Goal: Task Accomplishment & Management: Manage account settings

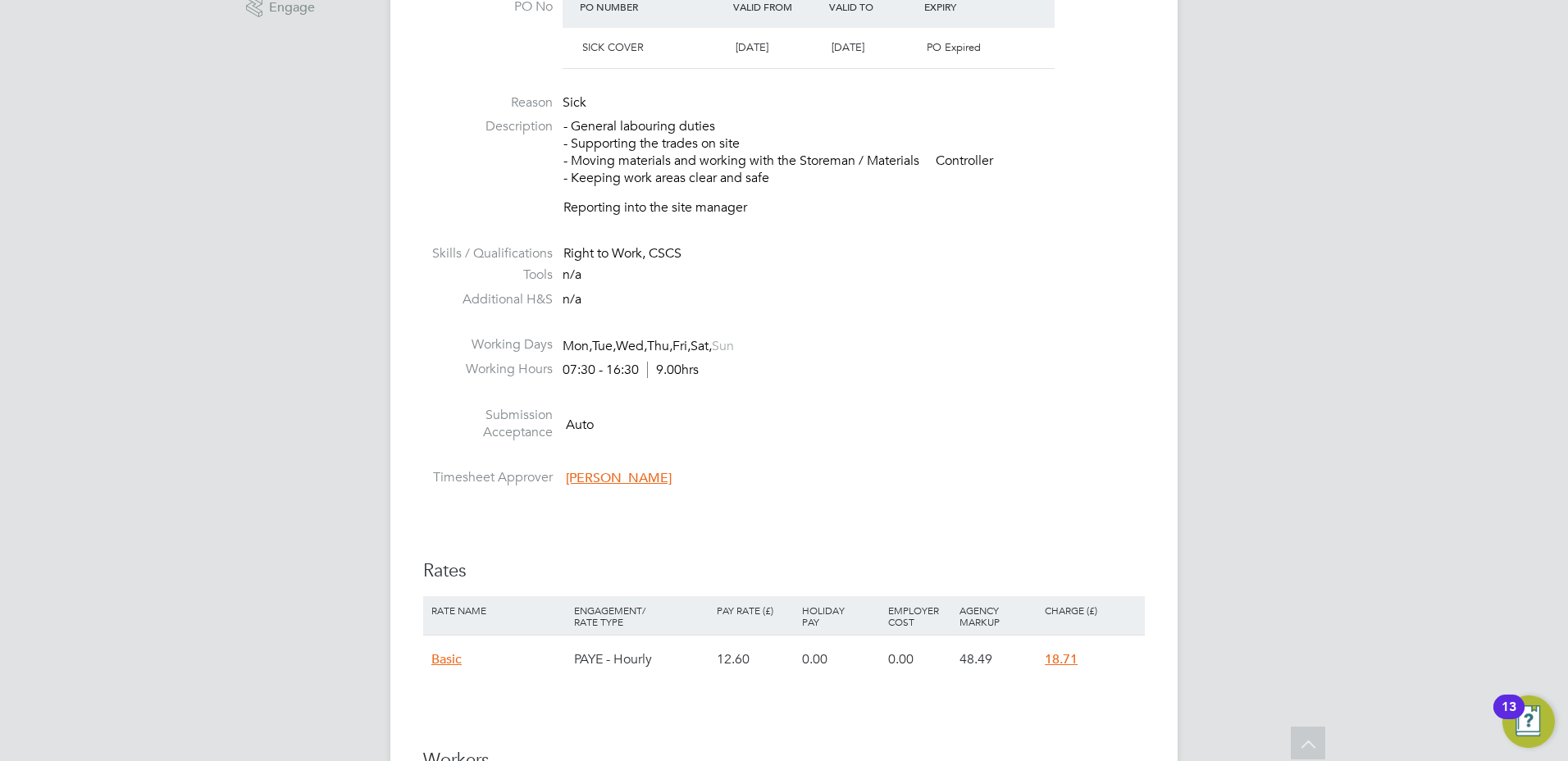
scroll to position [1066, 0]
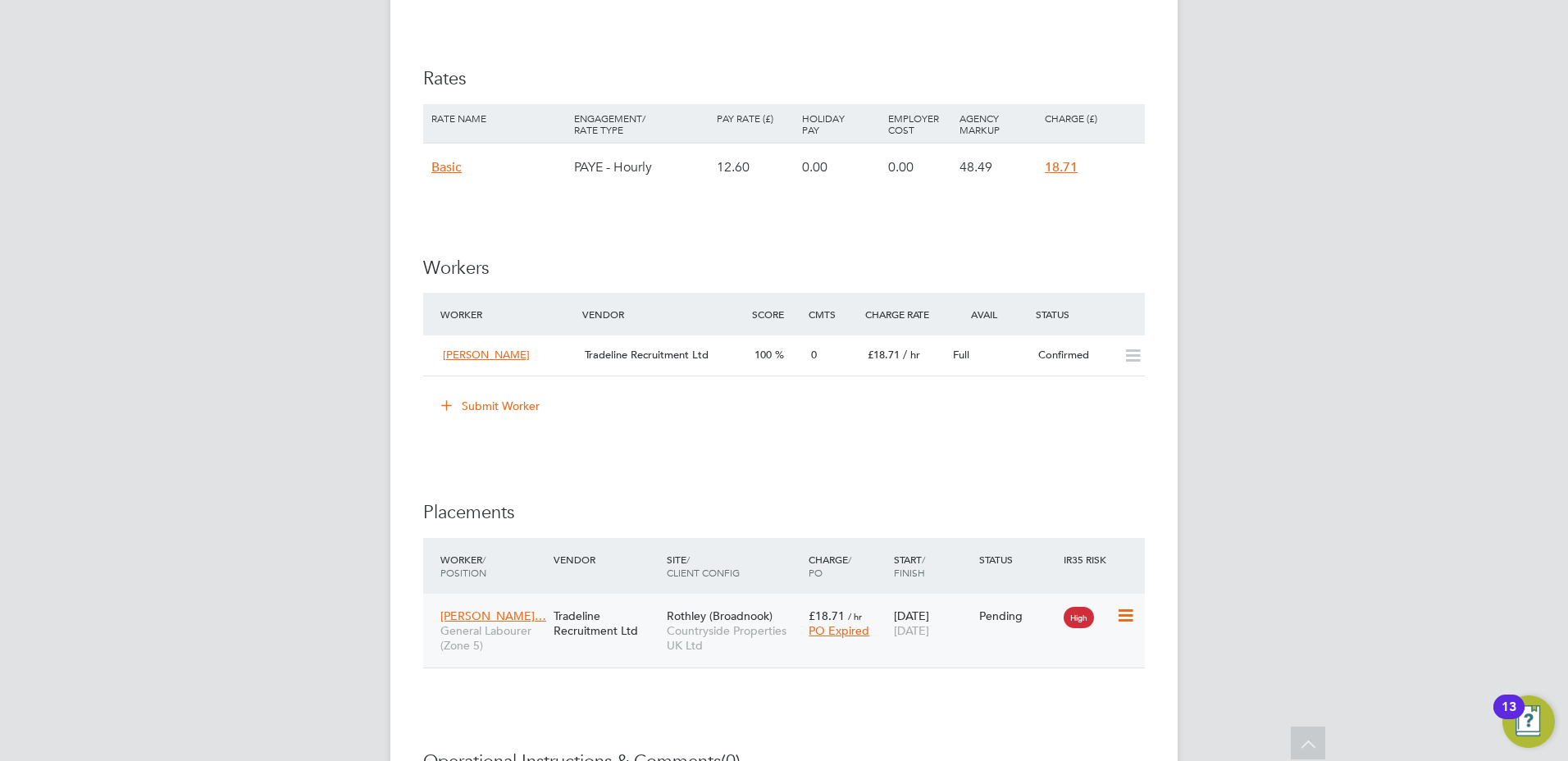
click at [1111, 626] on div "High" at bounding box center [1088, 616] width 56 height 32
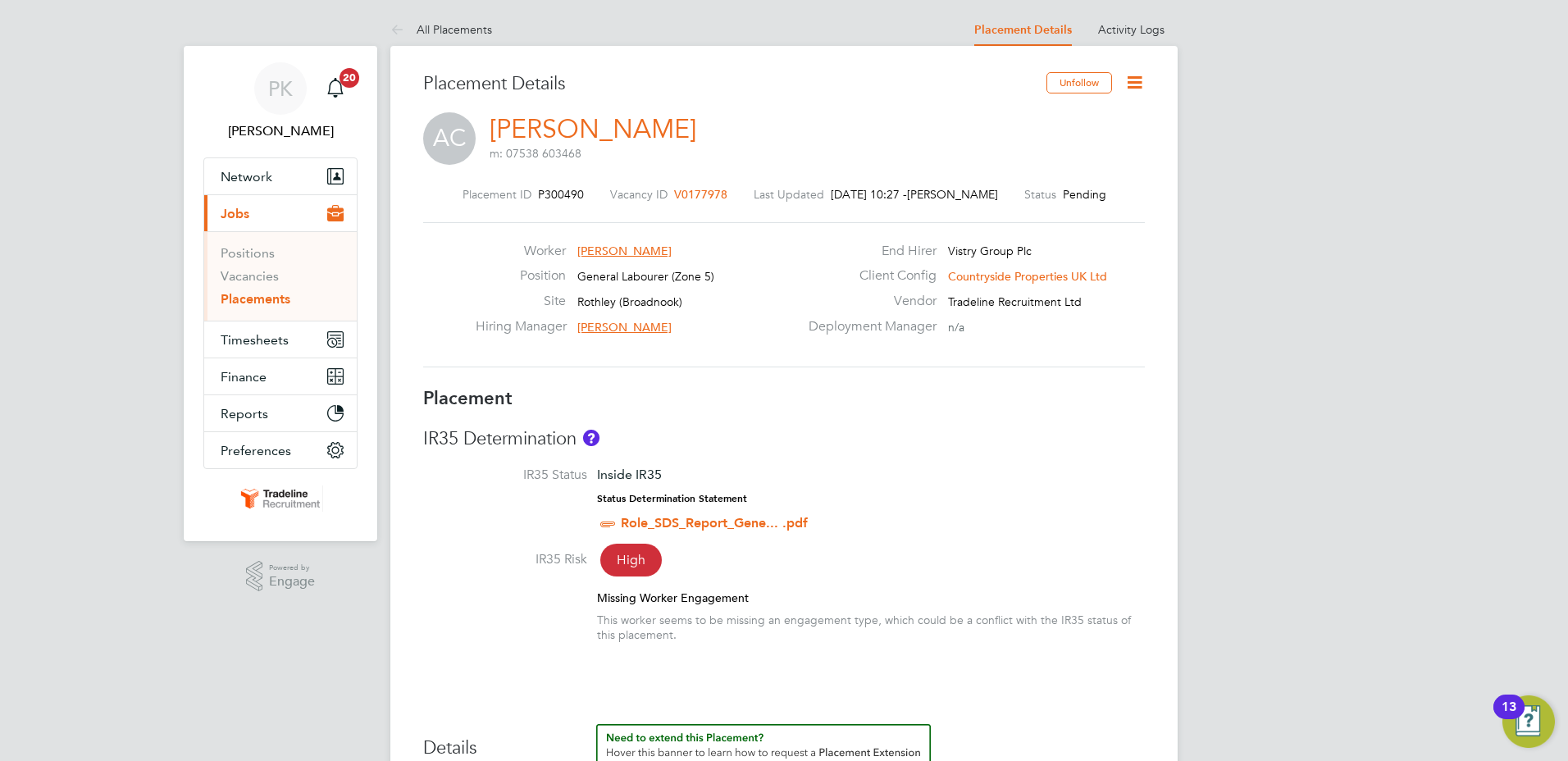
click at [1137, 86] on icon at bounding box center [1134, 82] width 21 height 21
click at [1046, 177] on li "Start" at bounding box center [1081, 175] width 120 height 23
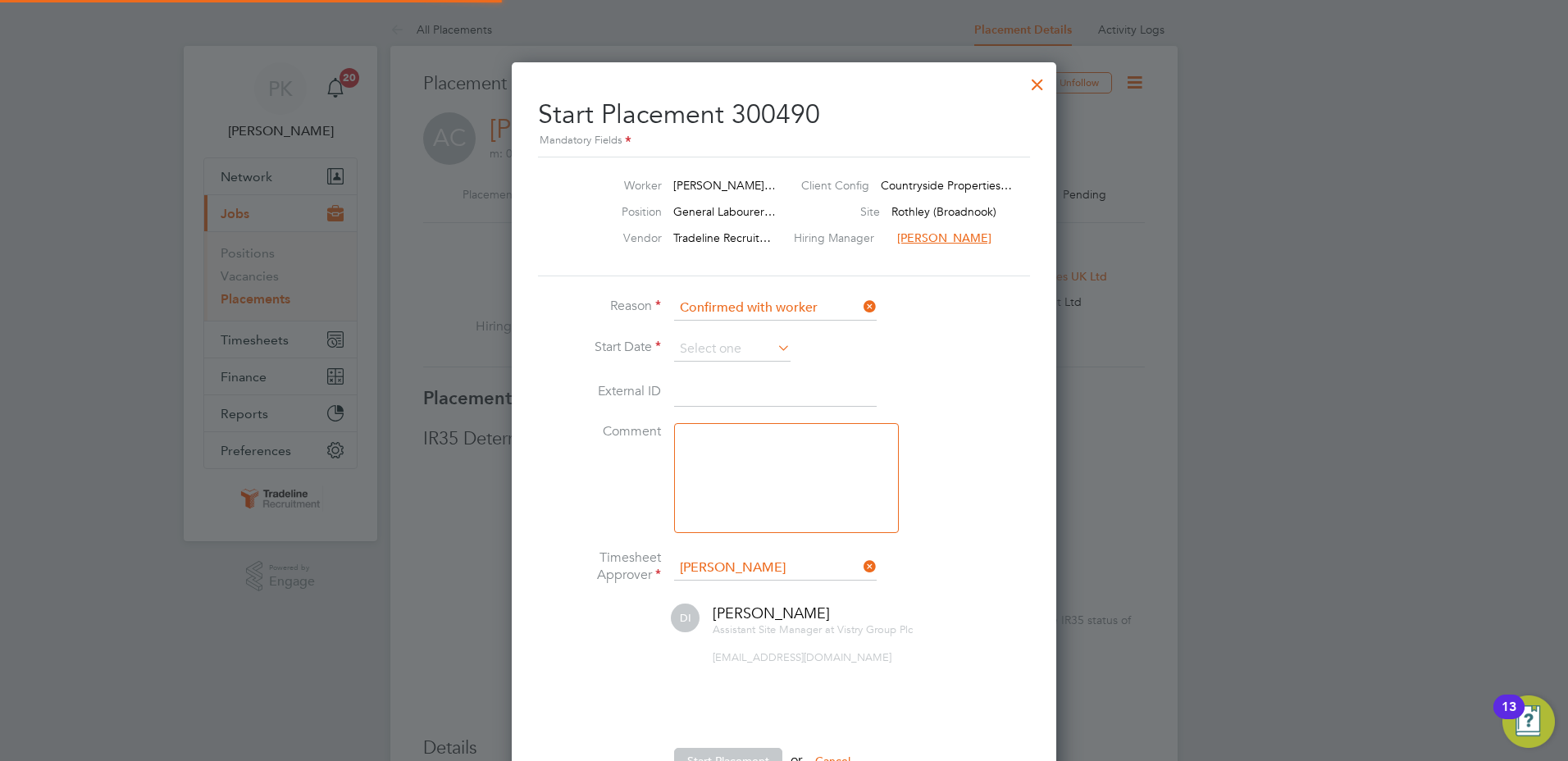
scroll to position [8, 8]
click at [753, 343] on input at bounding box center [733, 349] width 116 height 25
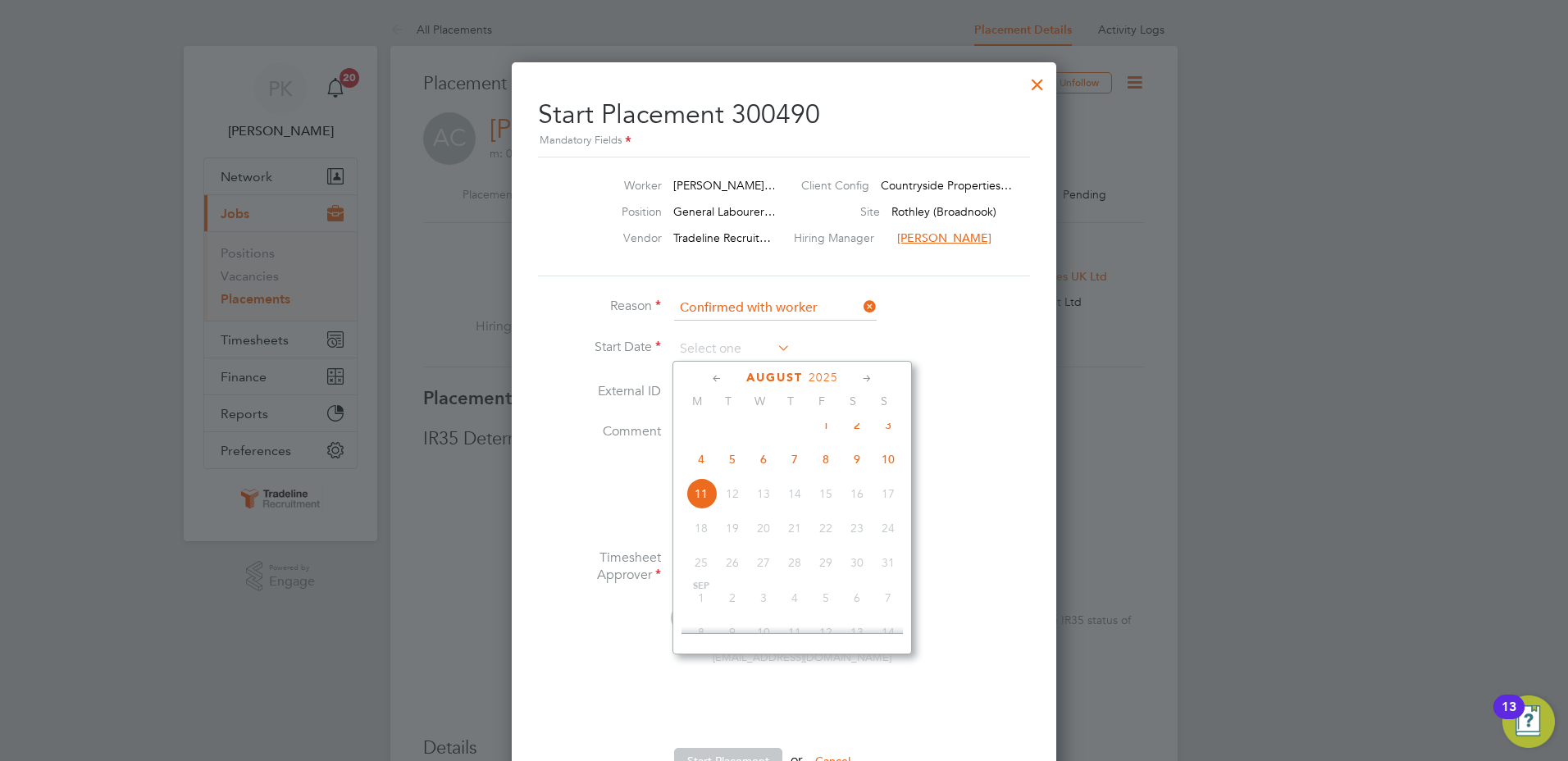
click at [825, 470] on span "8" at bounding box center [826, 459] width 32 height 32
type input "[DATE]"
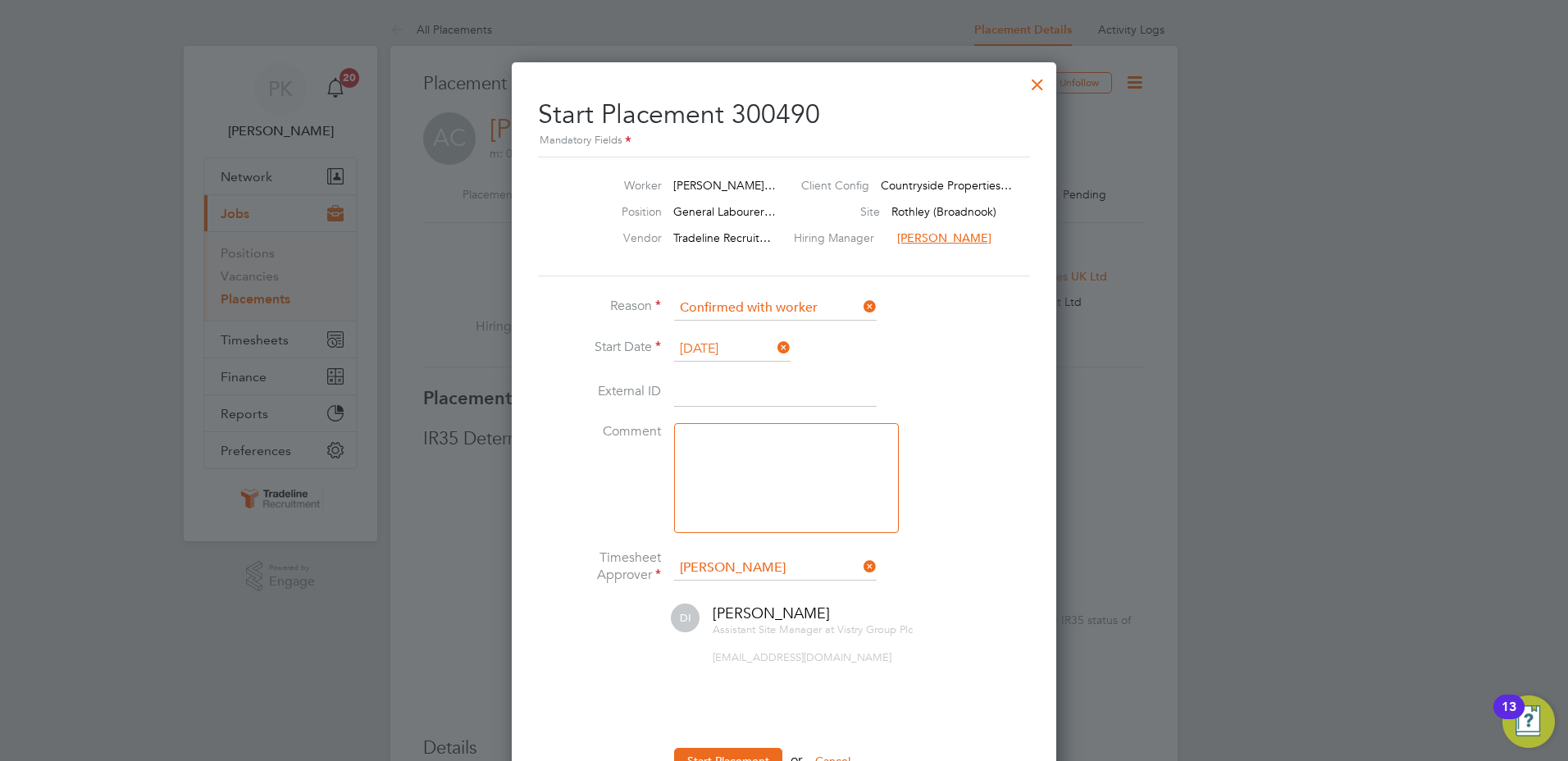
click at [747, 354] on input "[DATE]" at bounding box center [733, 349] width 116 height 25
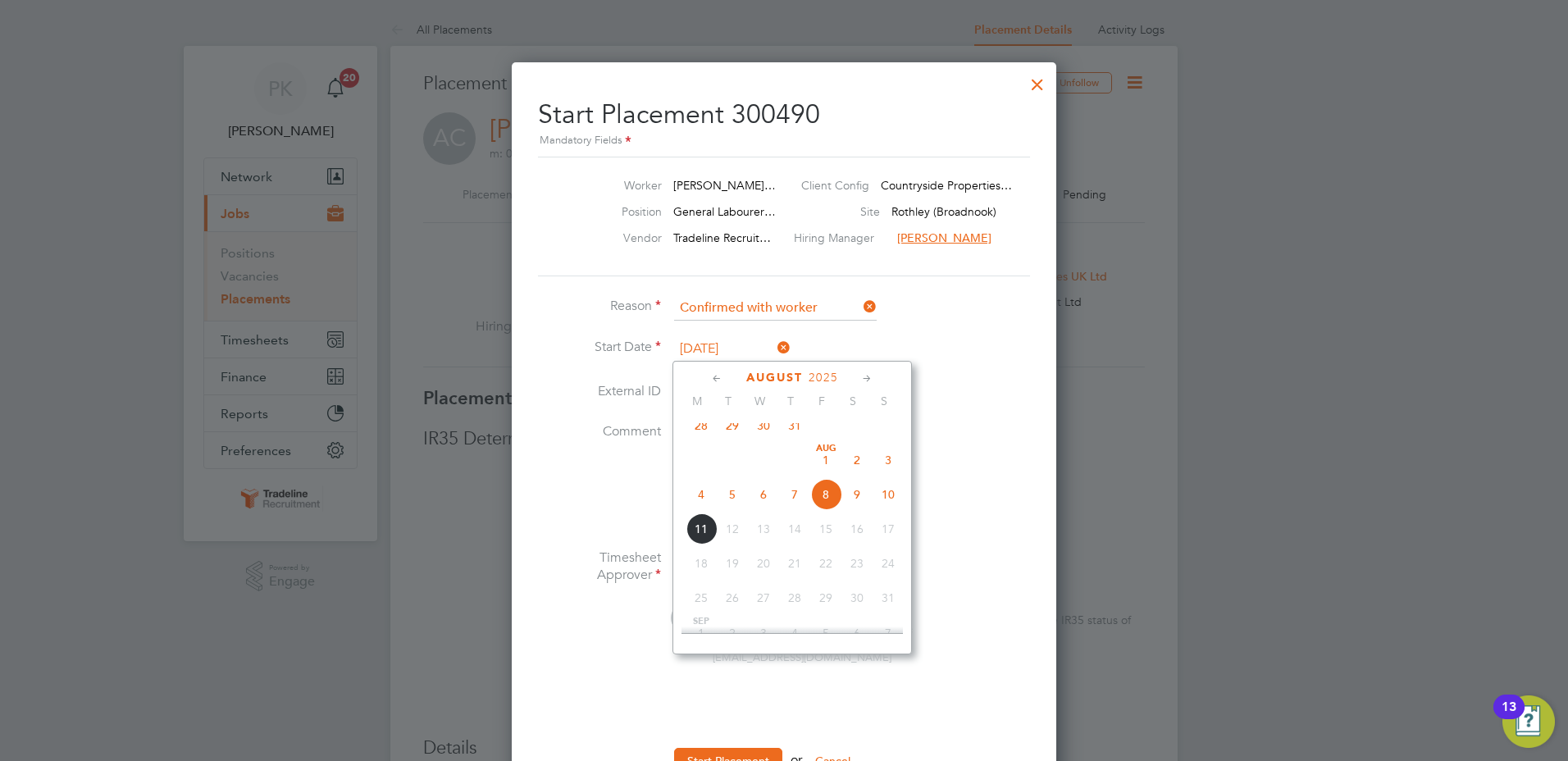
click at [1018, 414] on li "External ID" at bounding box center [784, 400] width 492 height 46
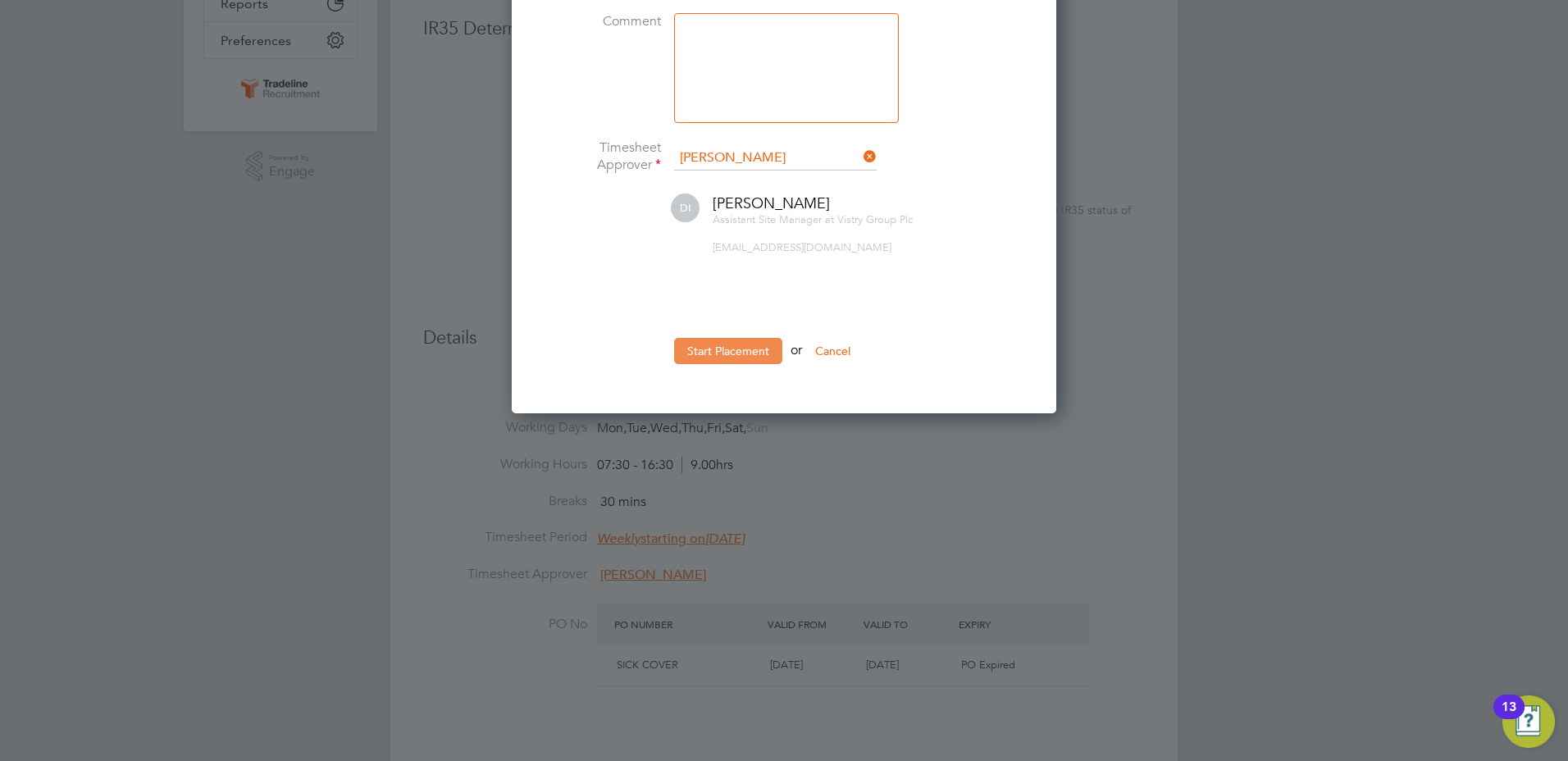
click at [730, 354] on button "Start Placement" at bounding box center [729, 351] width 108 height 27
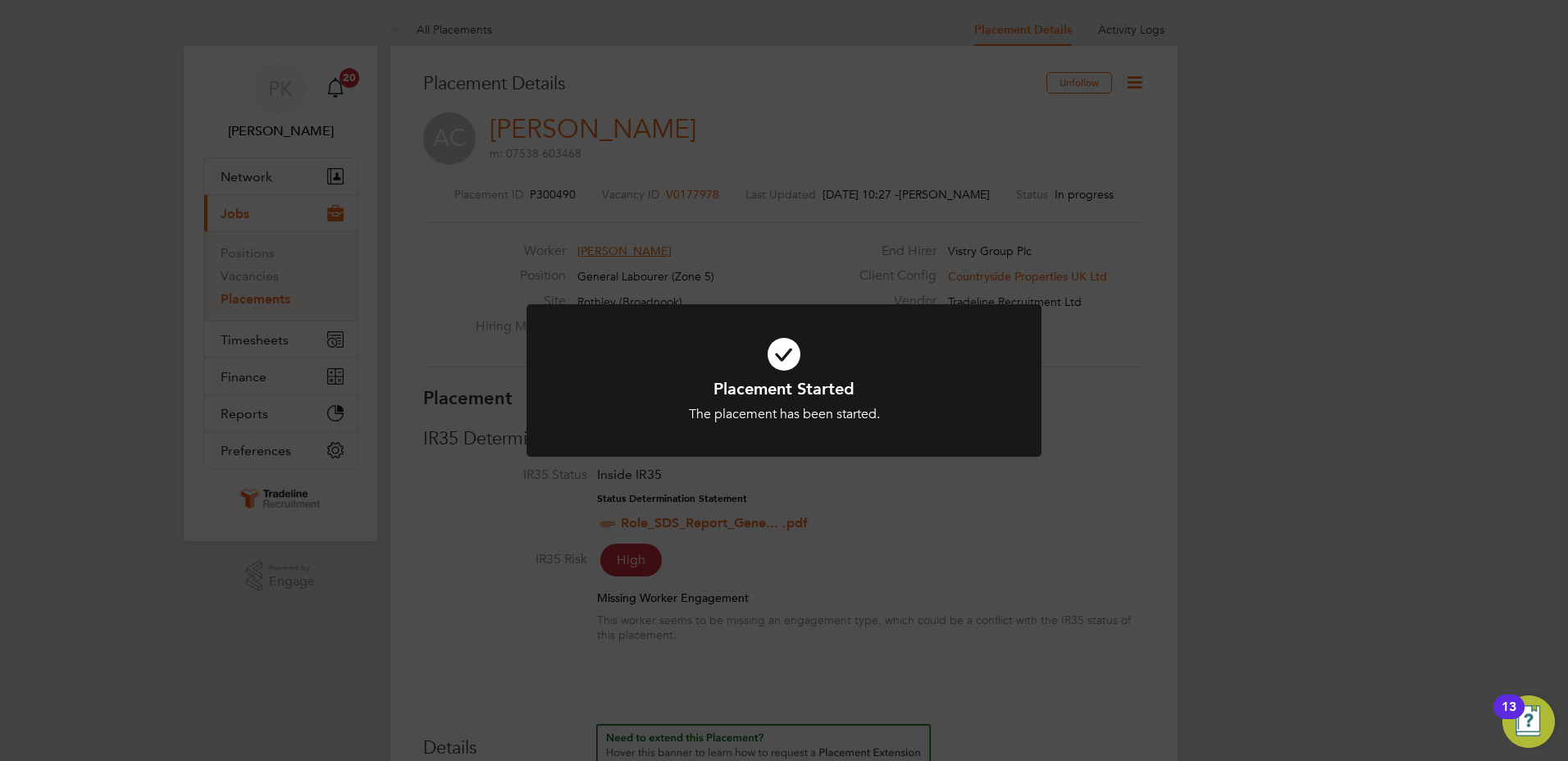
click at [1007, 498] on div "Placement Started The placement has been started. Cancel Okay" at bounding box center [784, 380] width 1568 height 761
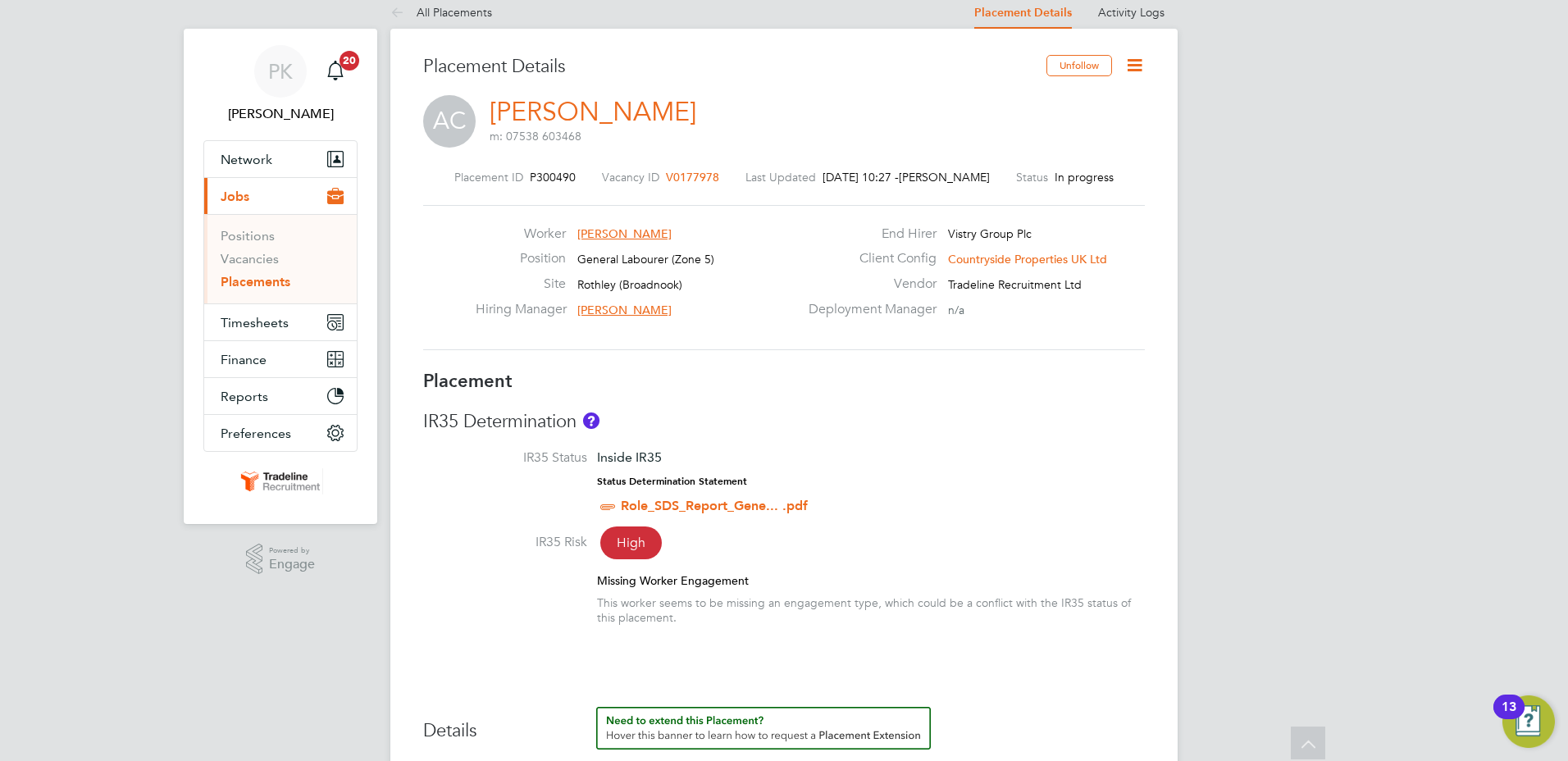
scroll to position [0, 0]
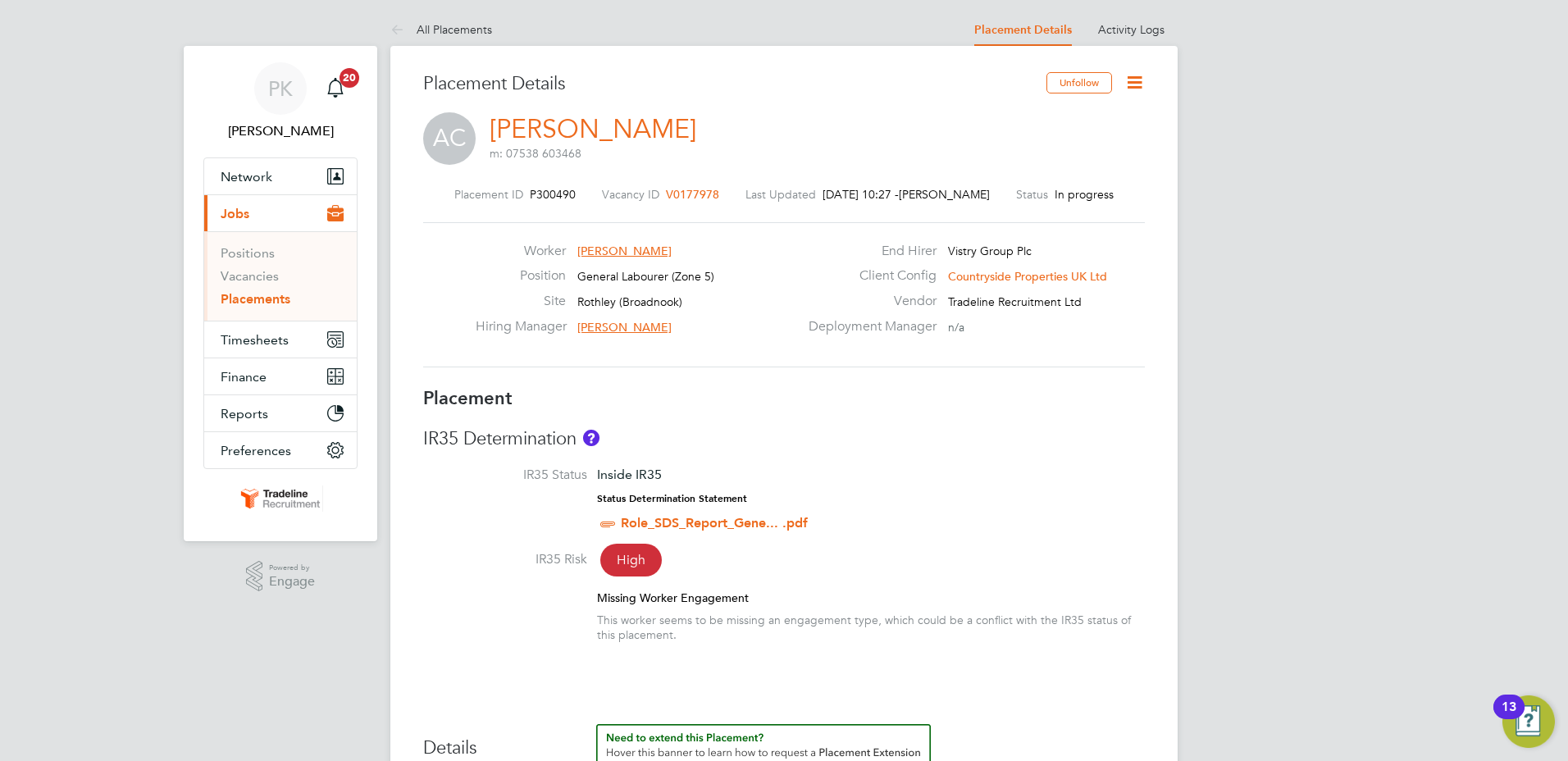
click at [1139, 89] on icon at bounding box center [1134, 82] width 21 height 21
click at [1080, 116] on li "Edit Placement e" at bounding box center [1081, 120] width 120 height 23
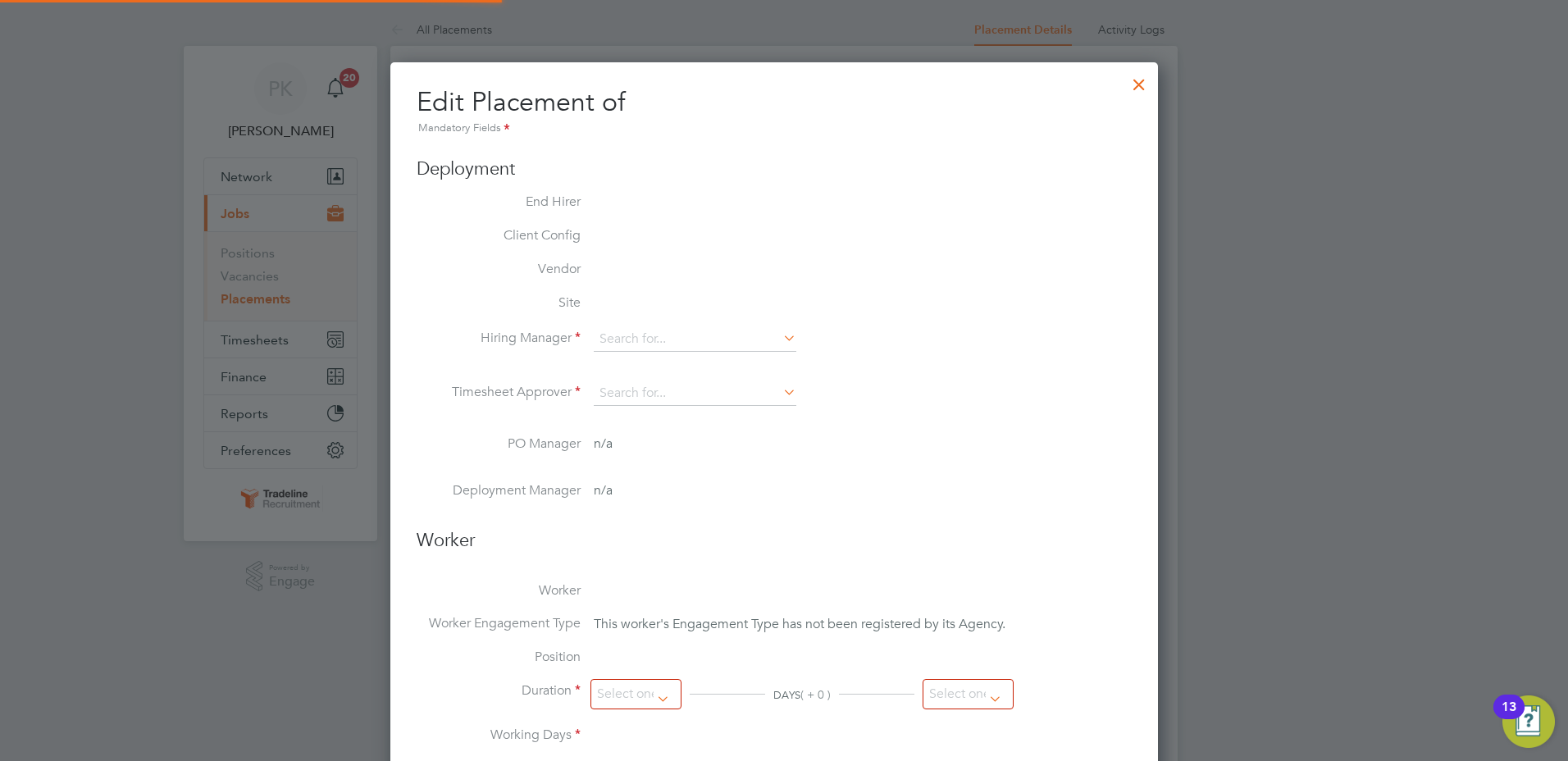
type input "Dragos Iuga"
type input "08 Aug 2025"
type input "07:30"
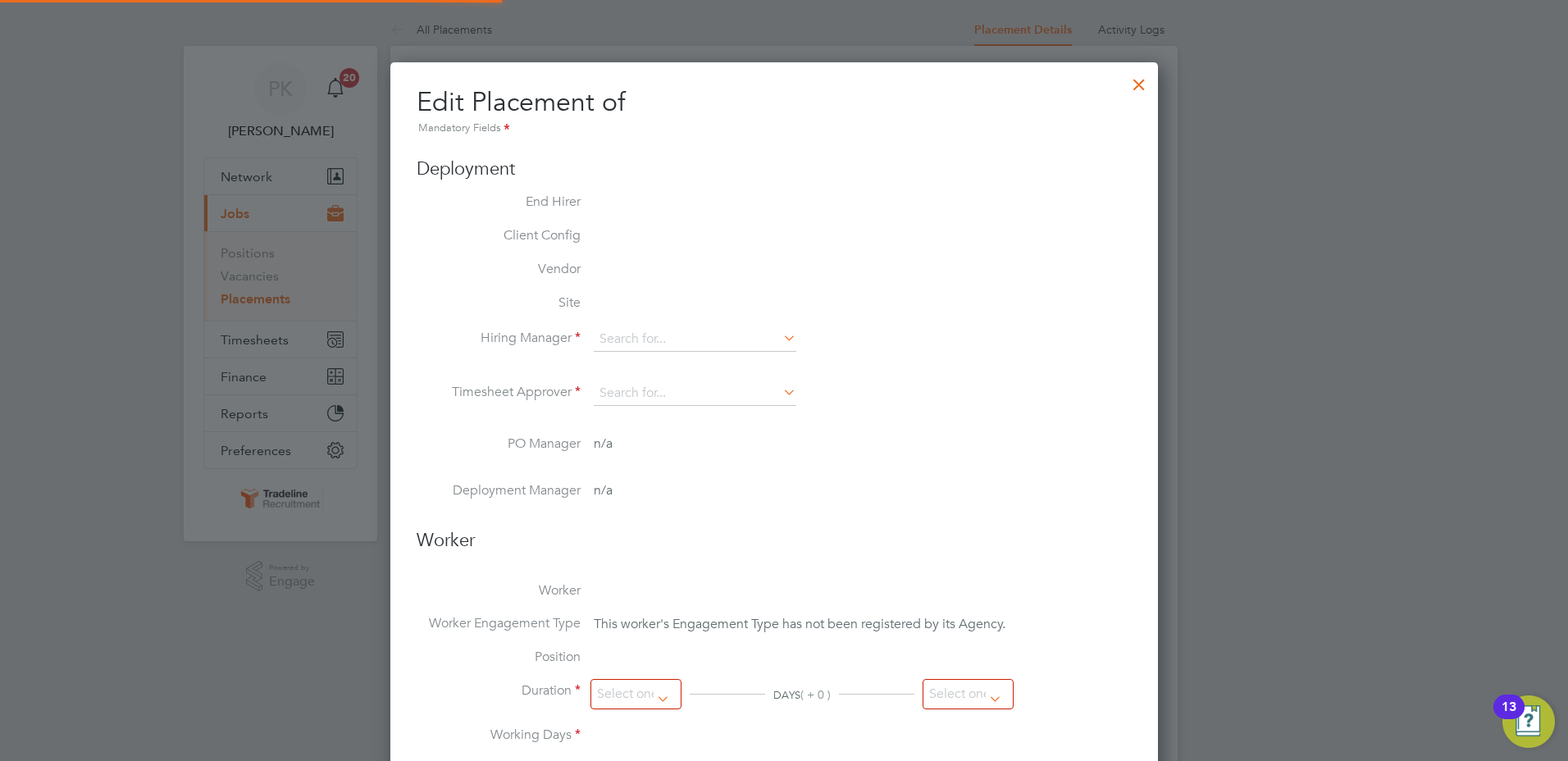
type input "16:30"
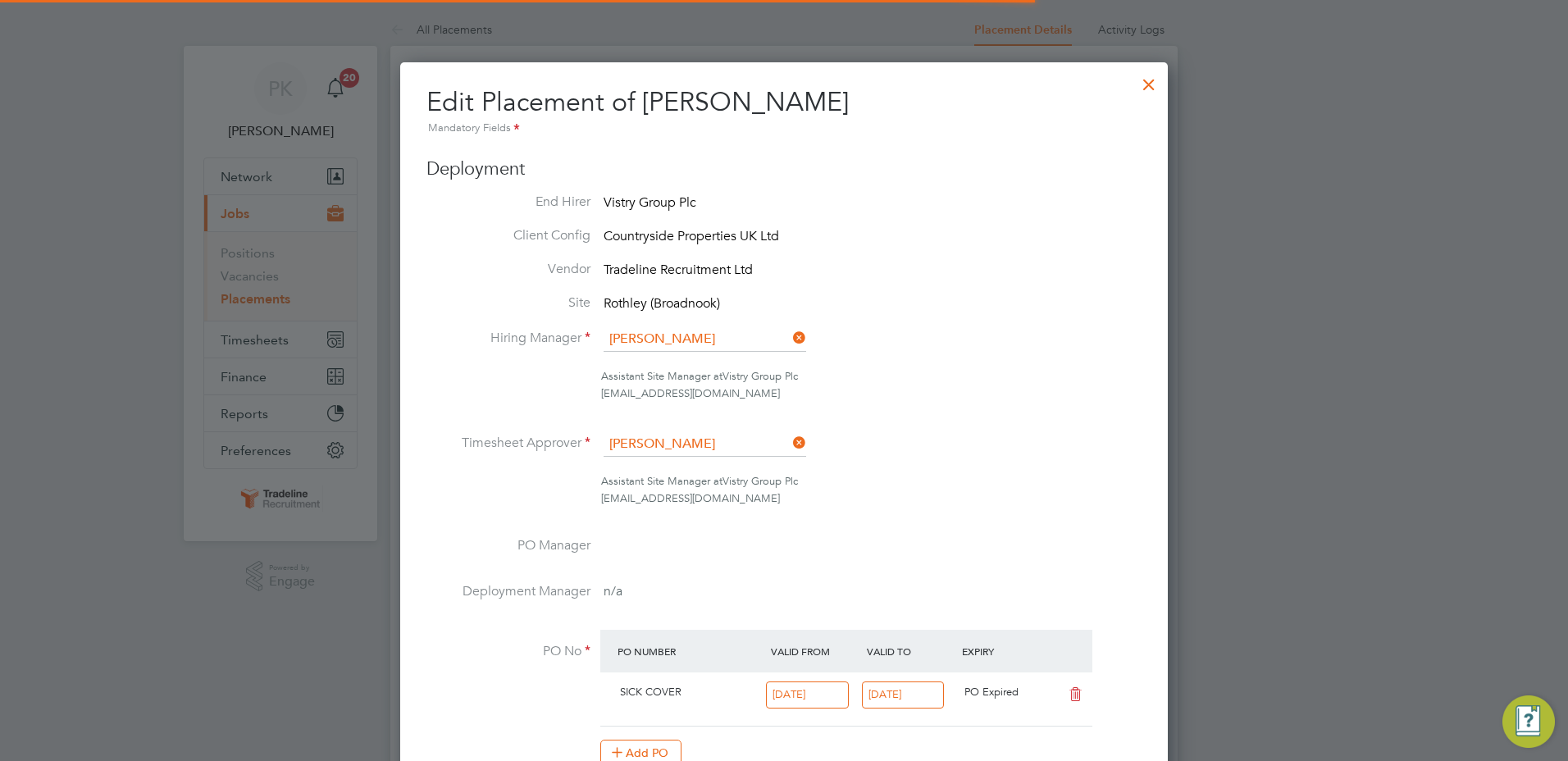
scroll to position [22, 716]
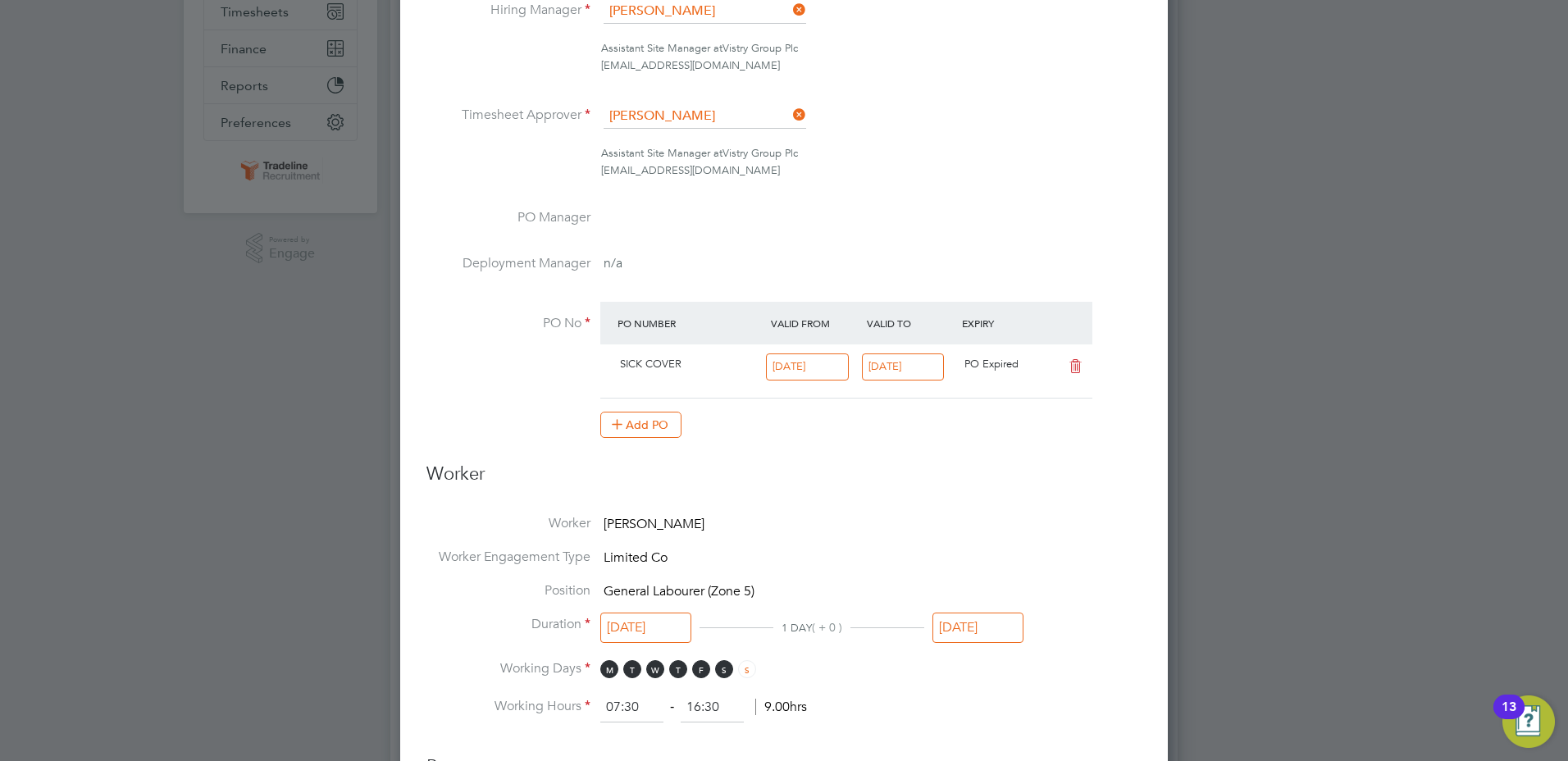
click at [775, 370] on input "07 Aug 2025" at bounding box center [808, 366] width 83 height 27
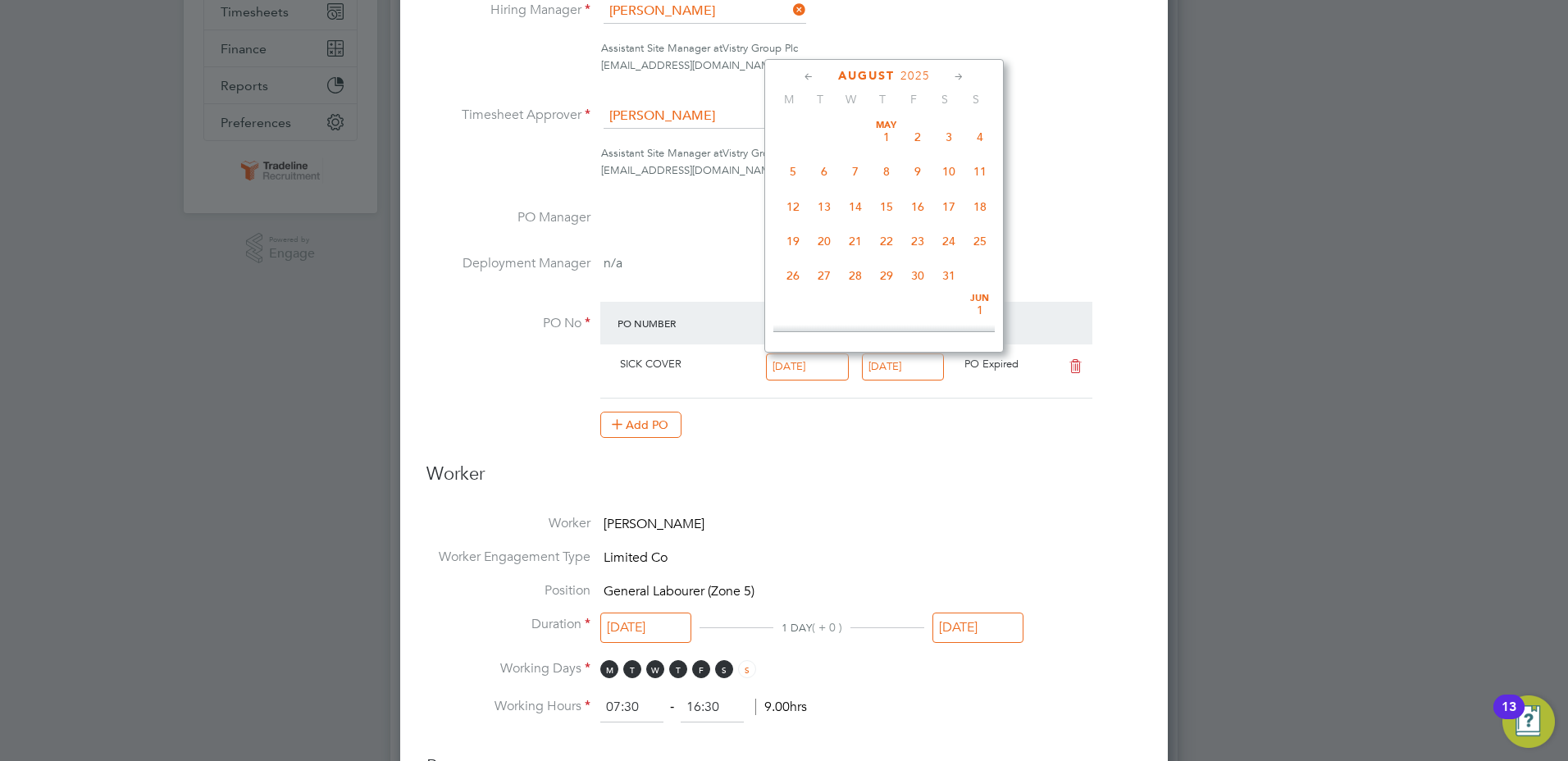
scroll to position [532, 0]
click at [887, 206] on span "7" at bounding box center [887, 193] width 32 height 32
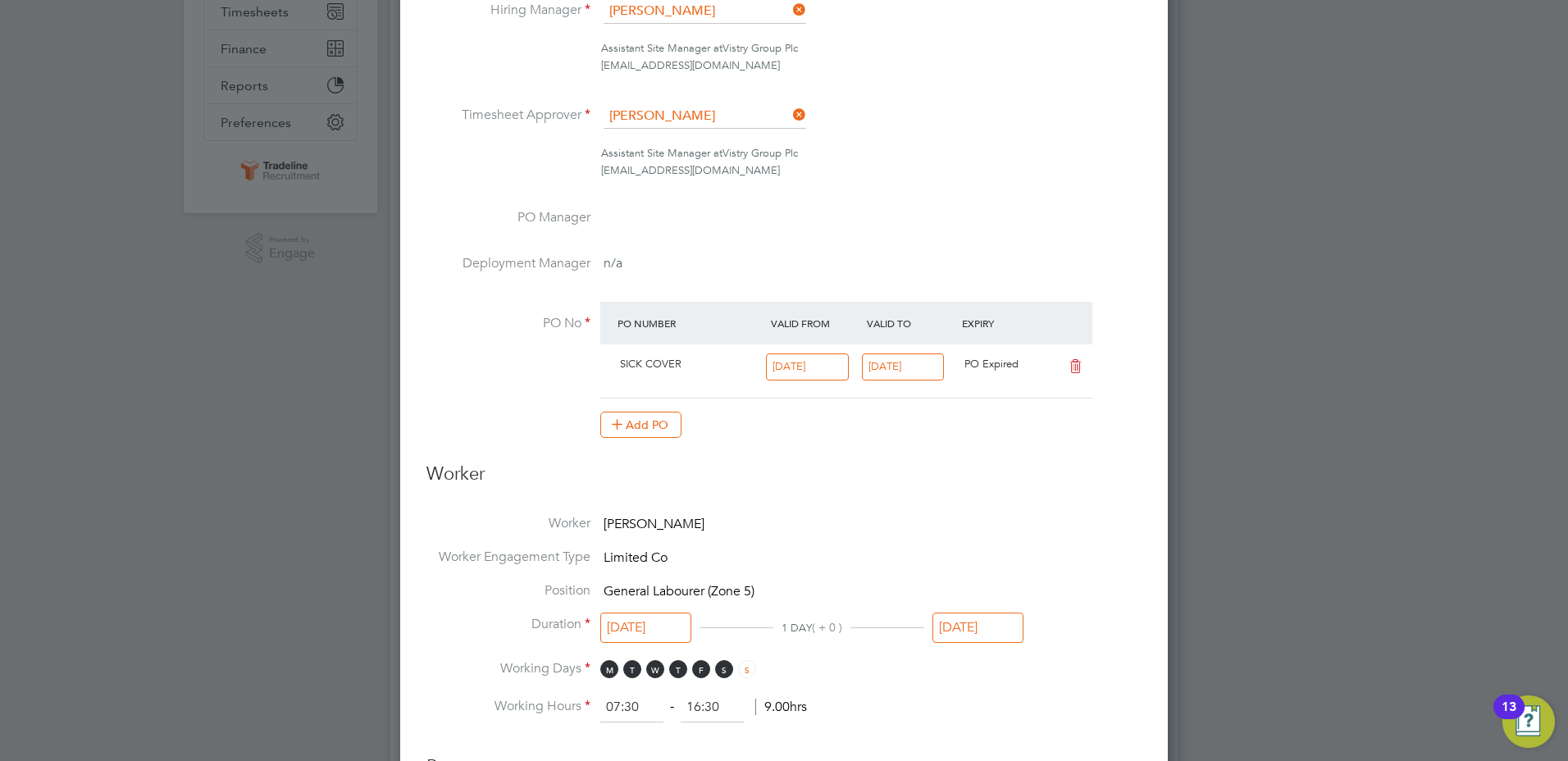
click at [897, 368] on input "08 Aug 2025" at bounding box center [903, 366] width 83 height 27
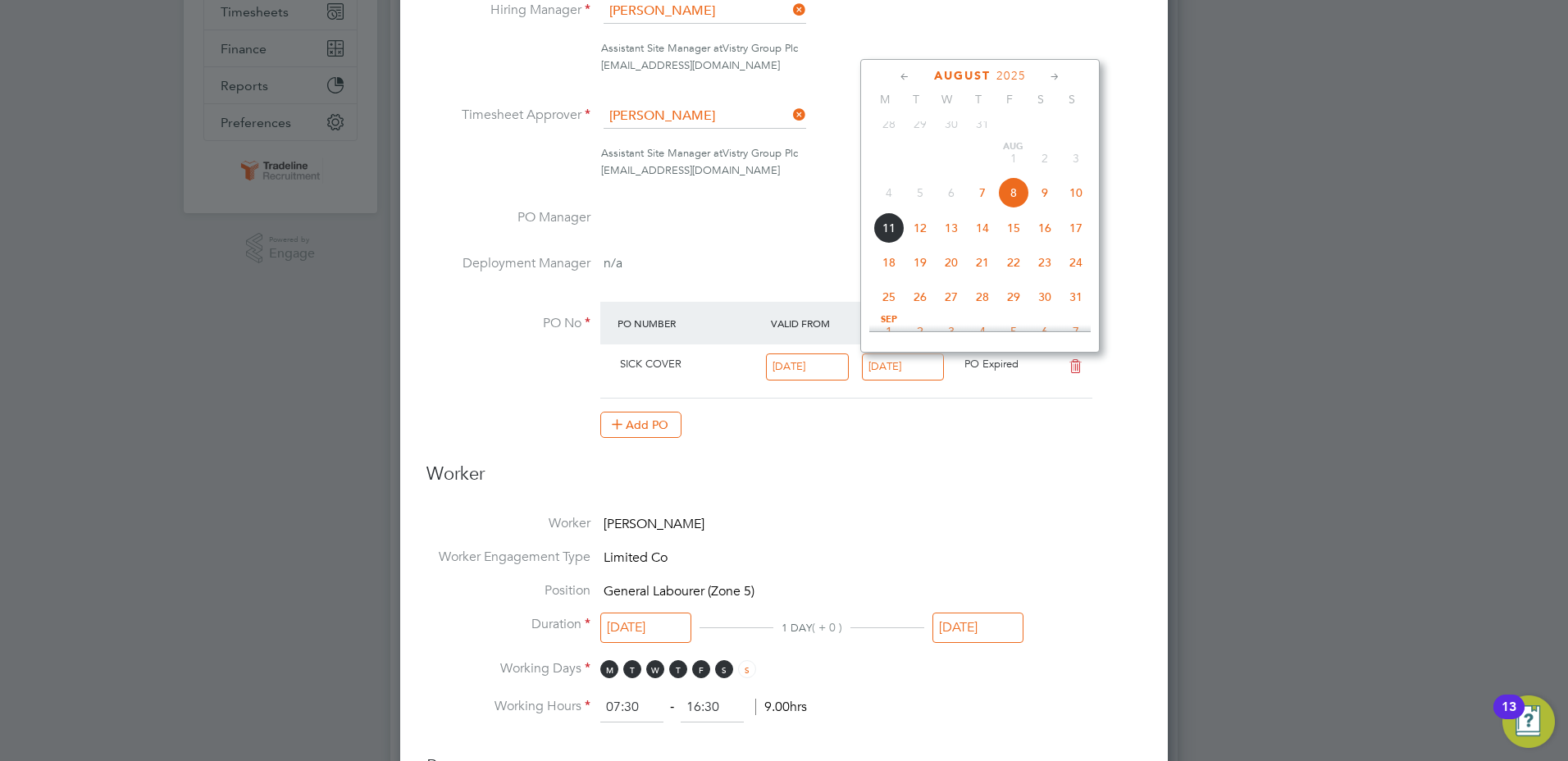
click at [1111, 63] on div "dragos.iuga@vistry.co.uk" at bounding box center [872, 65] width 540 height 17
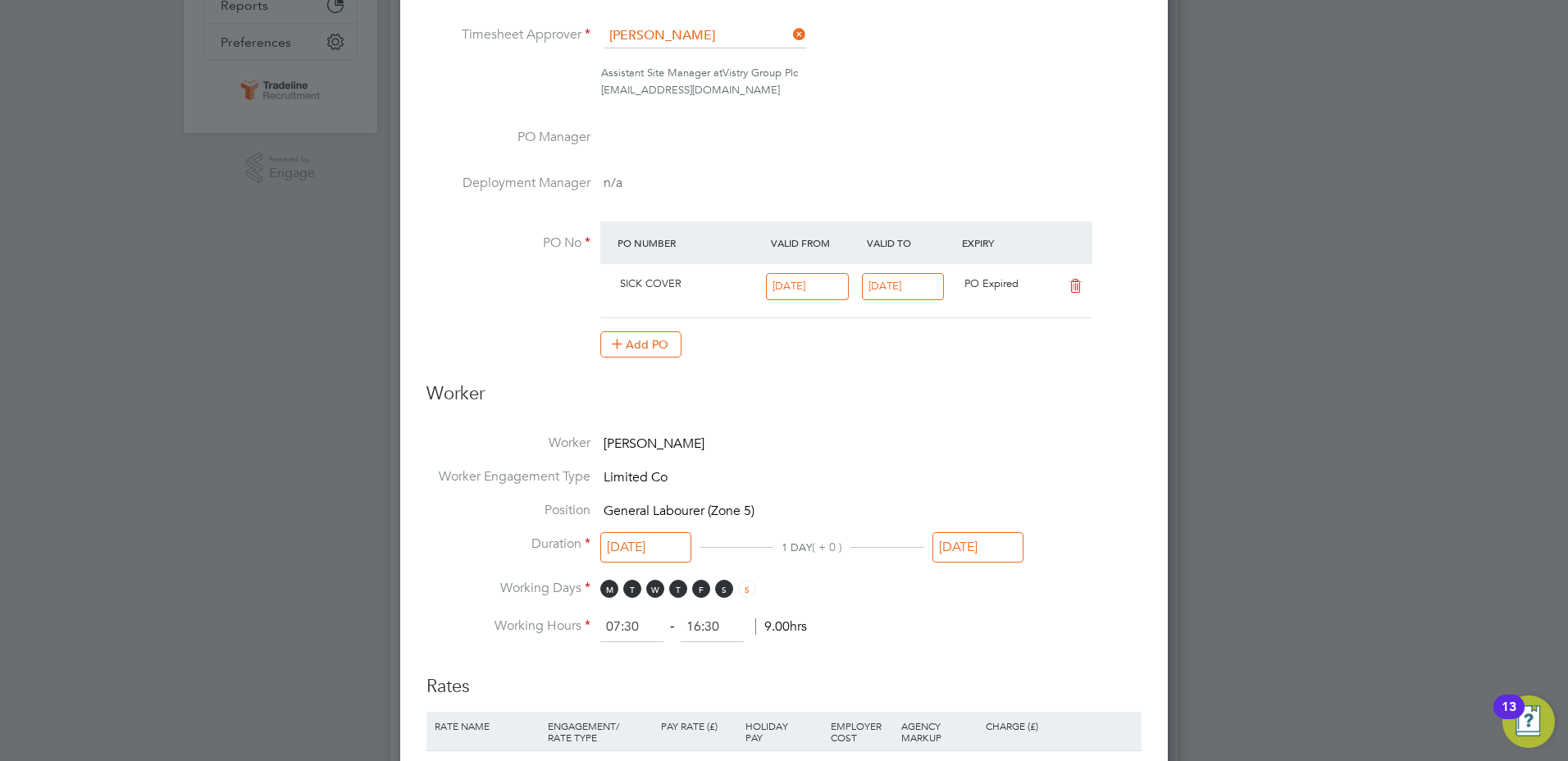
scroll to position [574, 0]
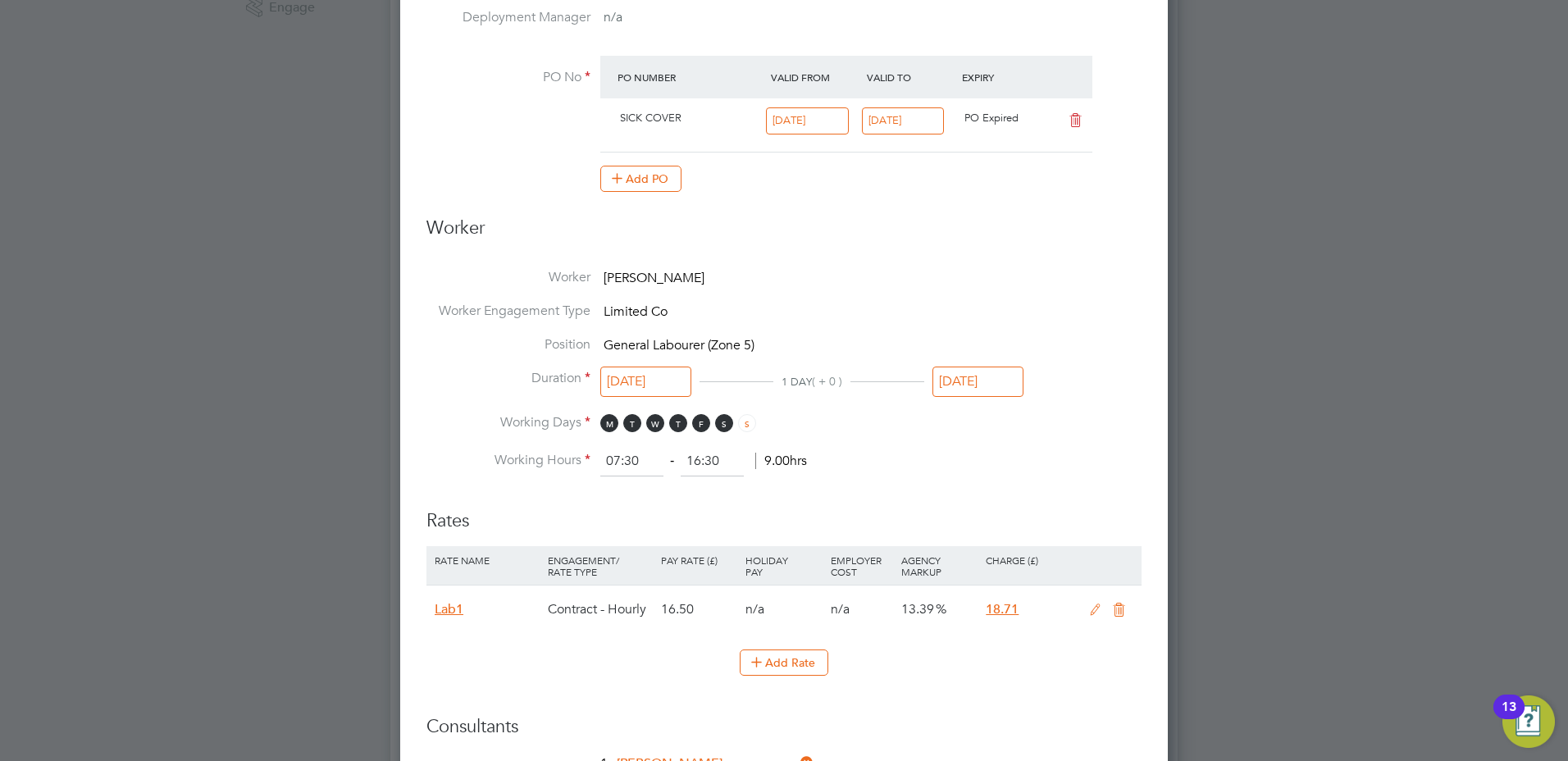
click at [632, 378] on input "08 Aug 2025" at bounding box center [646, 381] width 91 height 31
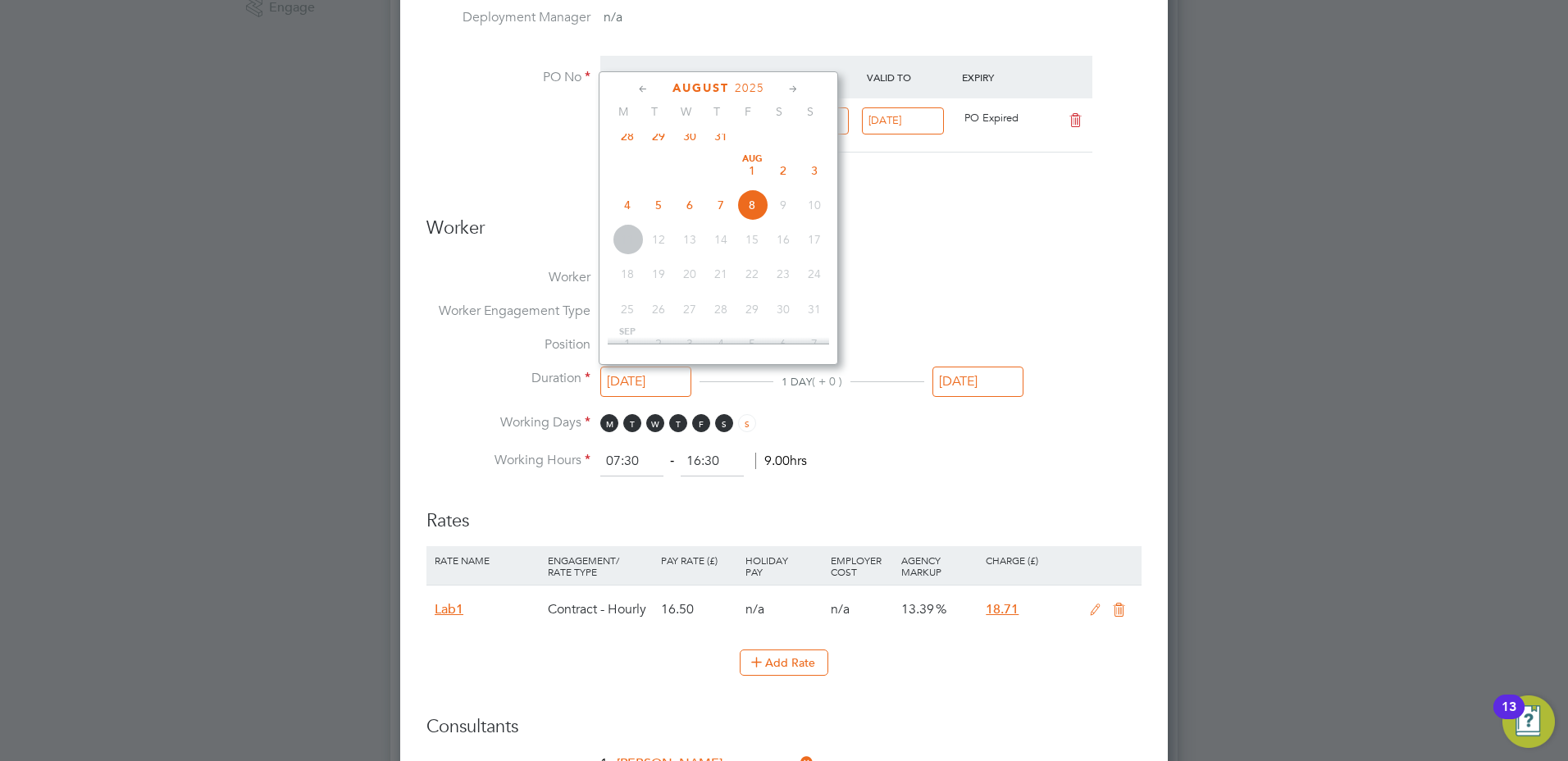
click at [694, 218] on span "6" at bounding box center [690, 205] width 32 height 32
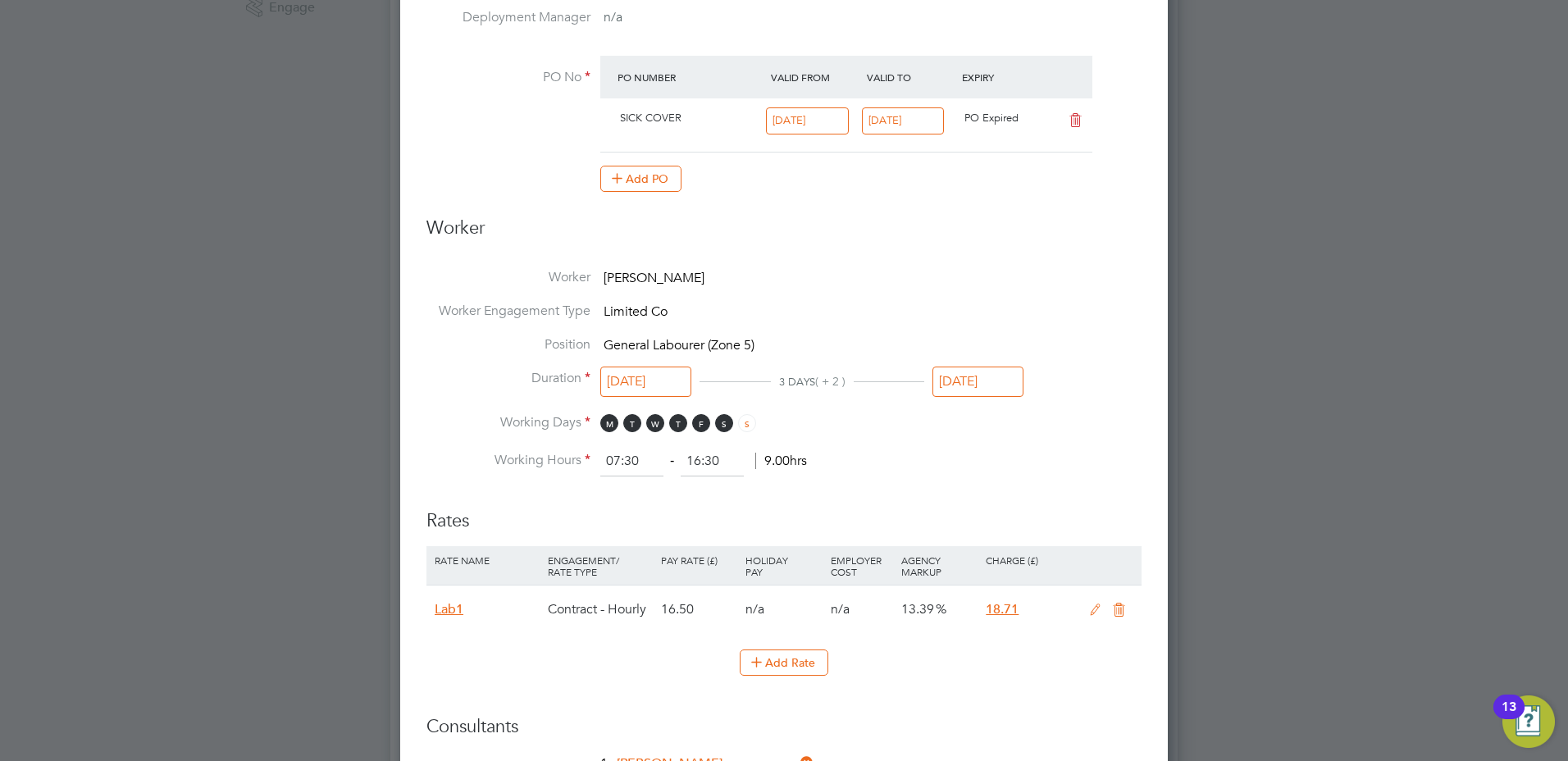
click at [664, 314] on span "Limited Co" at bounding box center [635, 311] width 64 height 17
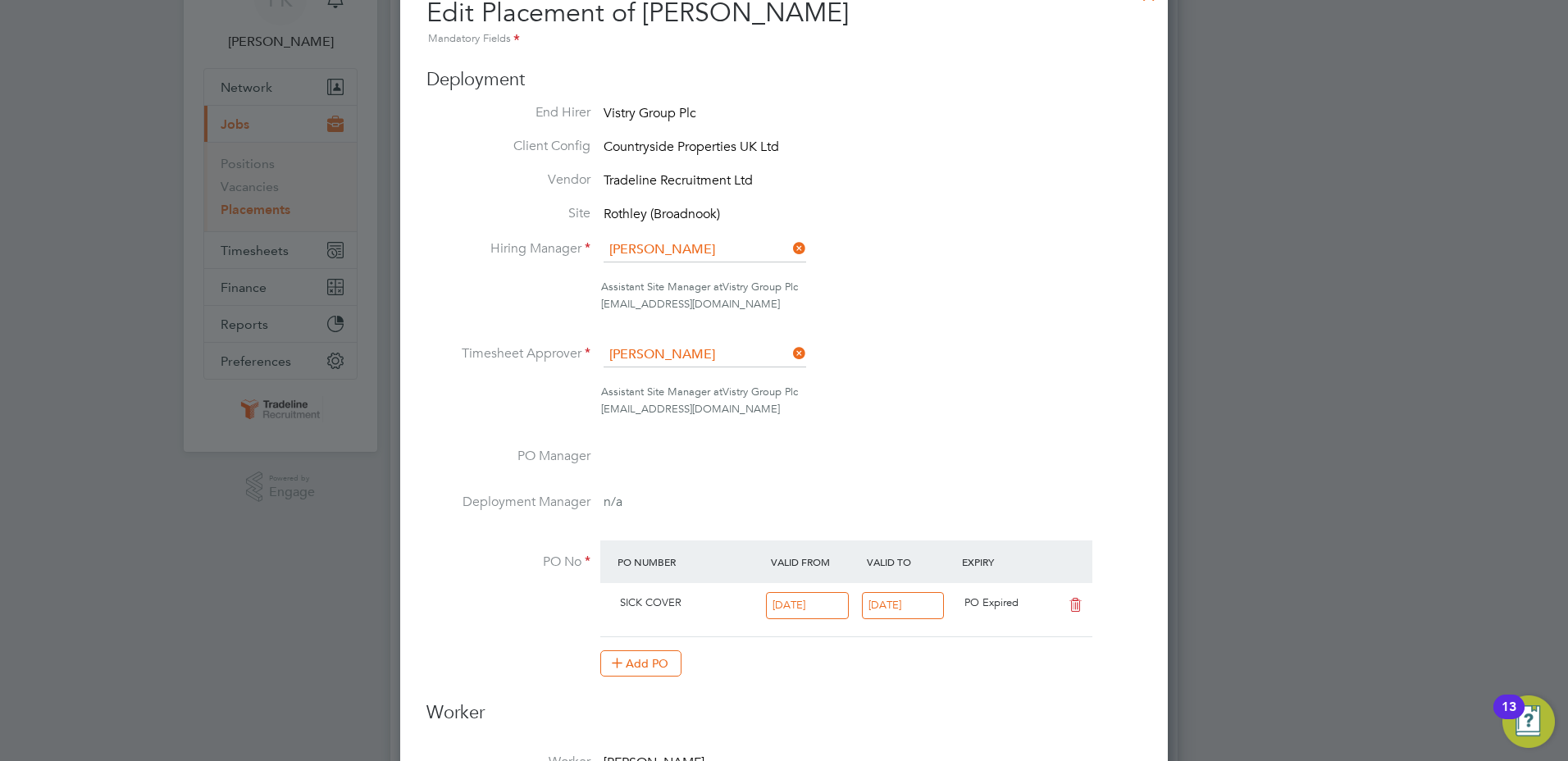
scroll to position [82, 0]
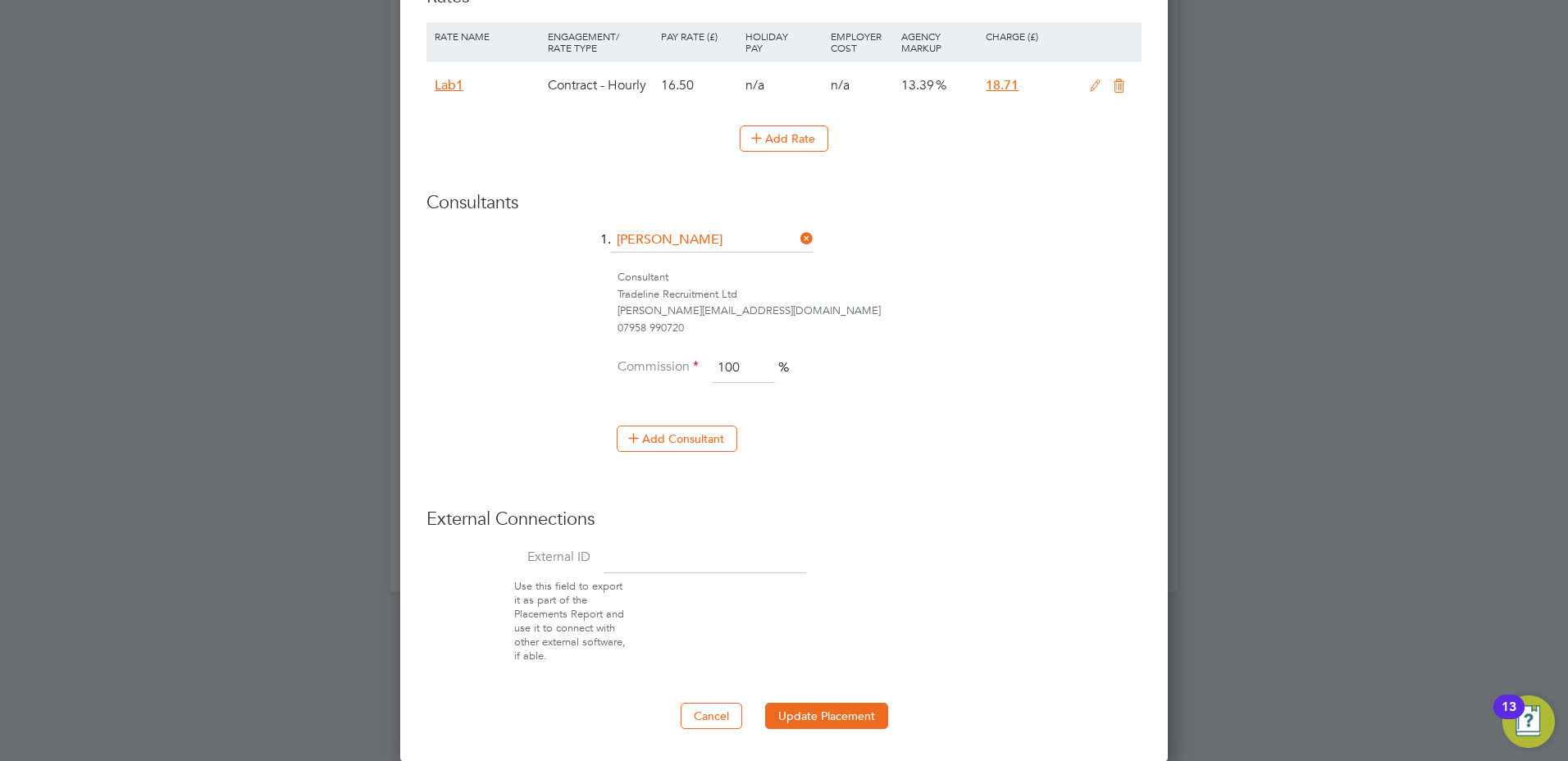
click at [869, 709] on button "Update Placement" at bounding box center [826, 716] width 123 height 27
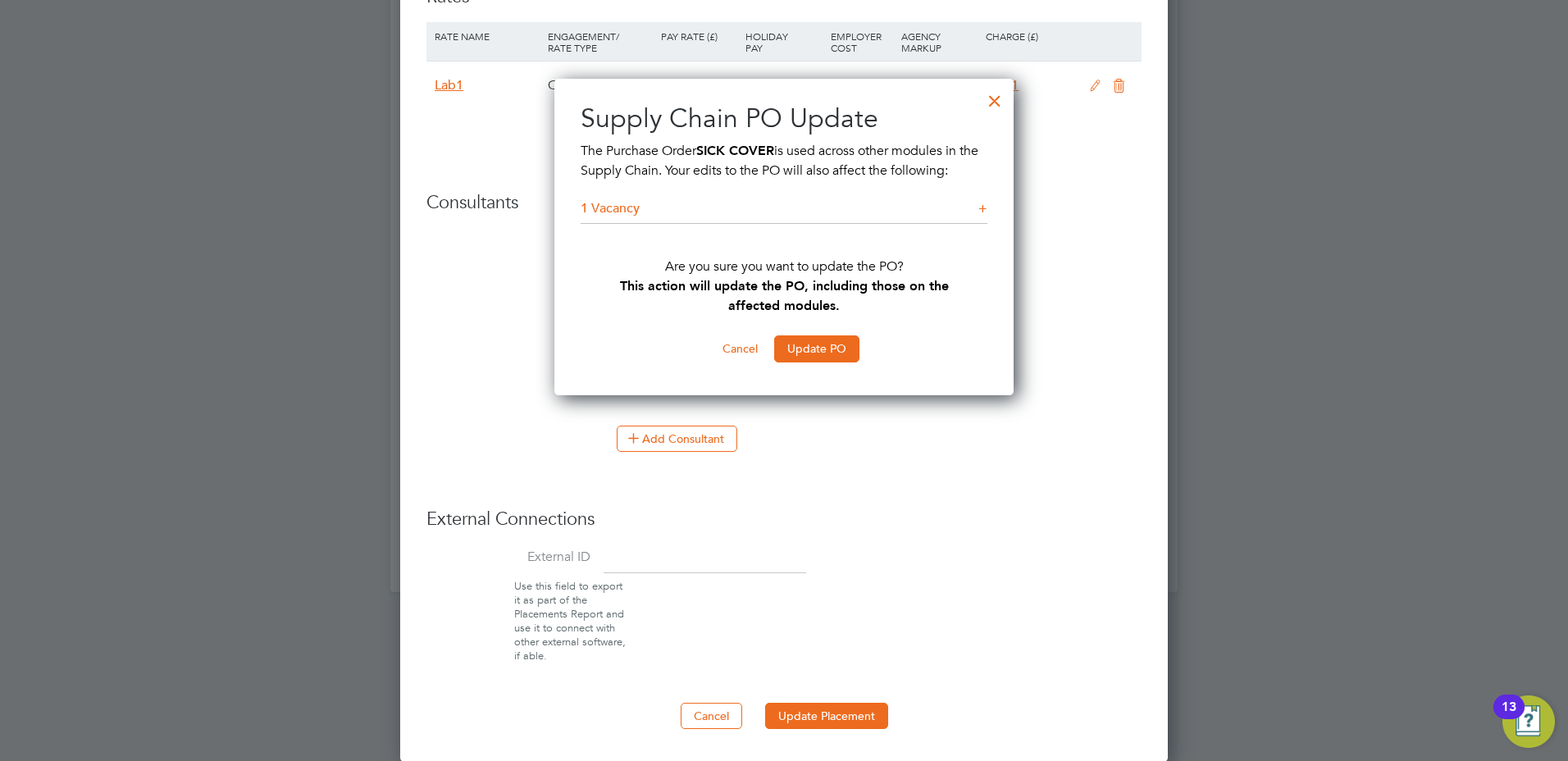
click at [995, 100] on div at bounding box center [995, 97] width 30 height 30
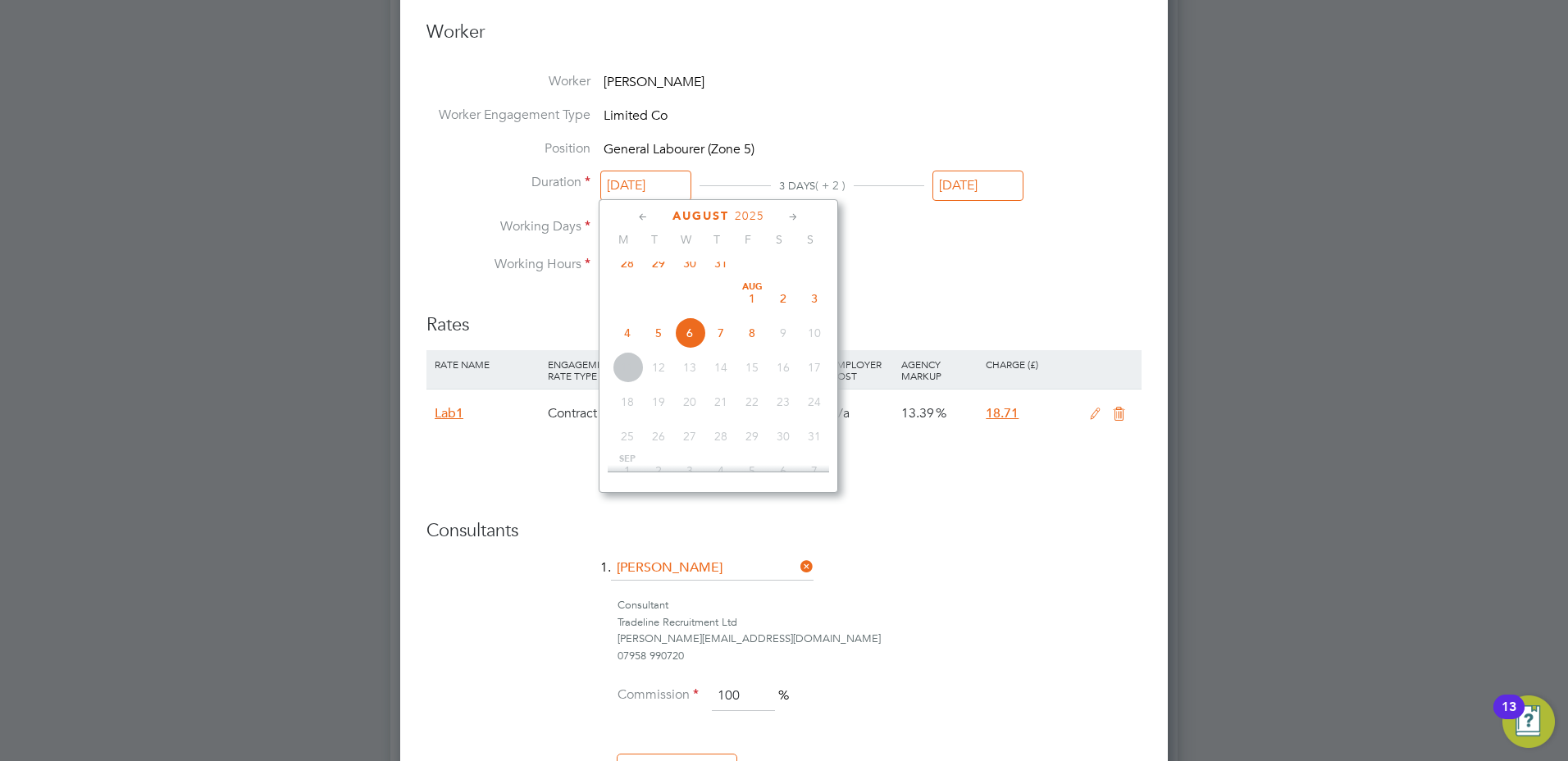
click at [657, 189] on input "06 Aug 2025" at bounding box center [646, 185] width 91 height 31
click at [717, 344] on span "7" at bounding box center [721, 333] width 32 height 32
type input "07 Aug 2025"
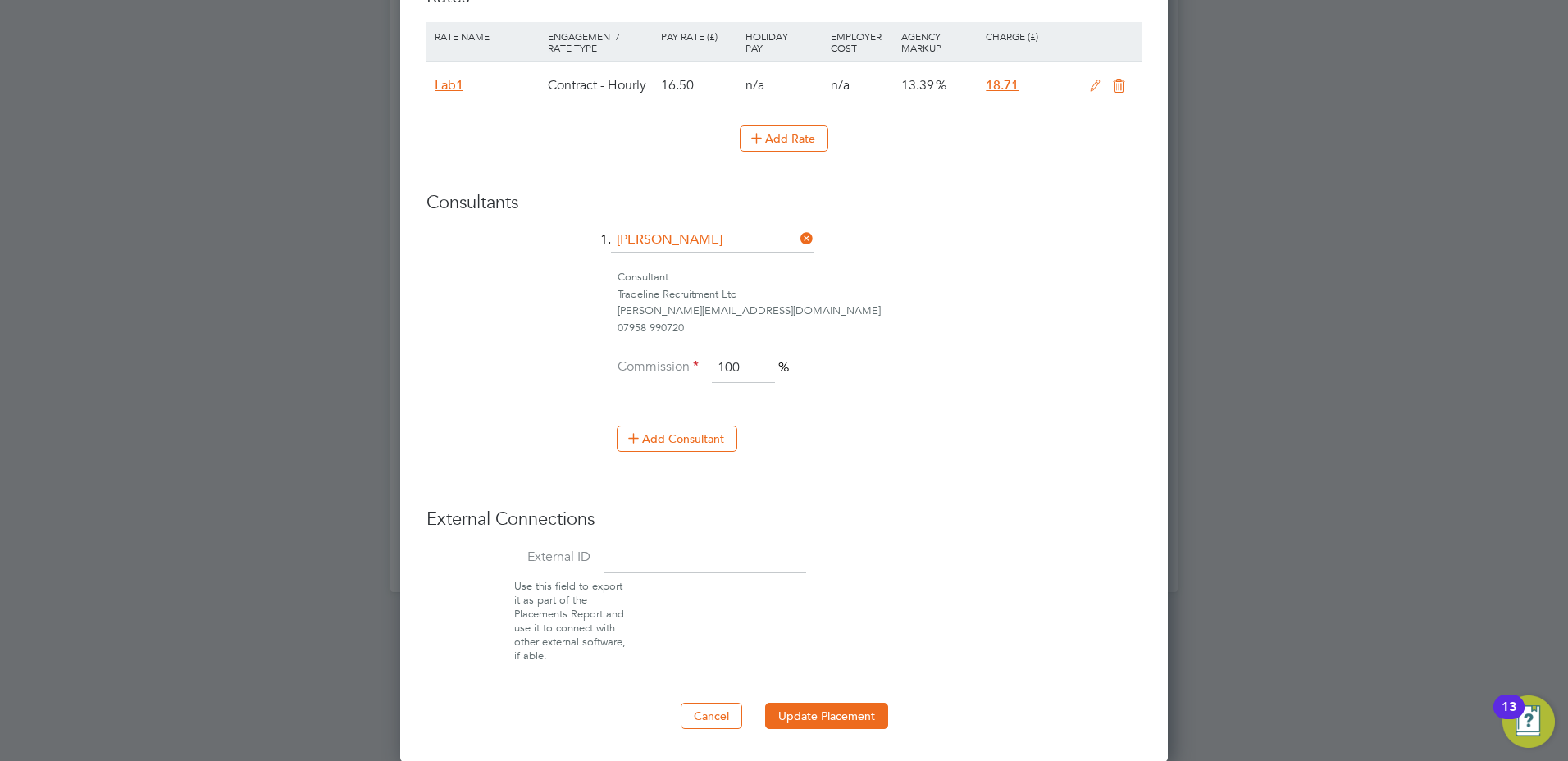
click at [863, 707] on button "Update Placement" at bounding box center [826, 716] width 123 height 27
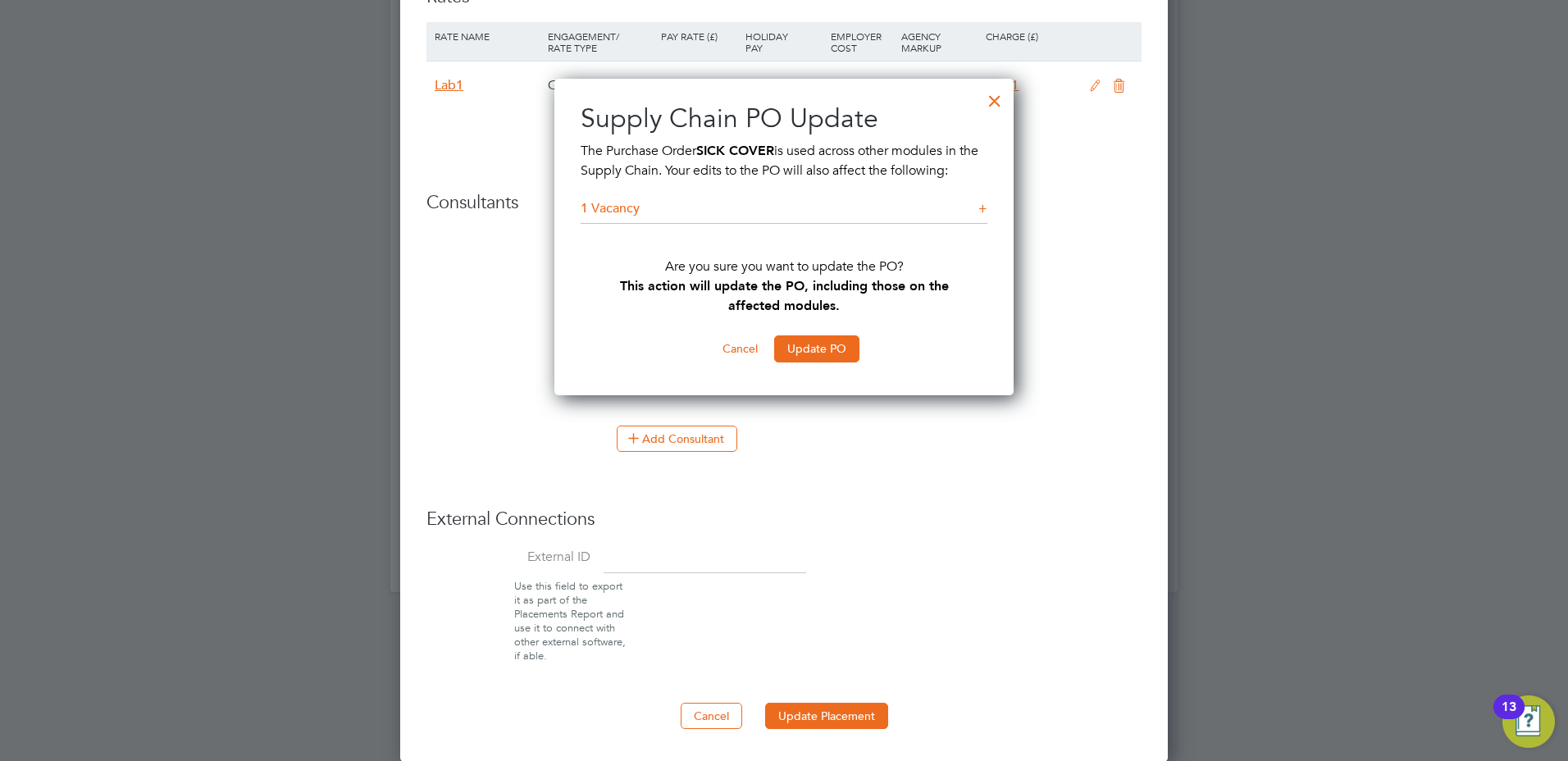
click at [726, 349] on button "Cancel" at bounding box center [740, 348] width 61 height 27
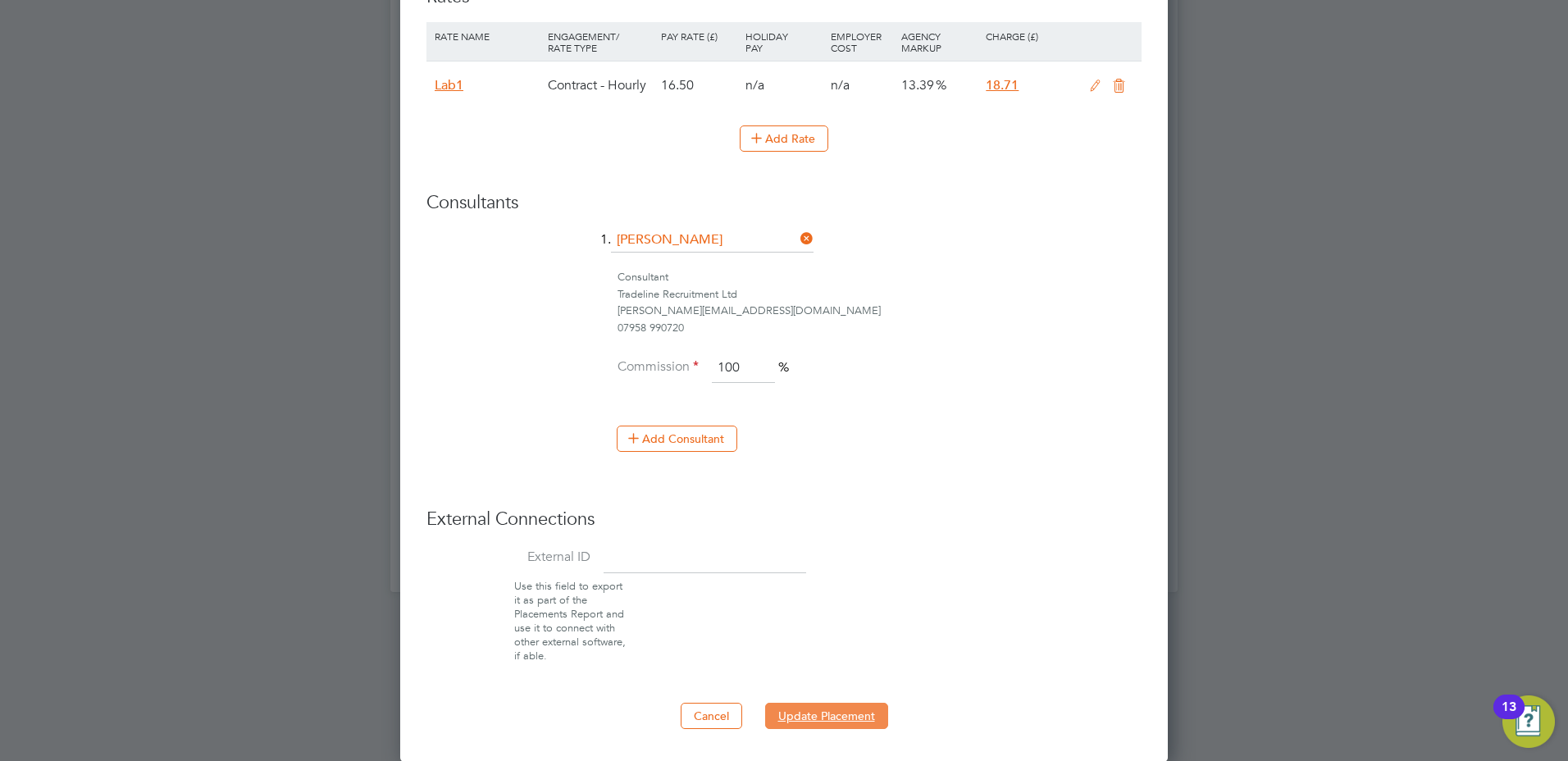
click at [868, 715] on button "Update Placement" at bounding box center [826, 716] width 123 height 27
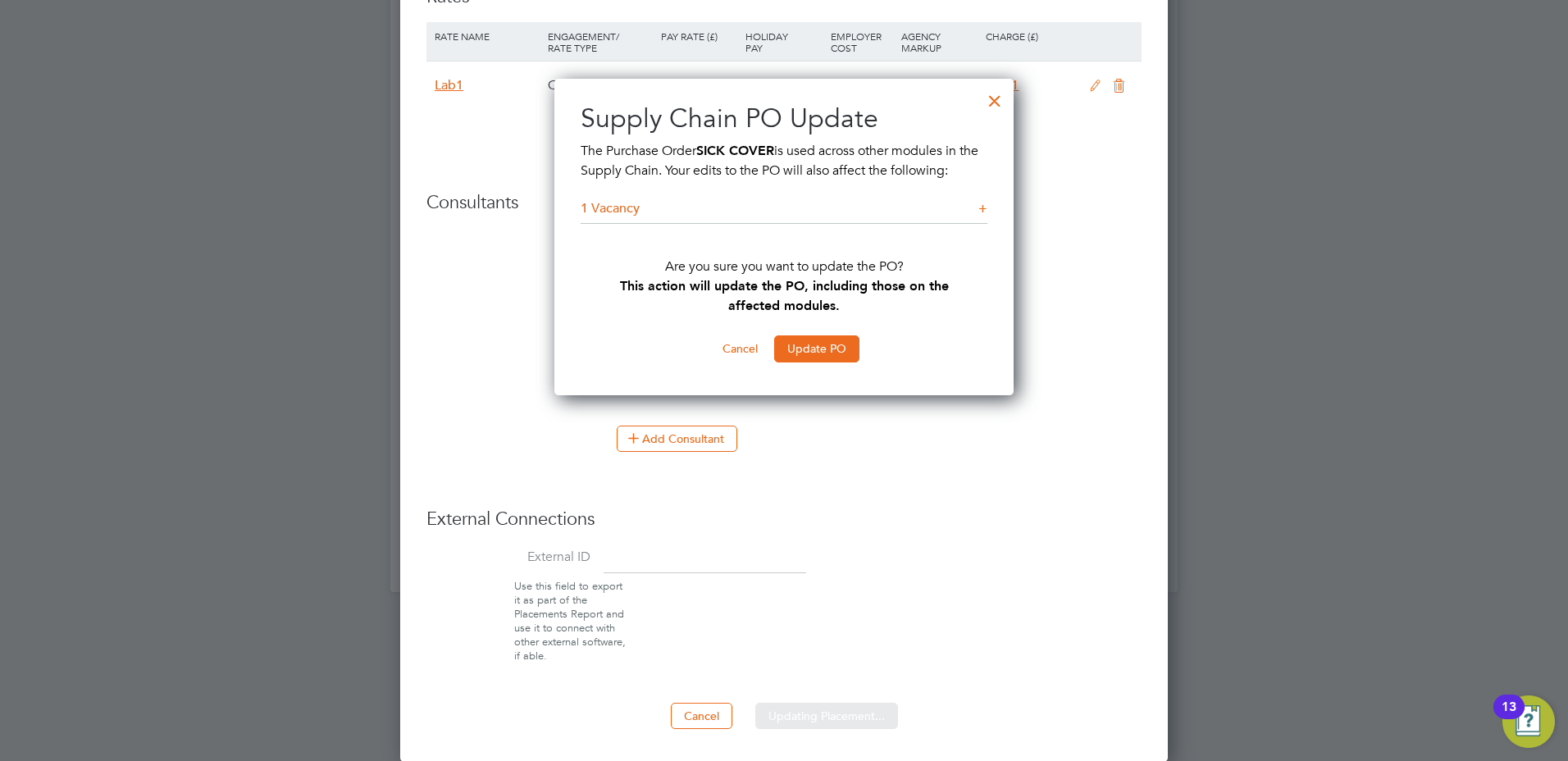
click at [797, 349] on button "Update PO" at bounding box center [817, 348] width 85 height 27
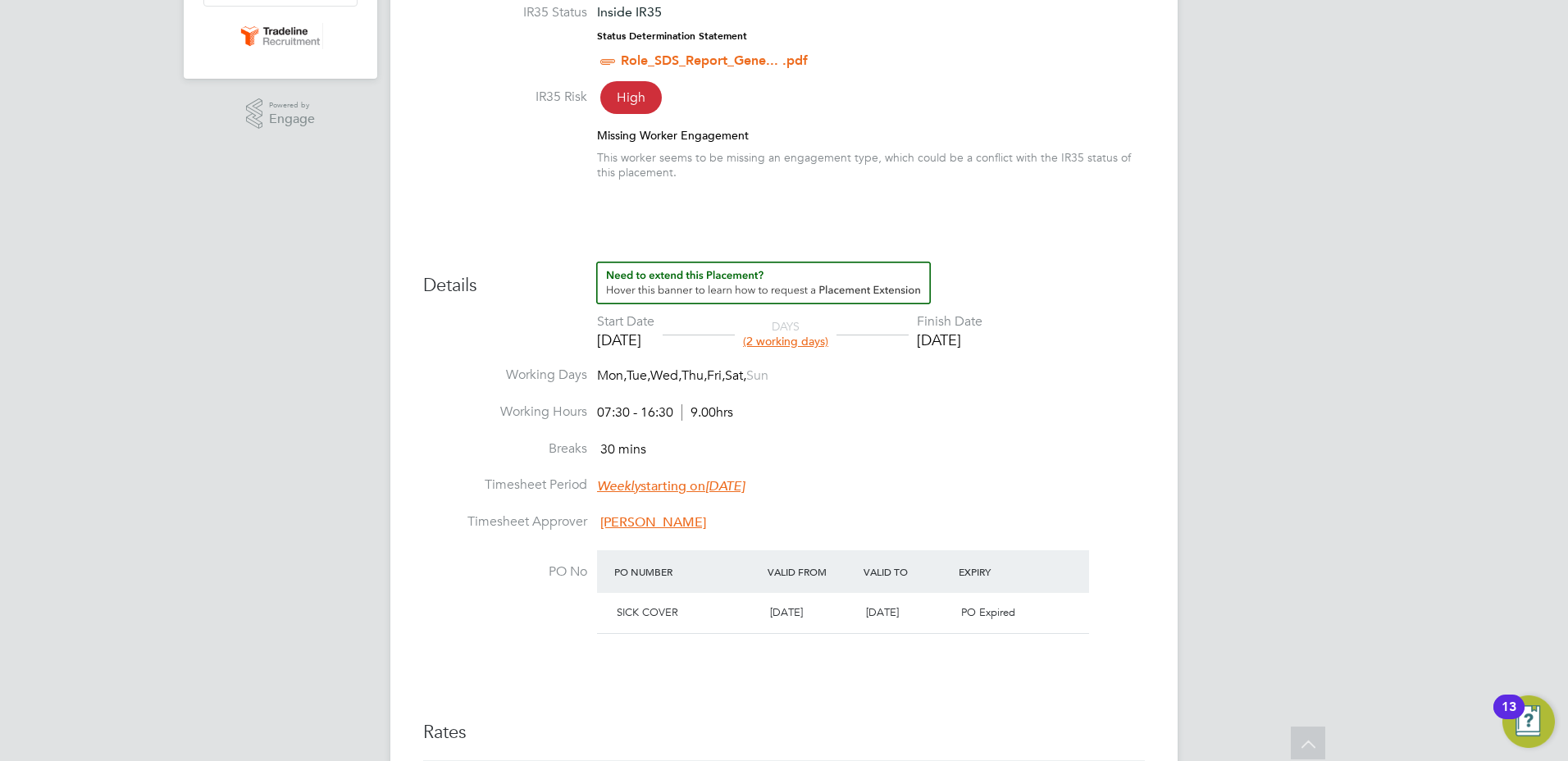
scroll to position [0, 0]
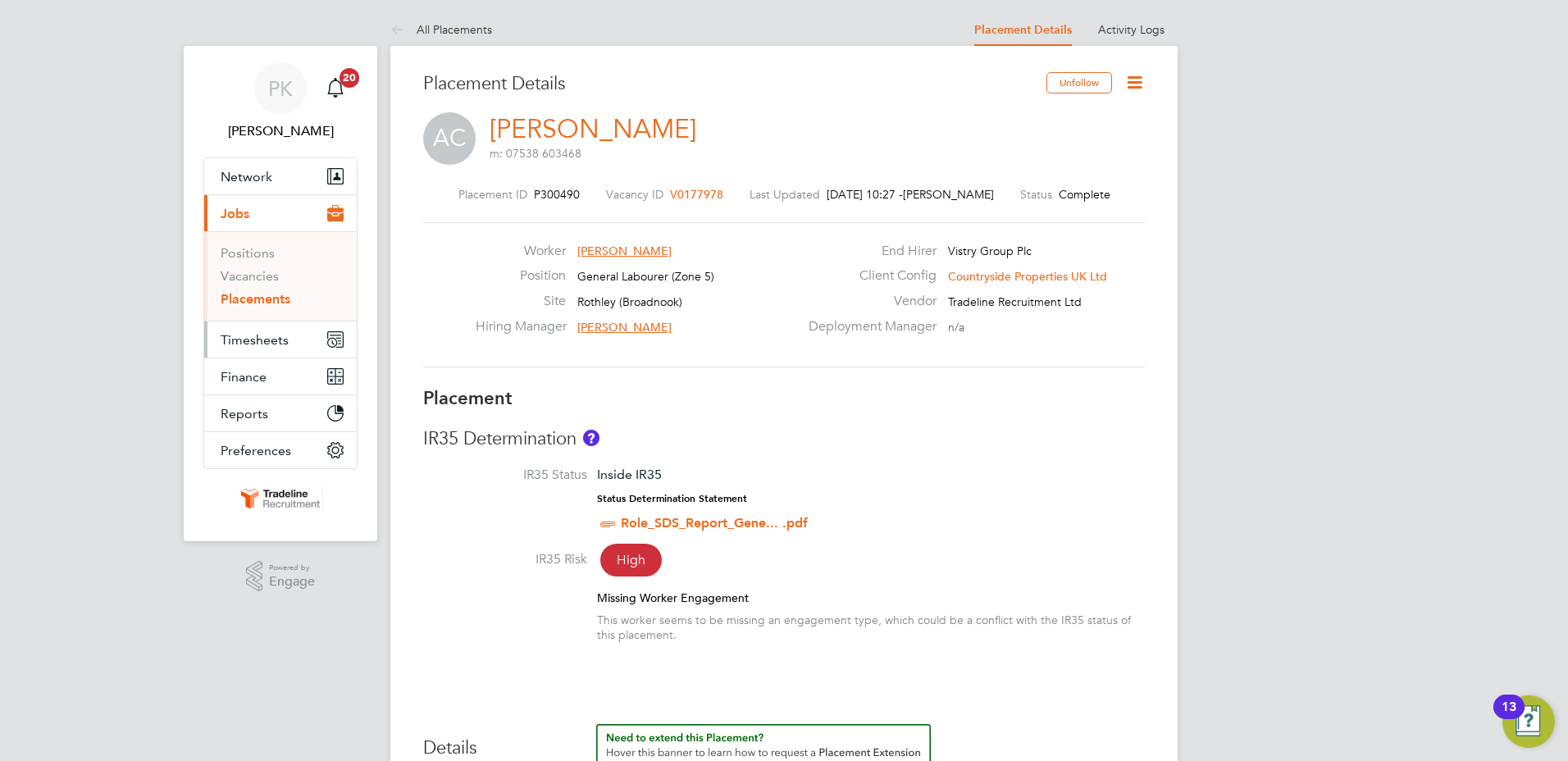
click at [231, 342] on span "Timesheets" at bounding box center [254, 340] width 68 height 16
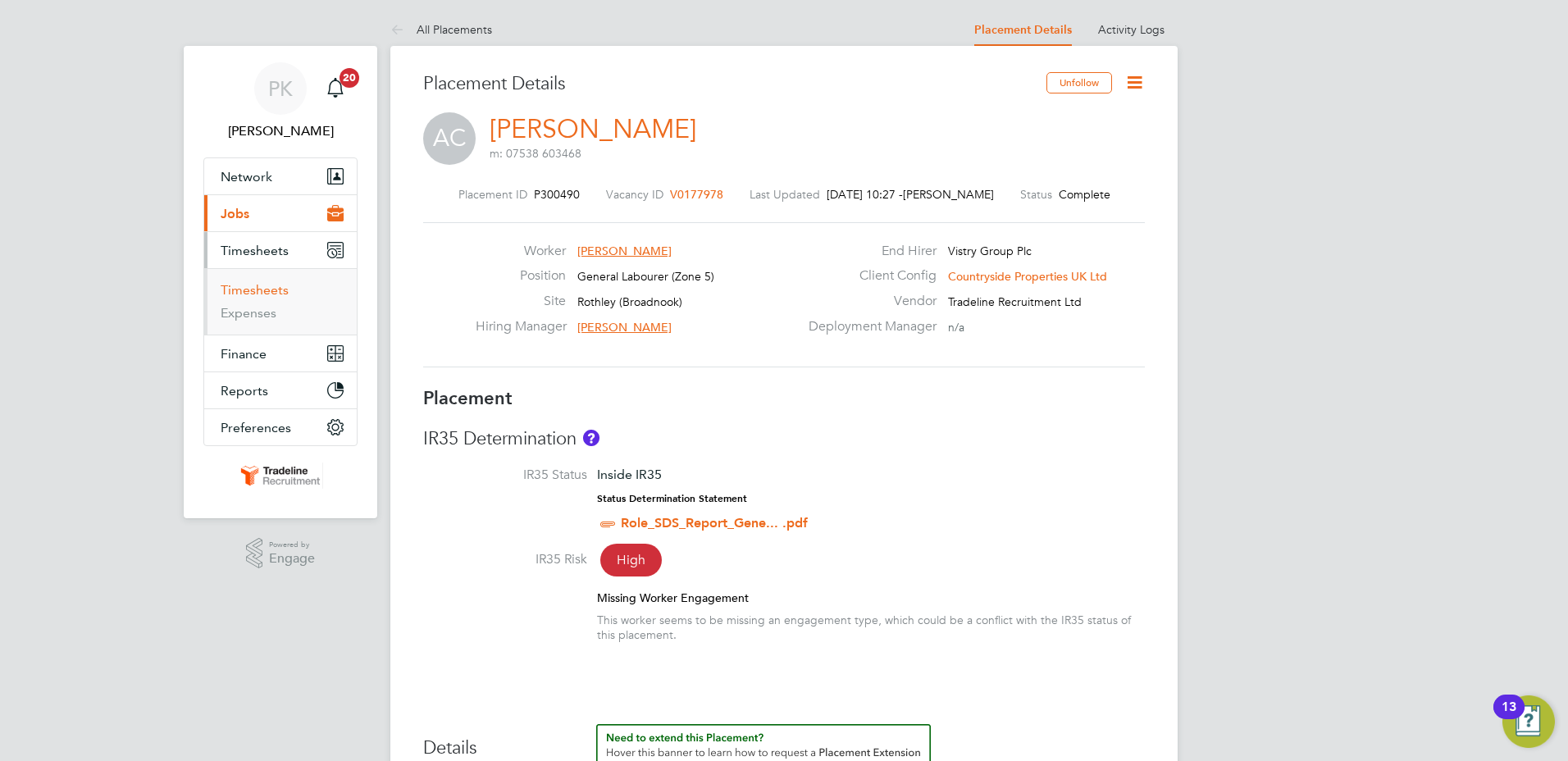
click at [232, 293] on link "Timesheets" at bounding box center [254, 290] width 68 height 16
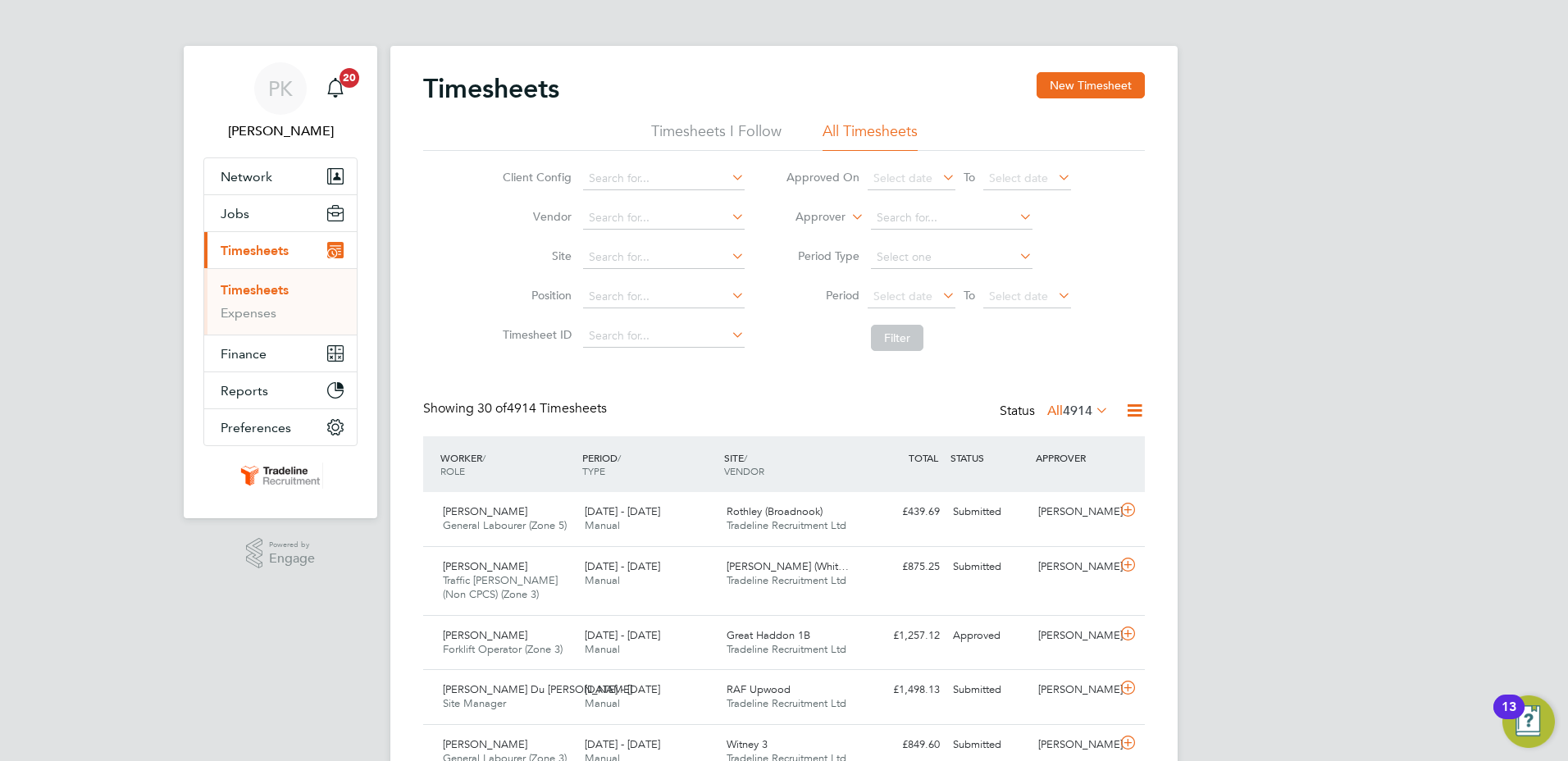
scroll to position [41, 143]
click at [1075, 528] on div "Alexandru-Catalin Calin General Labourer (Zone 5) 4 - 10 Aug 2025 4 - 10 Aug 20…" at bounding box center [784, 519] width 722 height 54
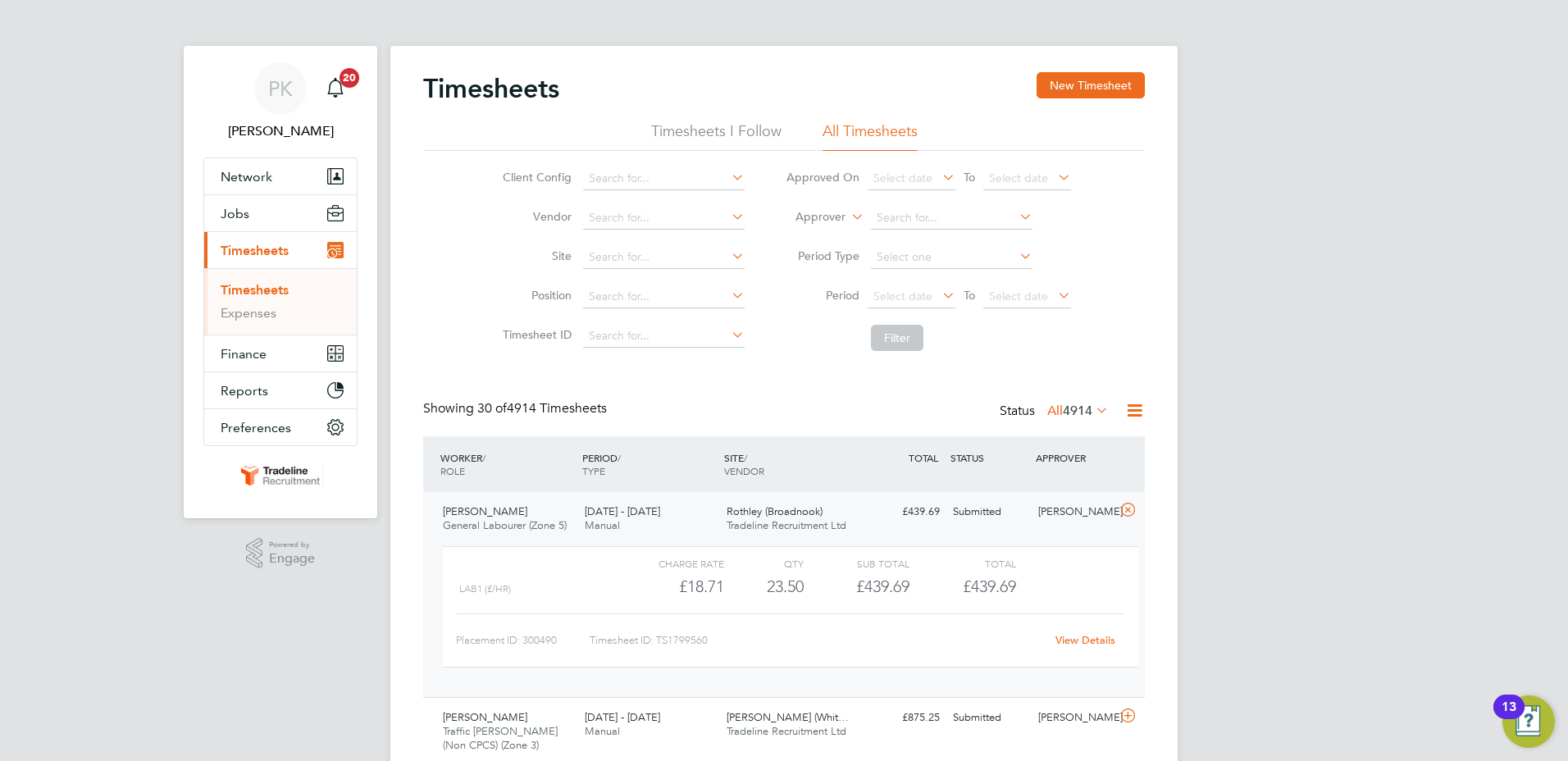
click at [1087, 643] on link "View Details" at bounding box center [1085, 640] width 60 height 14
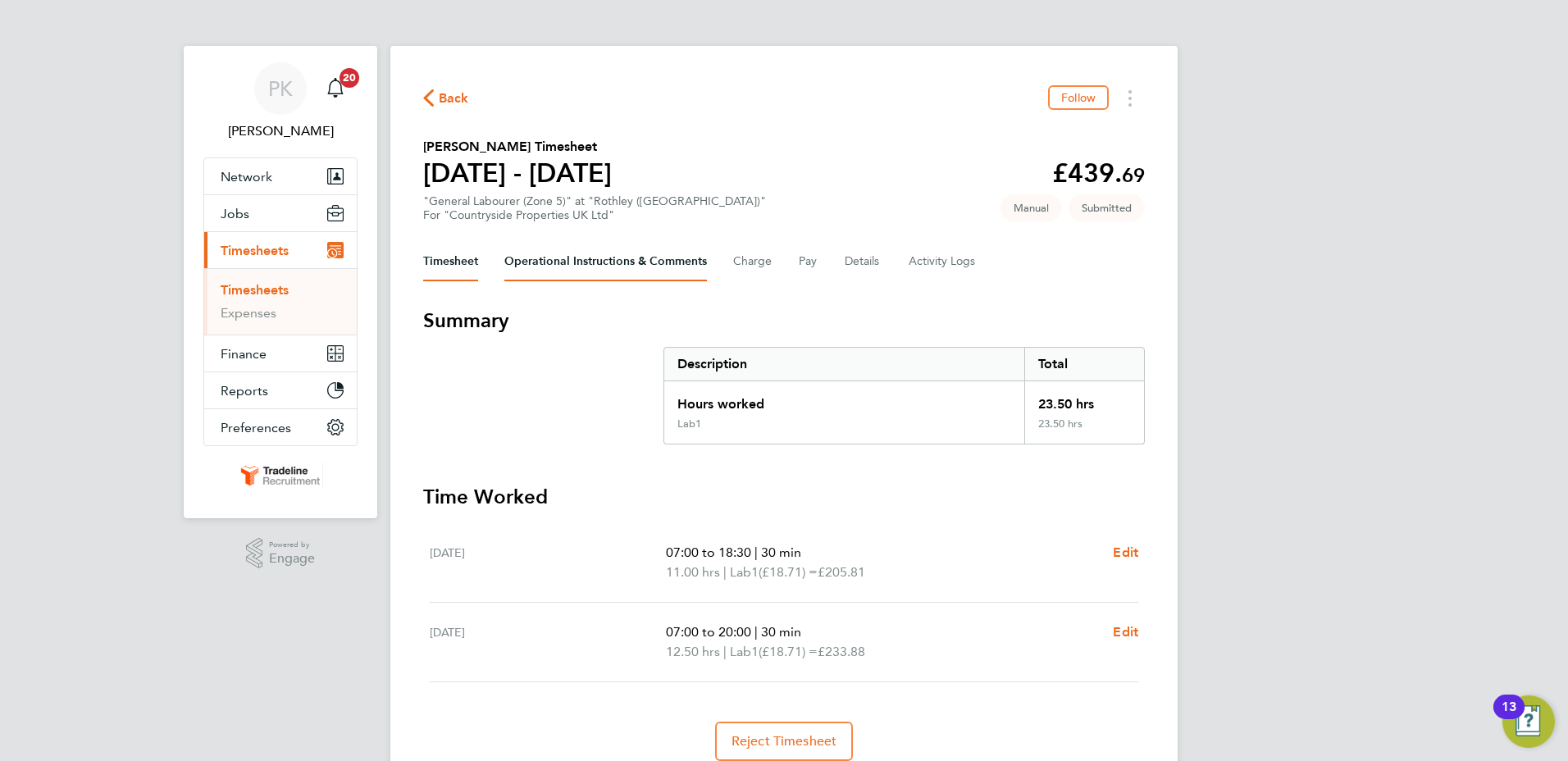
click at [593, 261] on Comments-tab "Operational Instructions & Comments" at bounding box center [606, 261] width 202 height 39
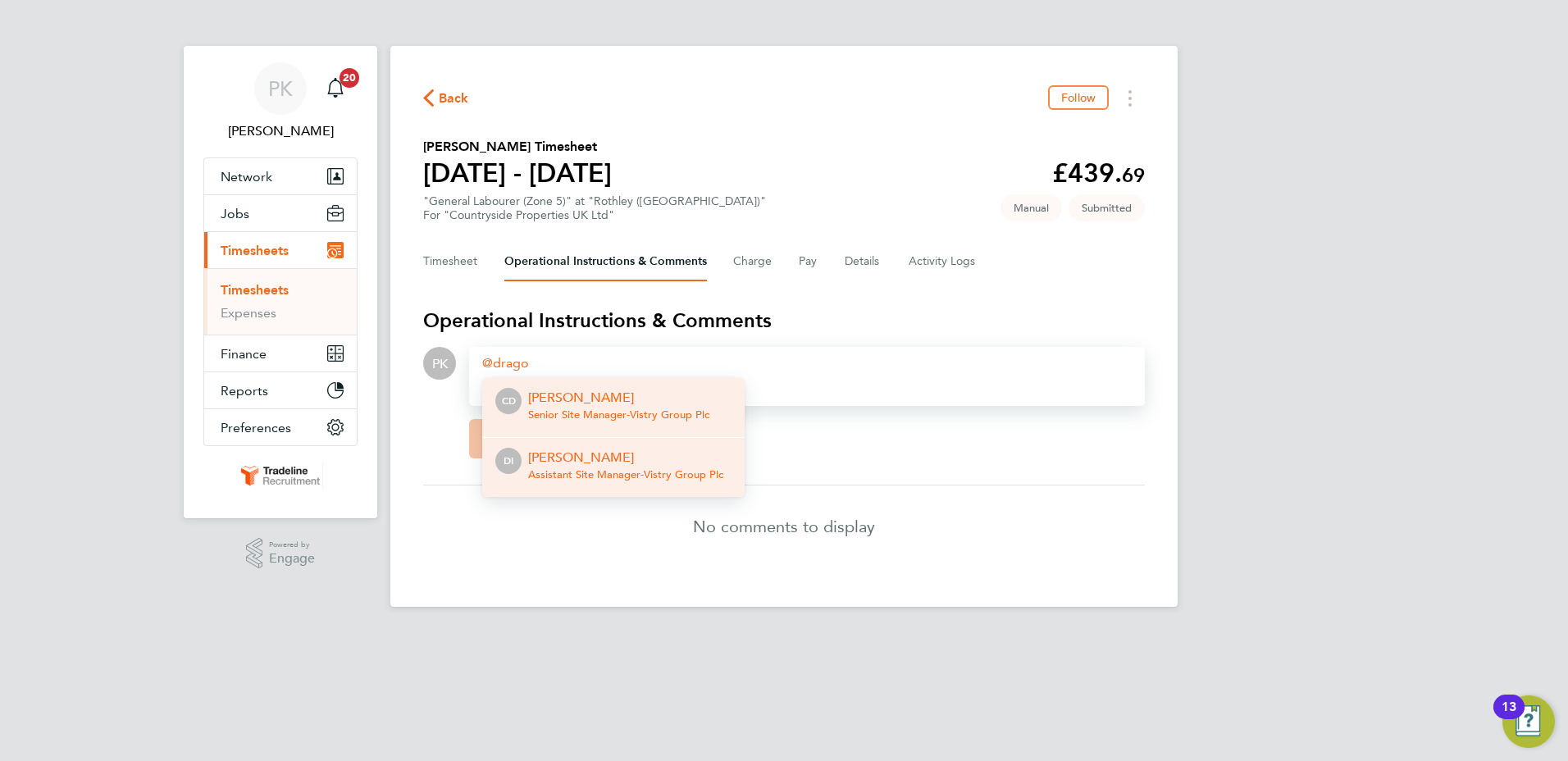
click at [680, 472] on span "Assistant Site Manager - Vistry Group Plc" at bounding box center [626, 474] width 195 height 13
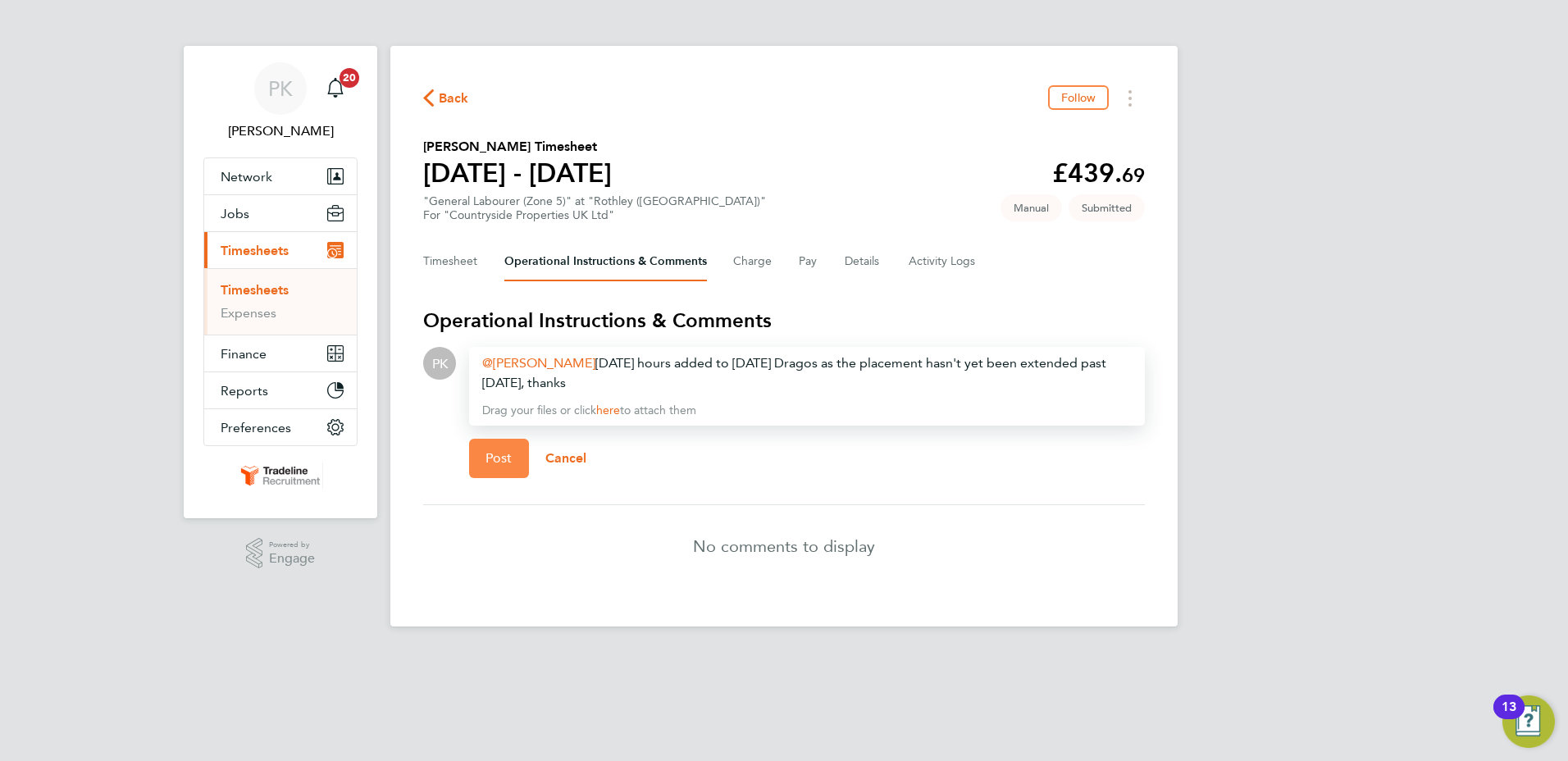
click at [499, 463] on span "Post" at bounding box center [498, 458] width 27 height 17
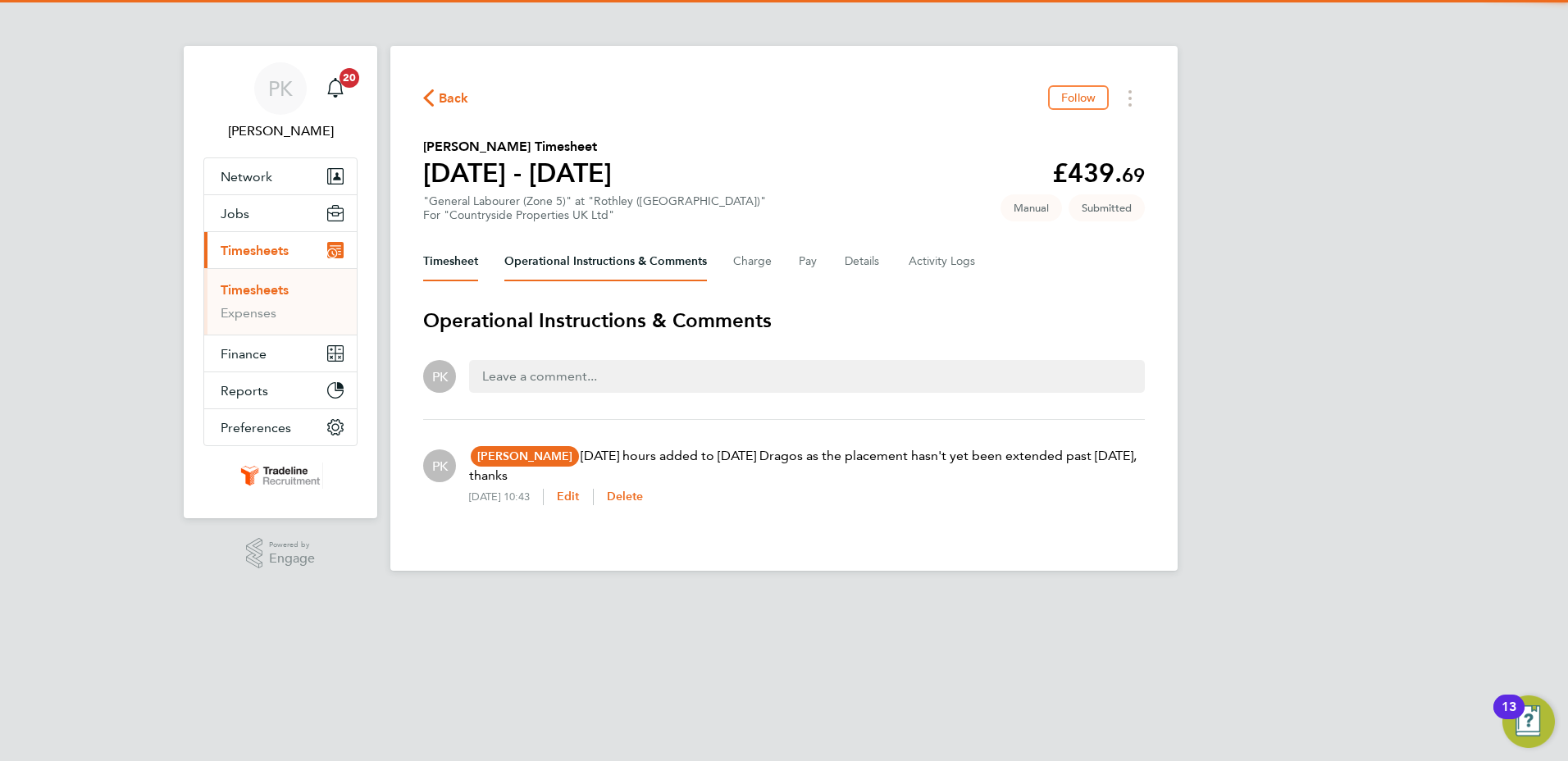
click at [460, 251] on button "Timesheet" at bounding box center [451, 261] width 55 height 39
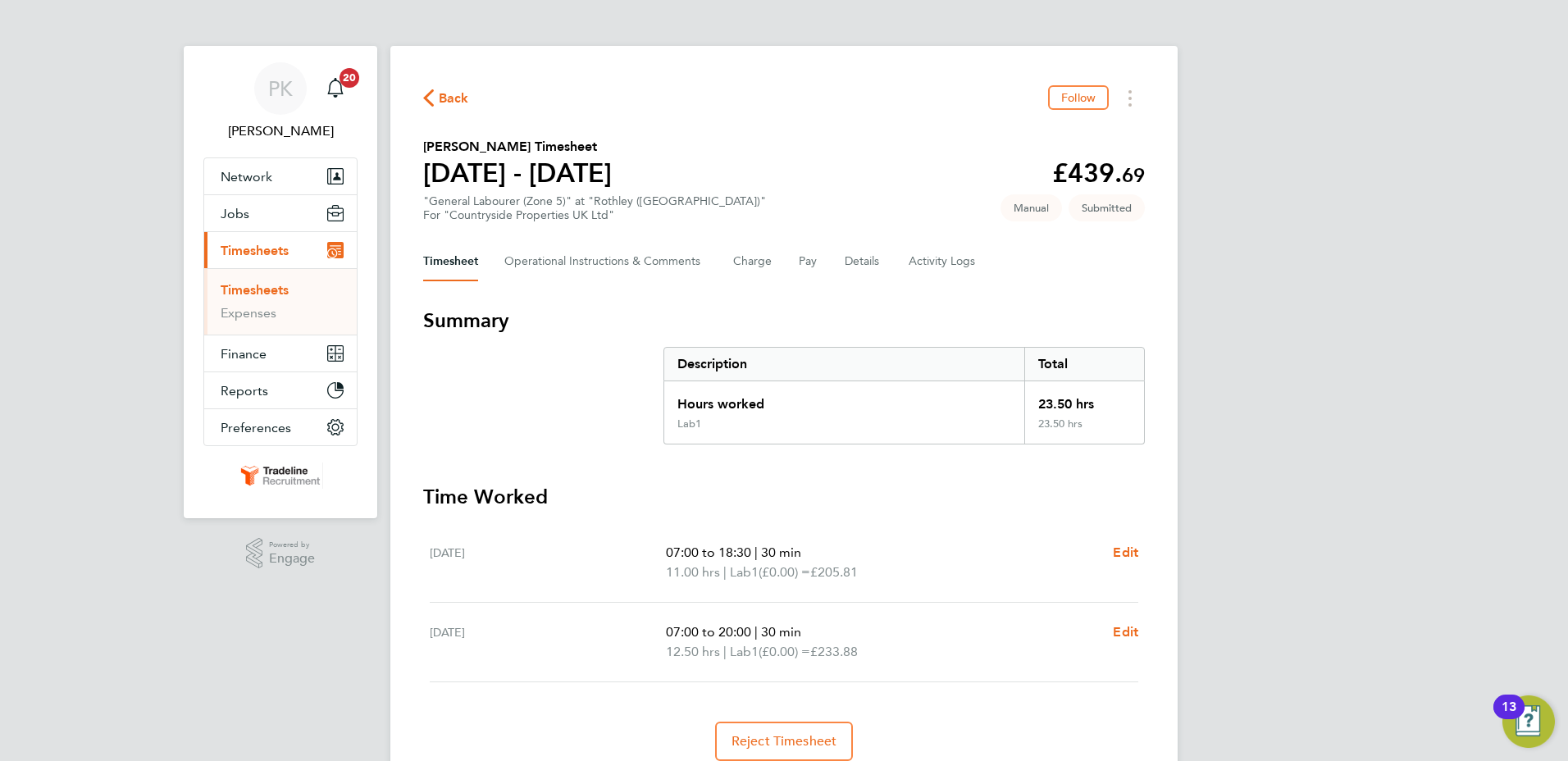
click at [241, 288] on link "Timesheets" at bounding box center [254, 290] width 68 height 16
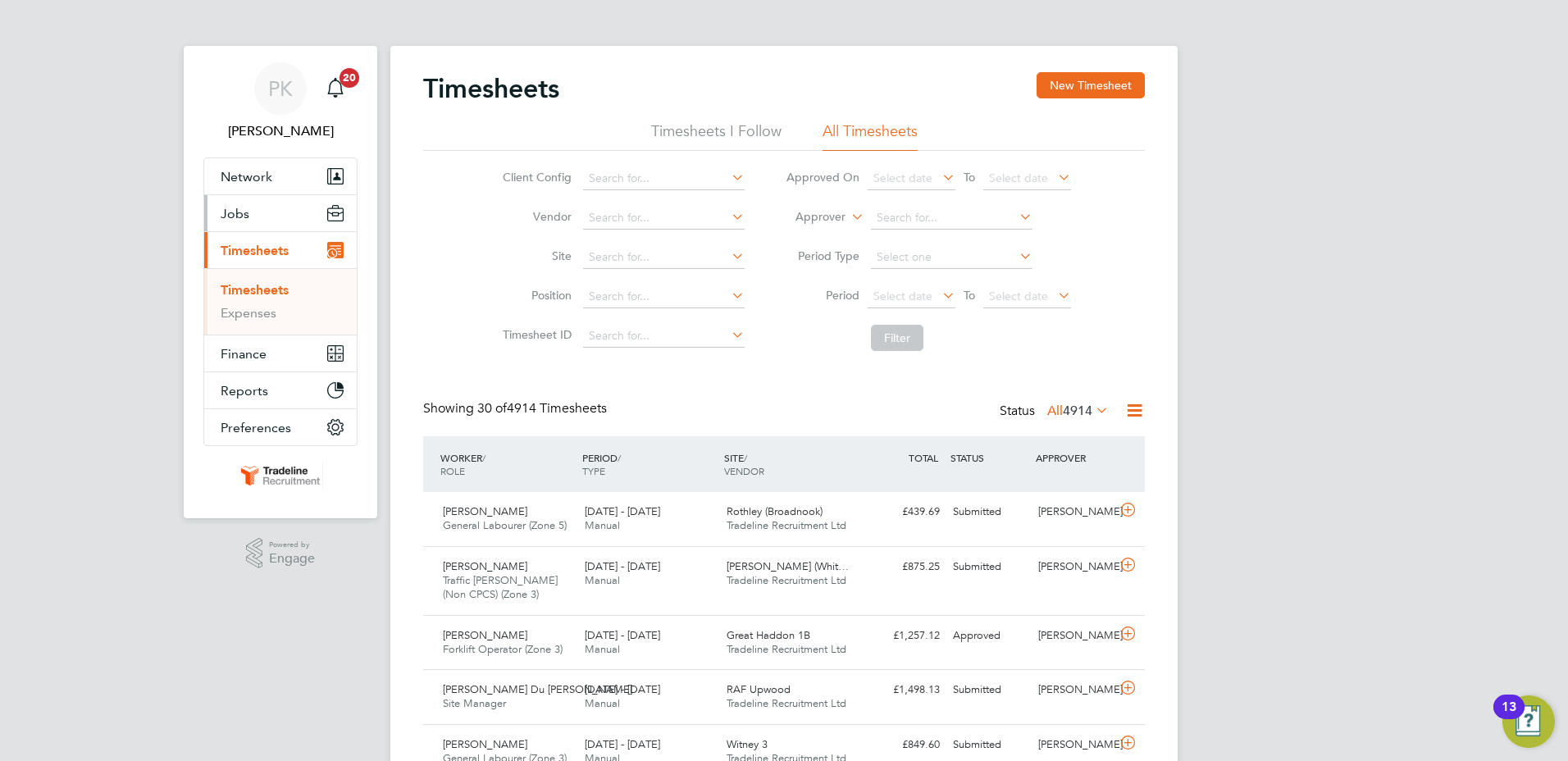
click at [232, 212] on span "Jobs" at bounding box center [235, 214] width 29 height 16
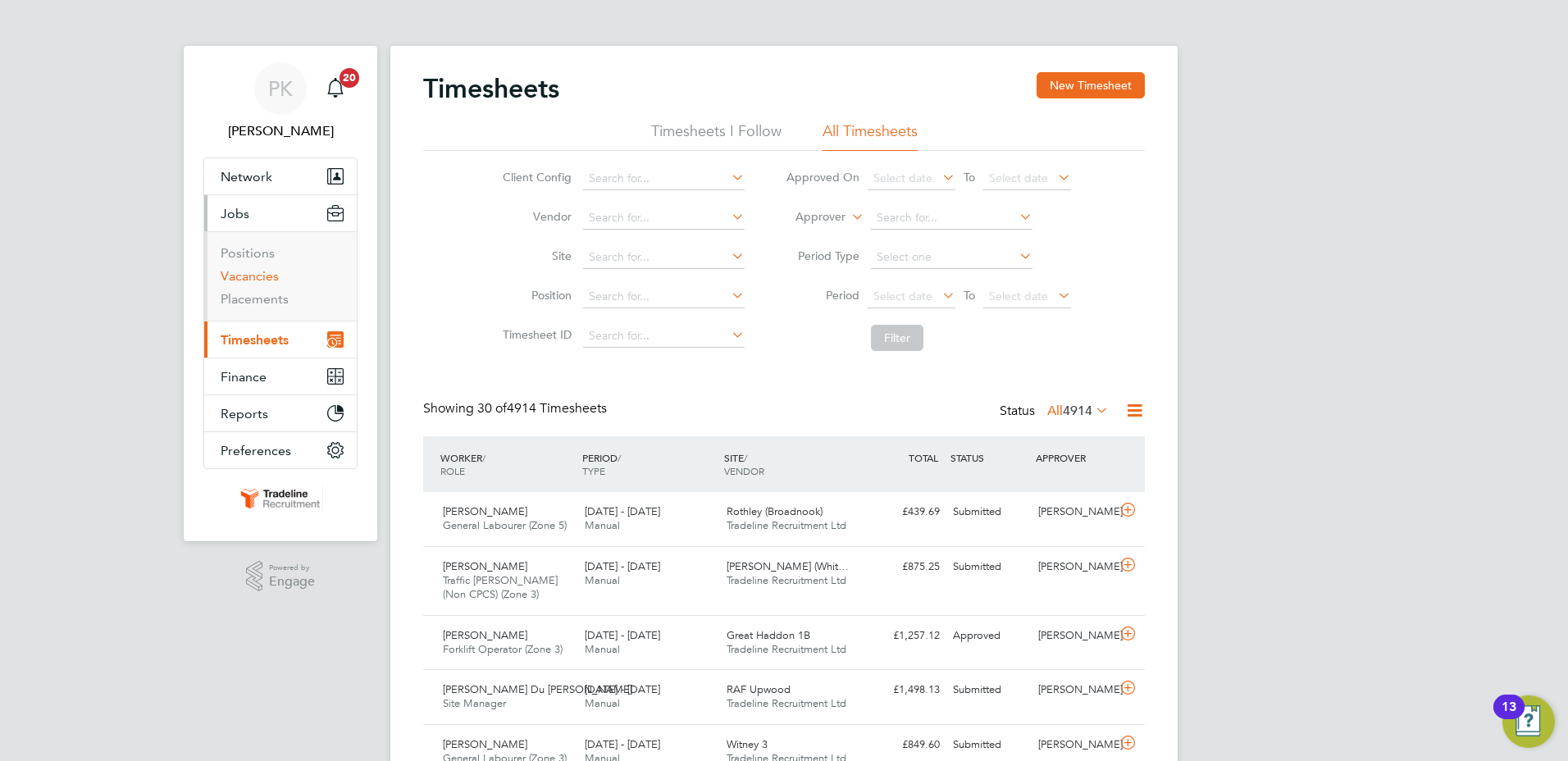
click at [250, 280] on link "Vacancies" at bounding box center [249, 276] width 58 height 16
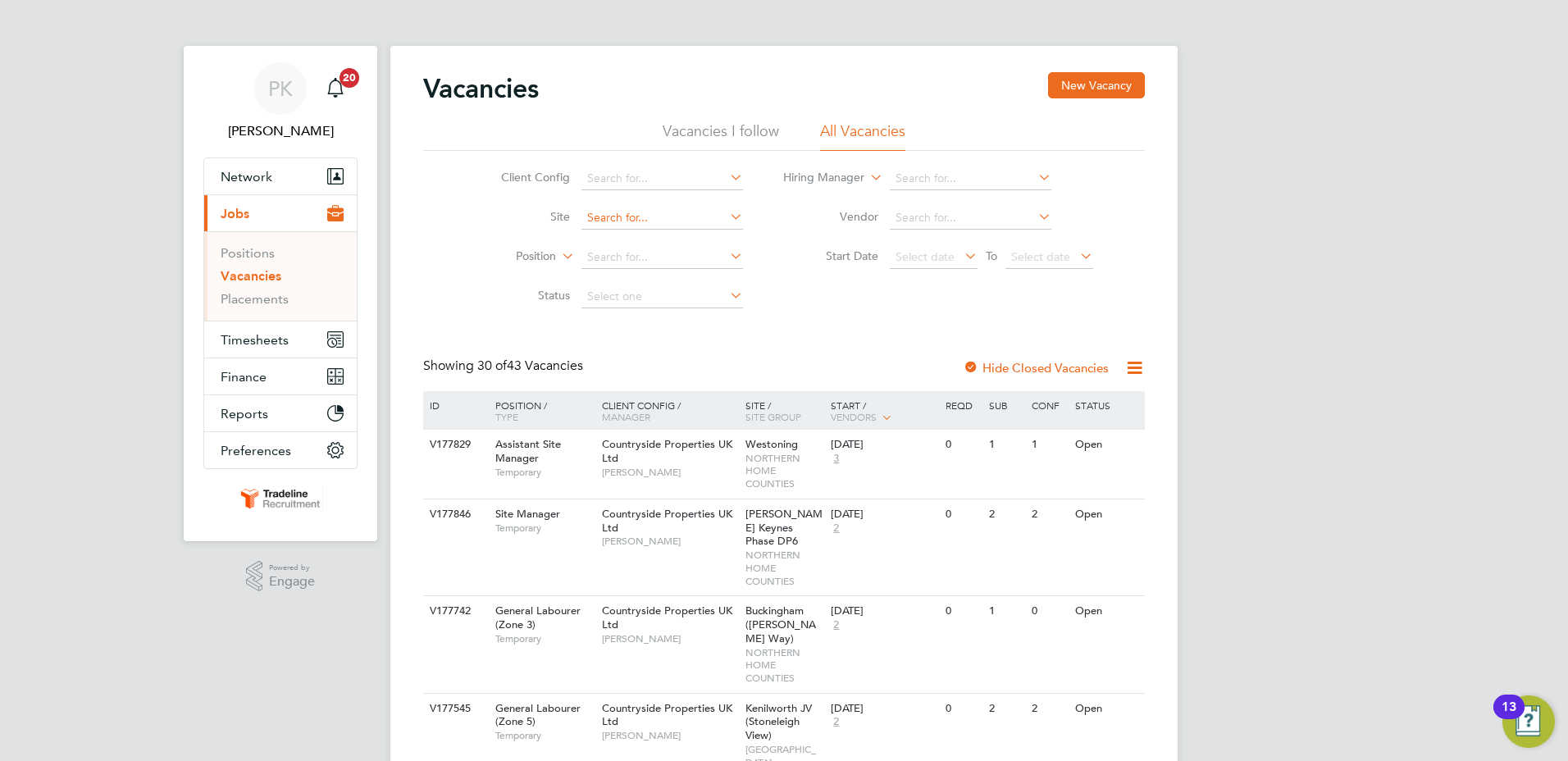
click at [616, 214] on input at bounding box center [663, 218] width 162 height 23
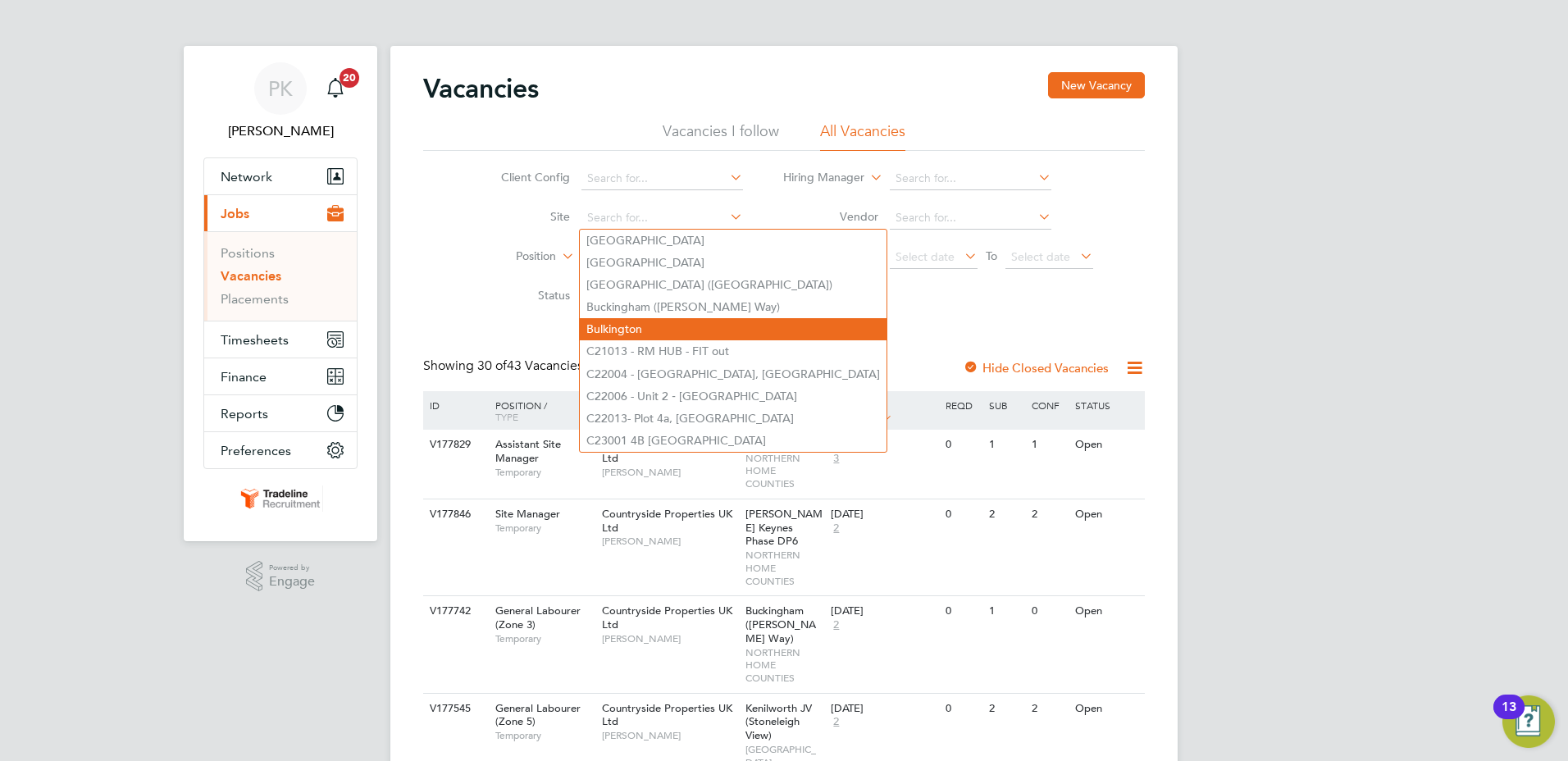
click at [626, 325] on li "Bulkington" at bounding box center [733, 329] width 307 height 22
type input "Bulkington"
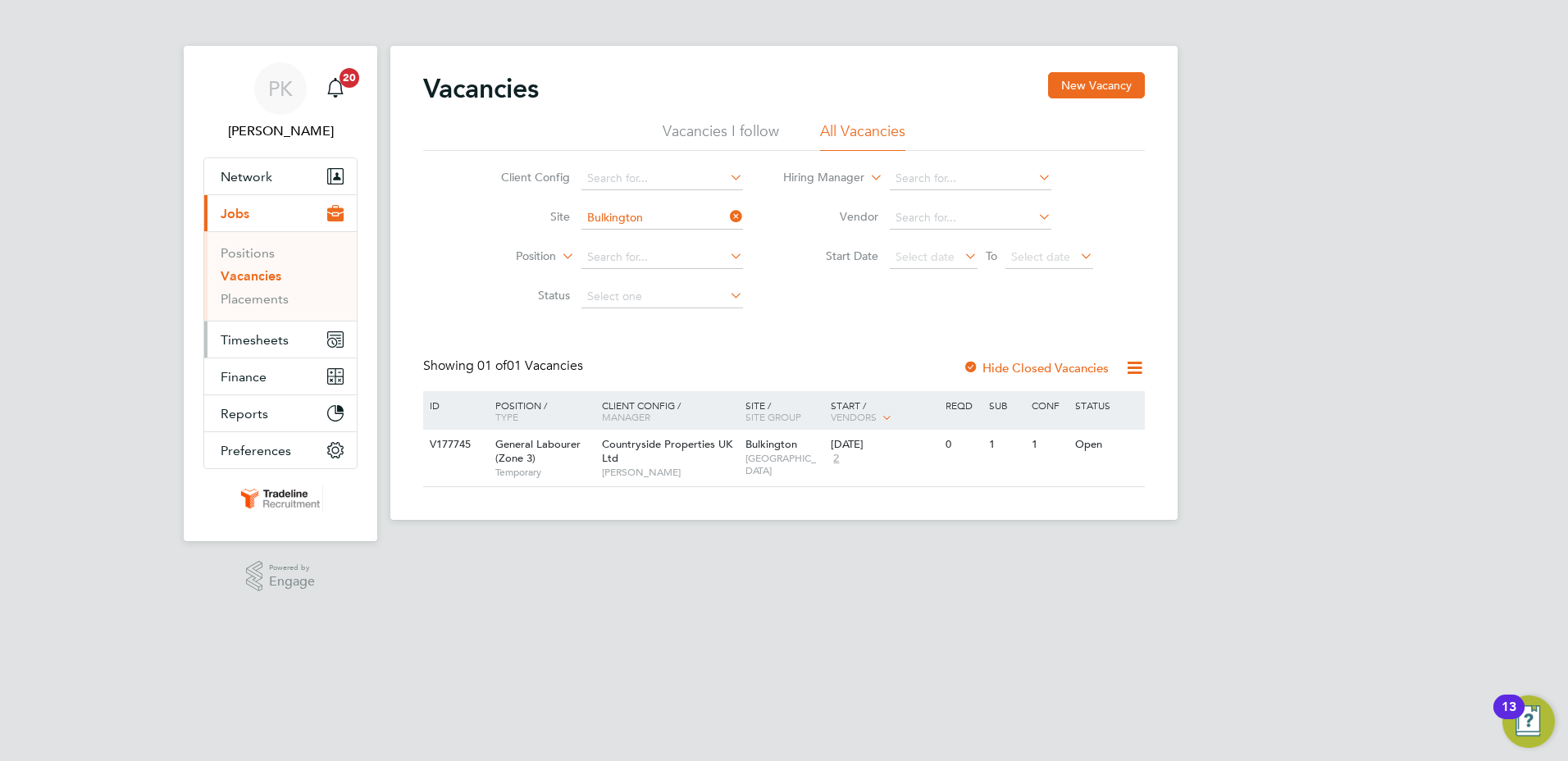
click at [262, 338] on span "Timesheets" at bounding box center [254, 340] width 68 height 16
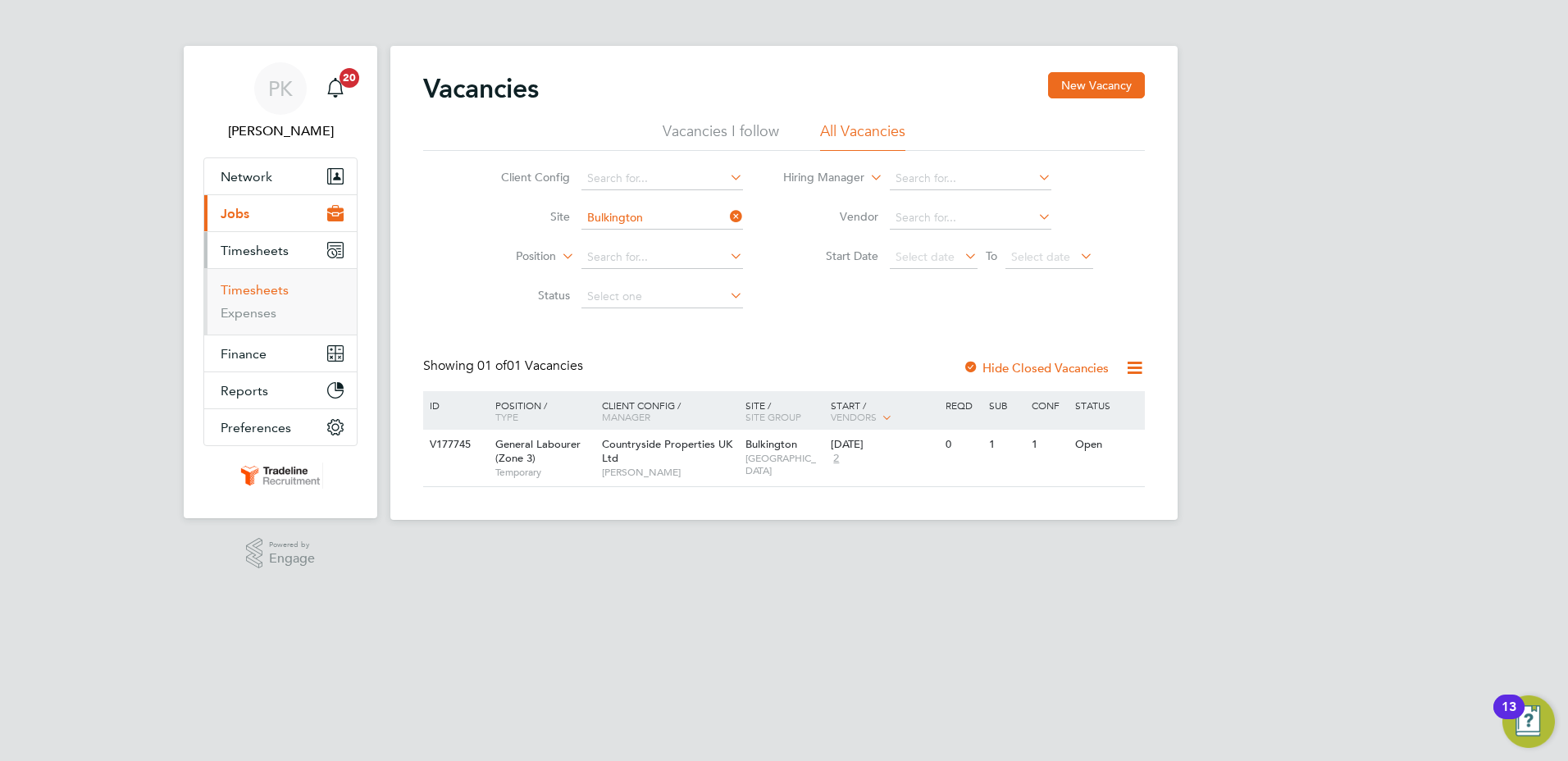
click at [251, 294] on link "Timesheets" at bounding box center [254, 290] width 68 height 16
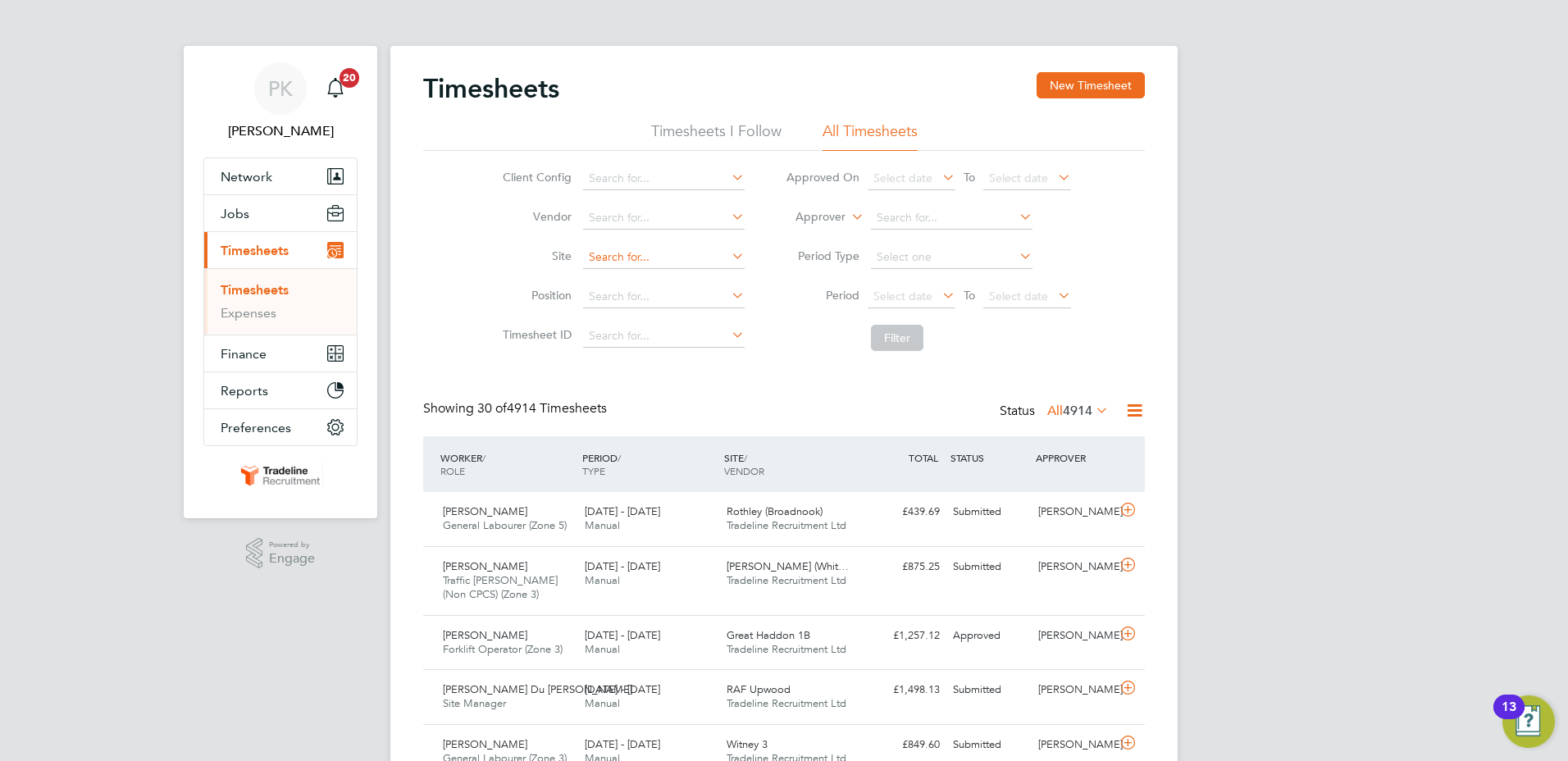
click at [599, 257] on input at bounding box center [664, 257] width 162 height 23
click at [621, 358] on li "Bulkington" at bounding box center [735, 369] width 307 height 22
type input "Bulkington"
click at [877, 336] on button "Filter" at bounding box center [896, 337] width 52 height 27
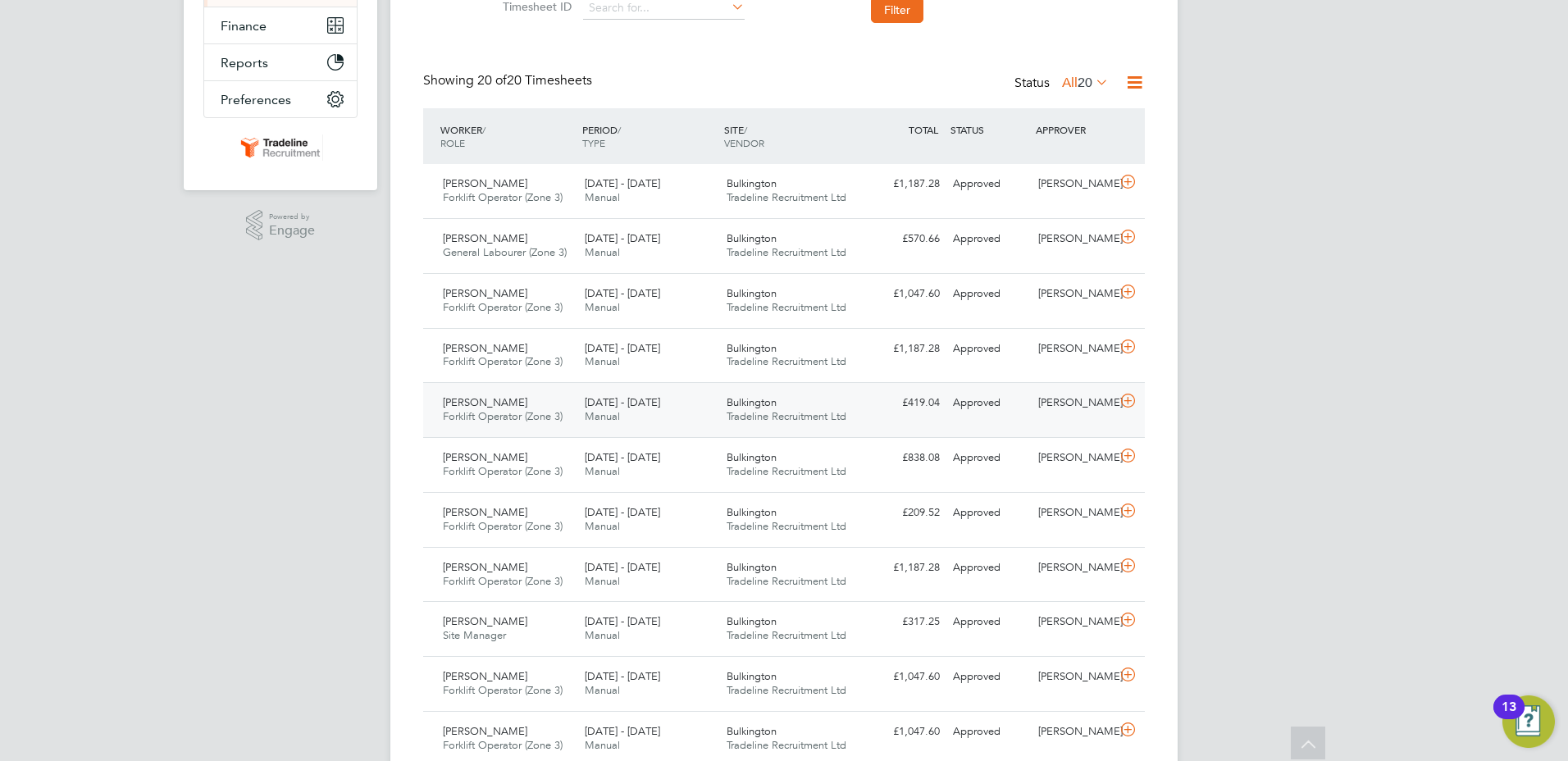
click at [1133, 422] on div "Todd Mitchell Forklift Operator (Zone 3) 14 - 20 Jul 2025 14 - 20 Jul 2025 Manu…" at bounding box center [784, 410] width 722 height 55
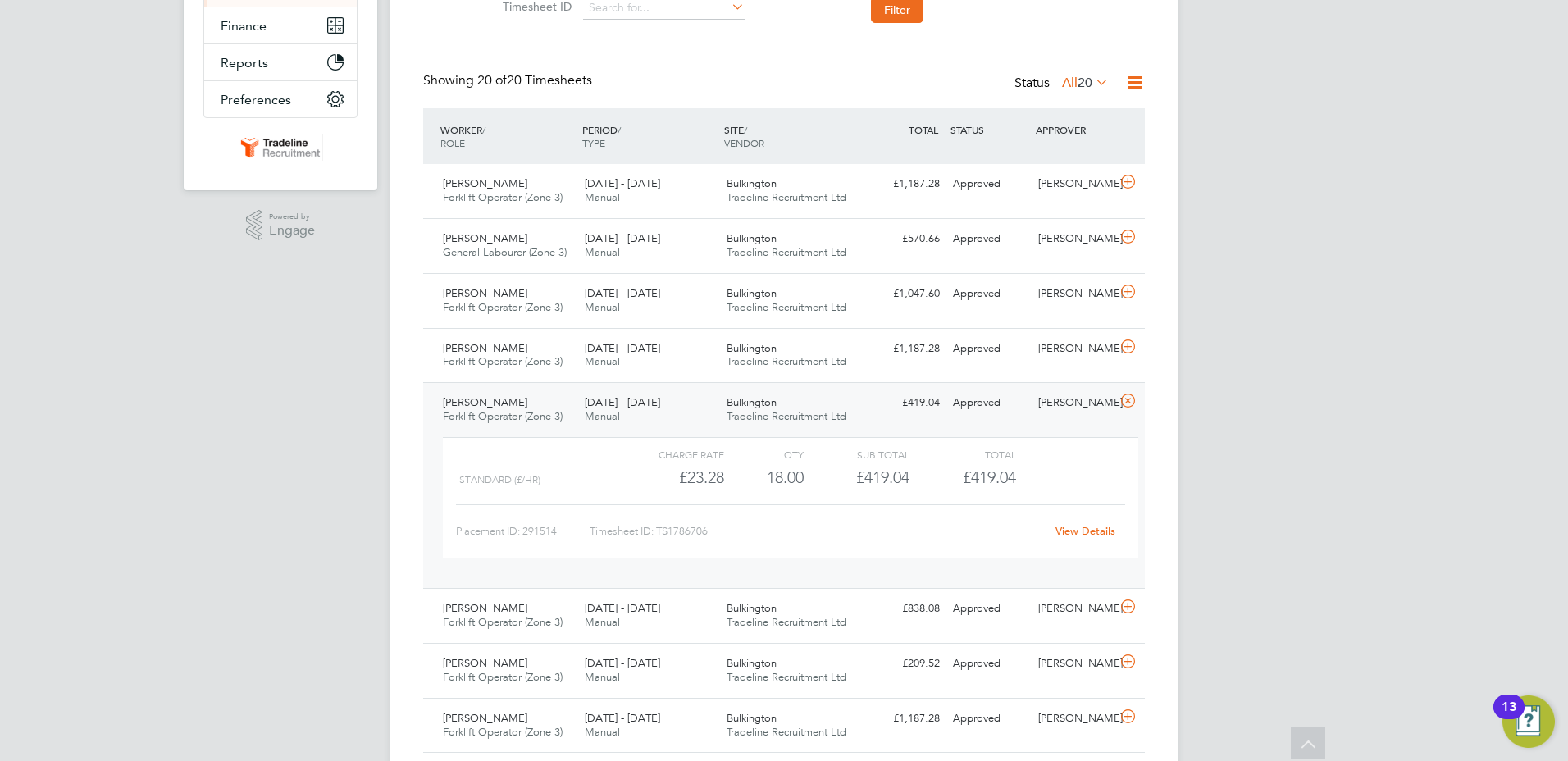
click at [1080, 532] on link "View Details" at bounding box center [1085, 530] width 60 height 14
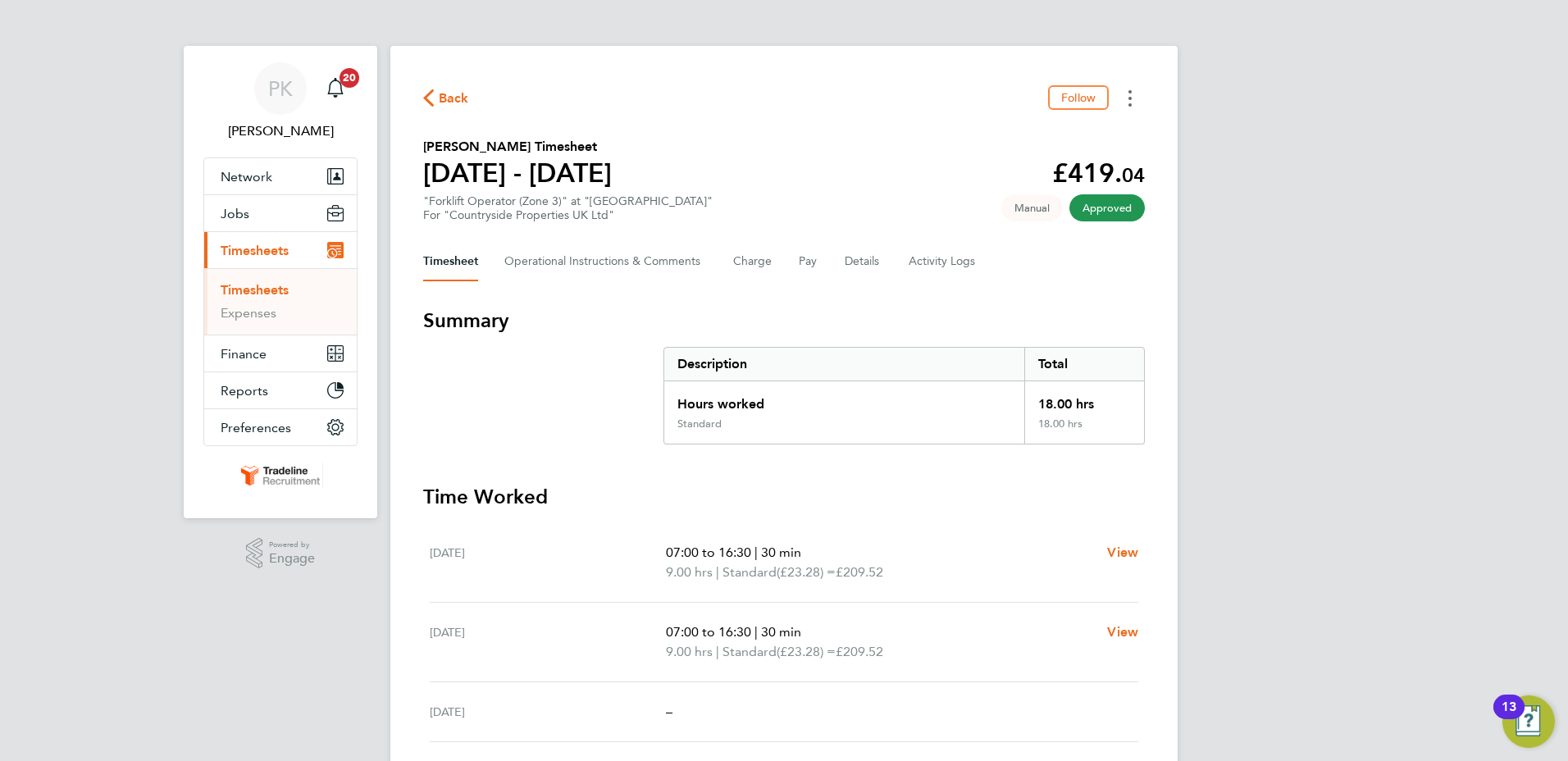
click at [1129, 100] on circle "Timesheets Menu" at bounding box center [1129, 98] width 3 height 3
click at [234, 212] on span "Jobs" at bounding box center [235, 214] width 29 height 16
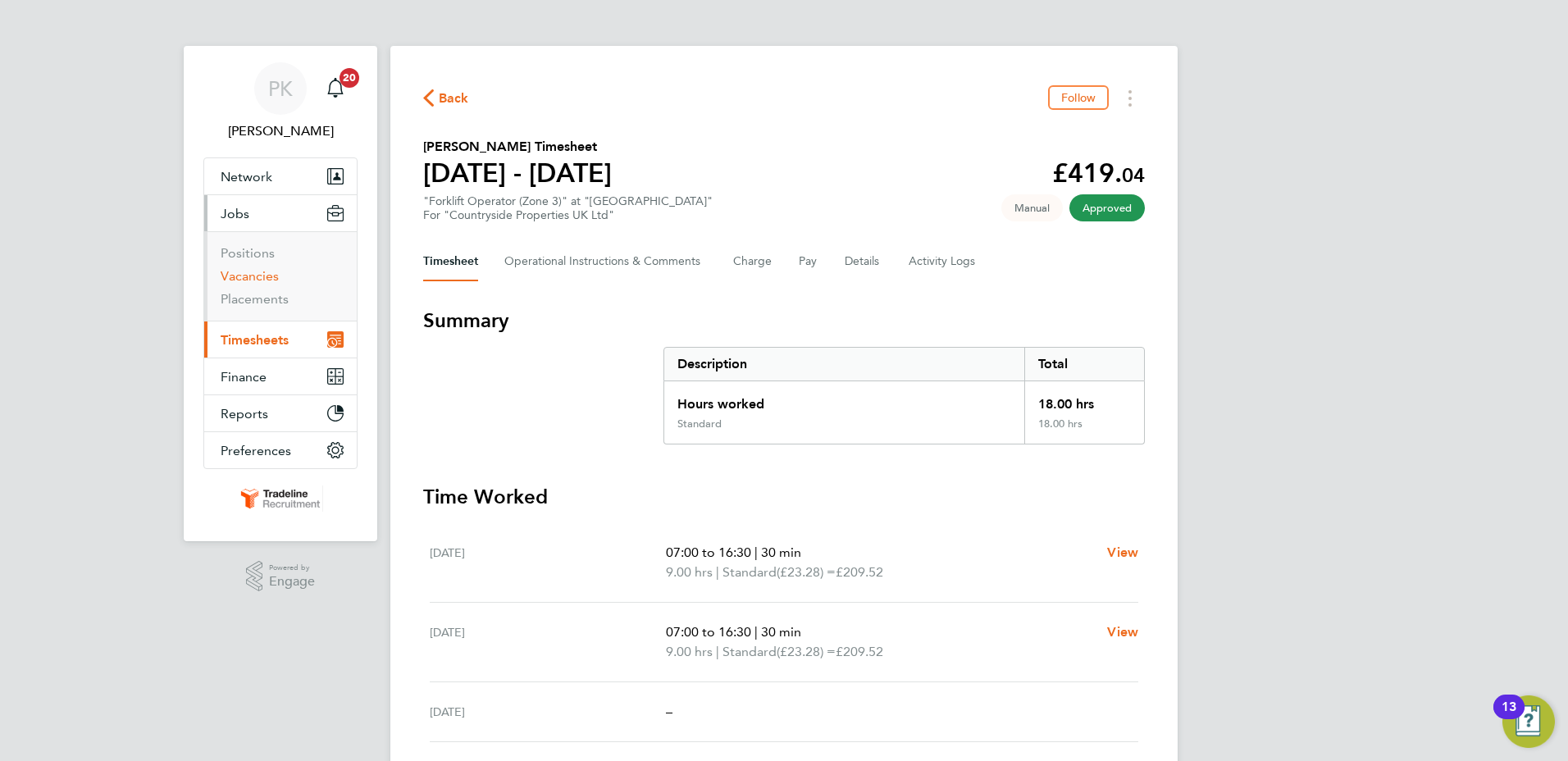
click at [254, 273] on link "Vacancies" at bounding box center [249, 276] width 58 height 16
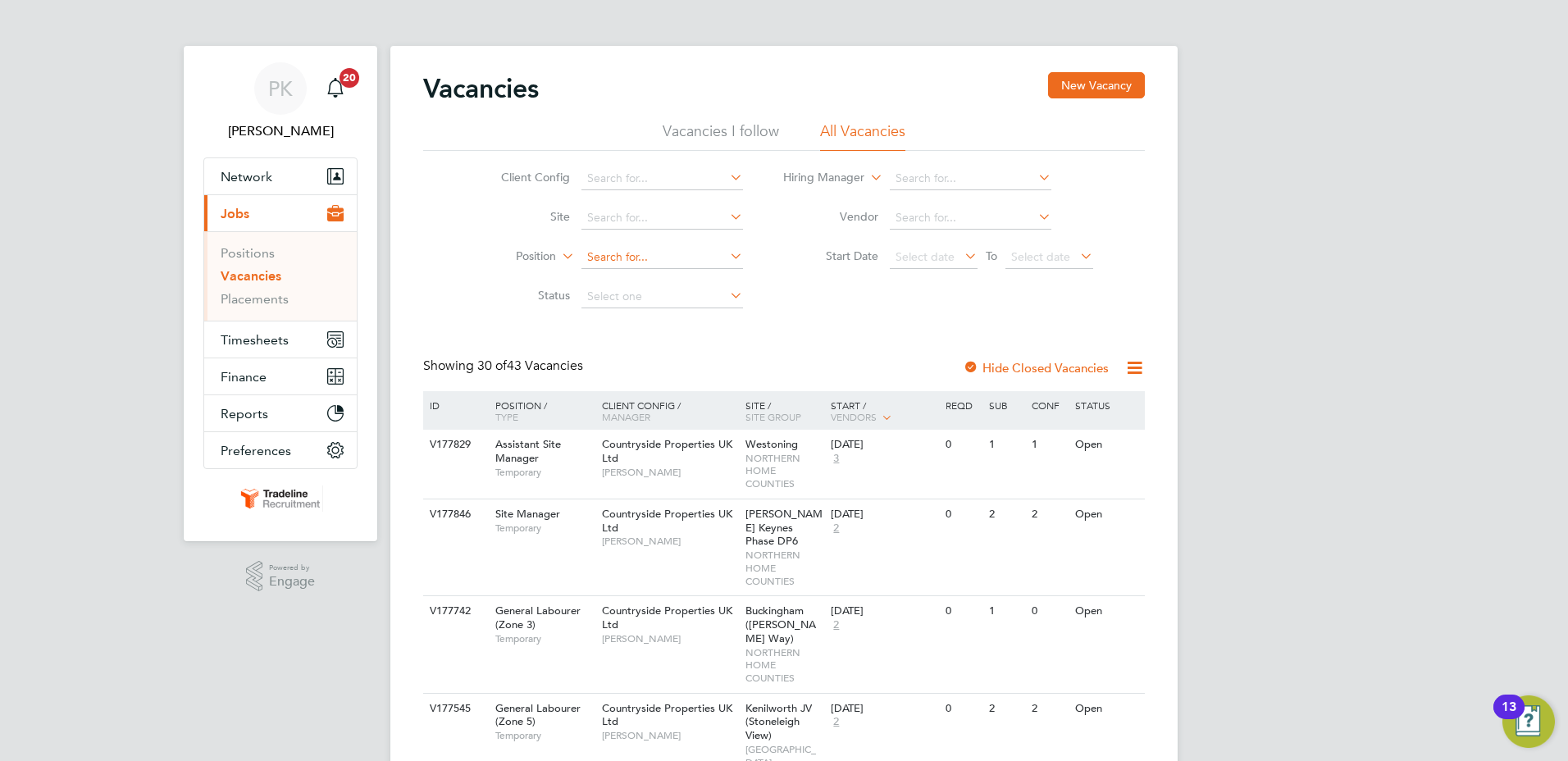
click at [616, 255] on input at bounding box center [663, 257] width 162 height 23
click at [617, 213] on input at bounding box center [663, 218] width 162 height 23
click at [619, 237] on li "Bulki ngton" at bounding box center [662, 241] width 164 height 22
type input "Bulkington"
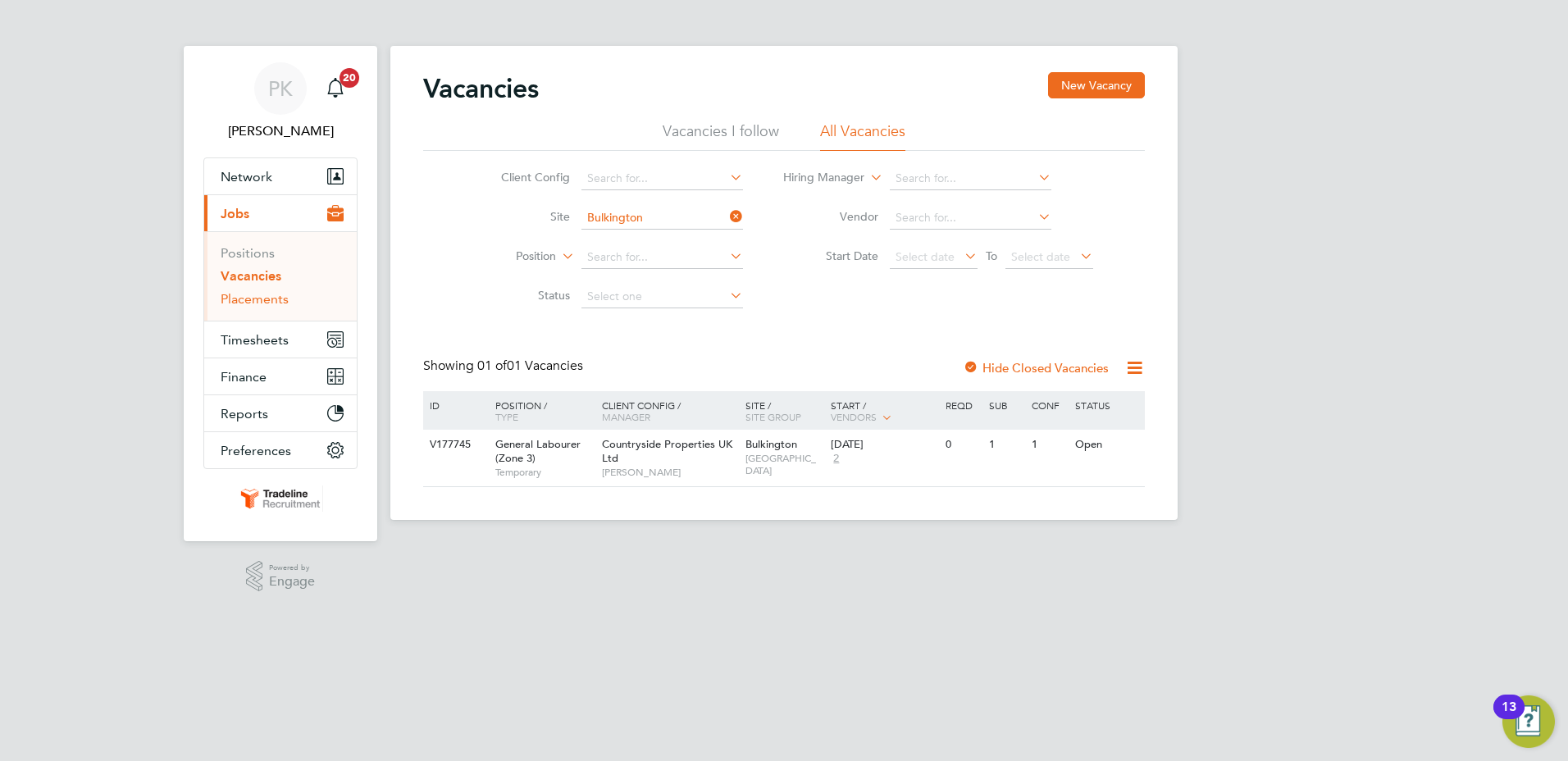
click at [224, 296] on link "Placements" at bounding box center [254, 299] width 68 height 16
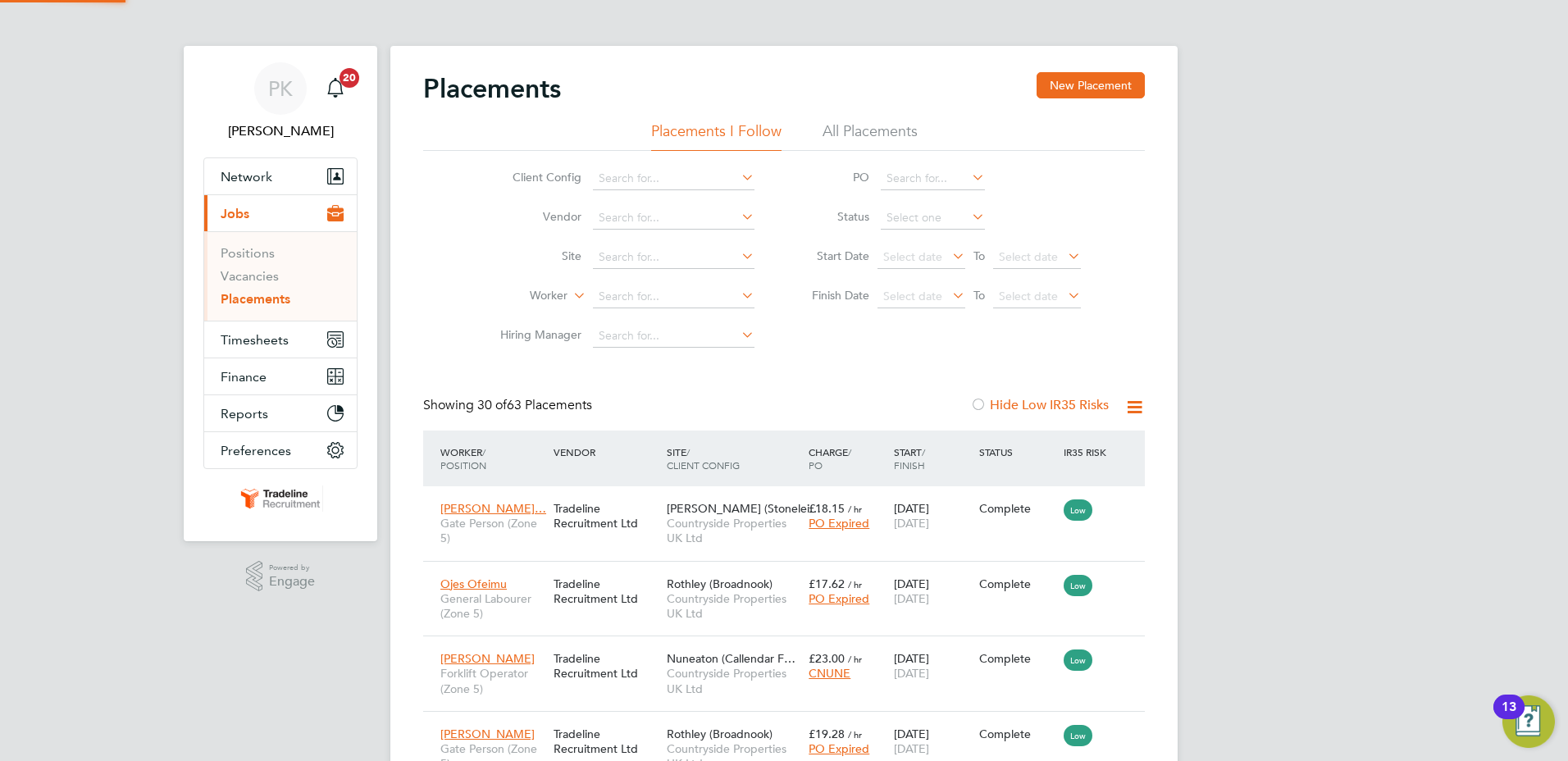
click at [646, 245] on li "Site" at bounding box center [620, 257] width 309 height 39
click at [636, 257] on input at bounding box center [674, 257] width 162 height 23
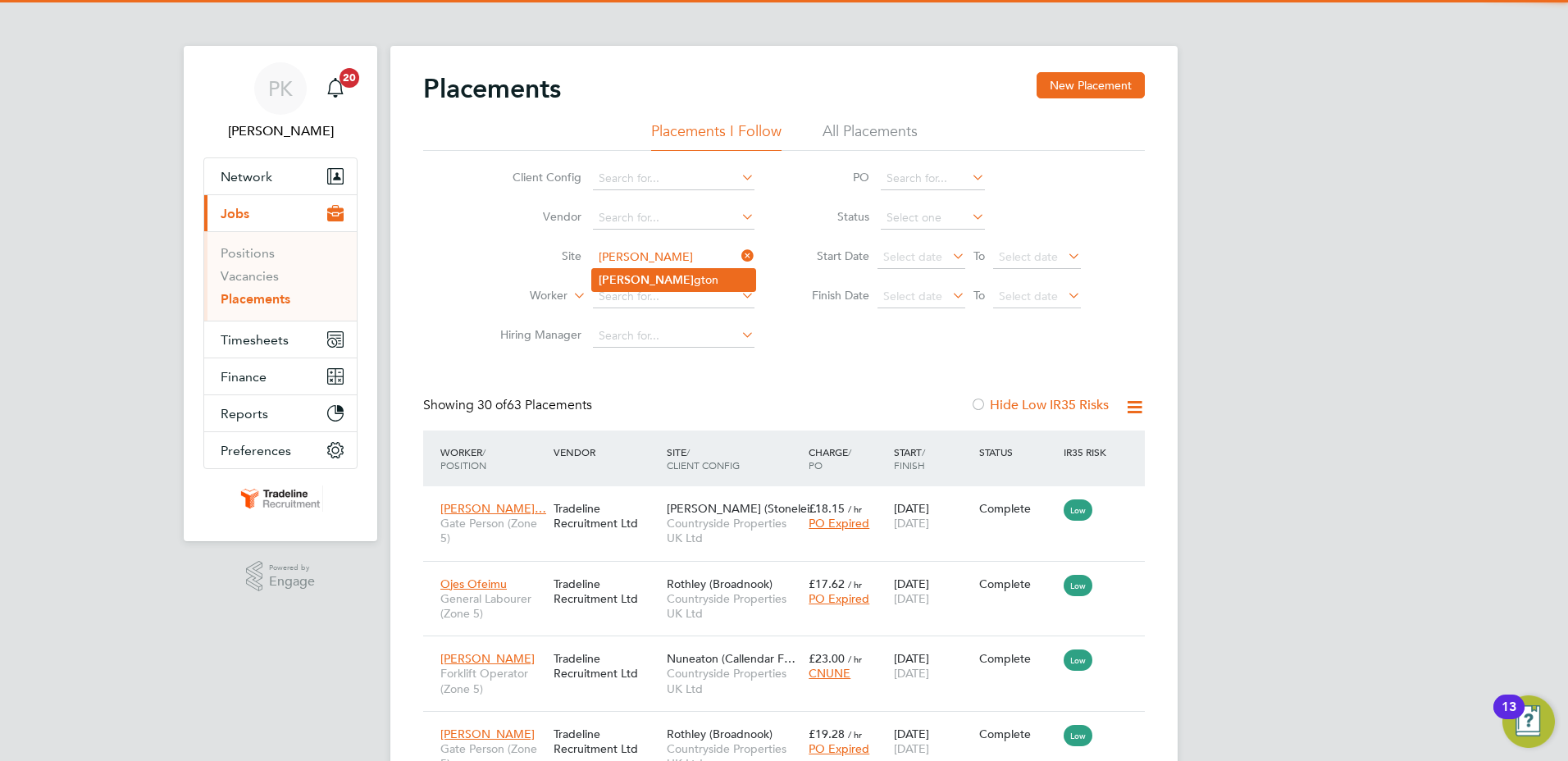
click at [634, 285] on li "Bulkin gton" at bounding box center [674, 280] width 164 height 22
type input "Bulkington"
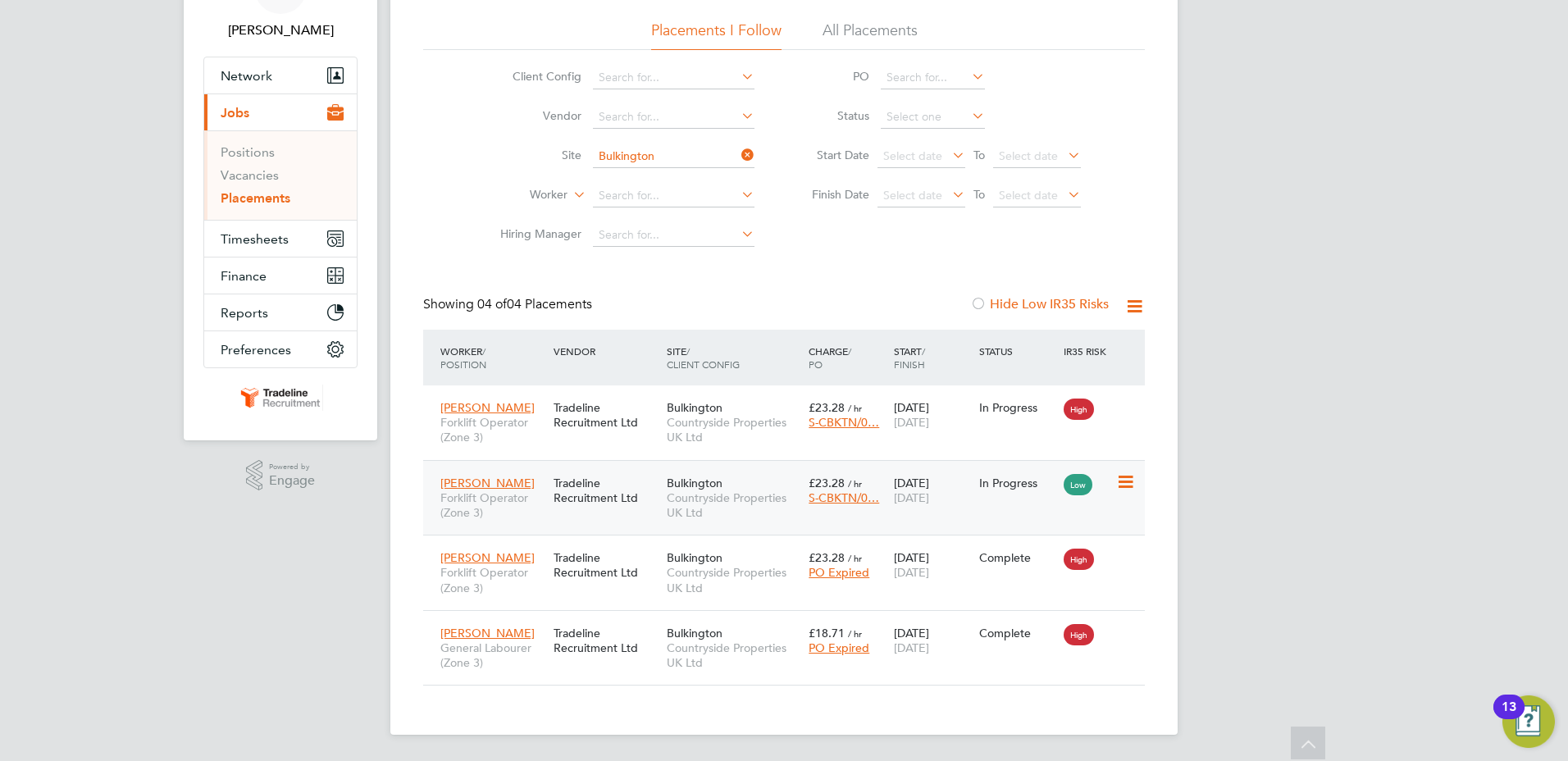
click at [1119, 515] on div "Todd Mitchell Forklift Operator (Zone 3) Tradeline Recruitment Ltd Bulkington C…" at bounding box center [784, 498] width 722 height 76
click at [1127, 480] on icon at bounding box center [1124, 482] width 17 height 20
click at [1164, 512] on div "Placements New Placement Placements I Follow All Placements Client Config Vendo…" at bounding box center [784, 339] width 787 height 790
click at [1121, 482] on icon at bounding box center [1124, 482] width 17 height 20
click at [1123, 480] on icon at bounding box center [1124, 482] width 17 height 20
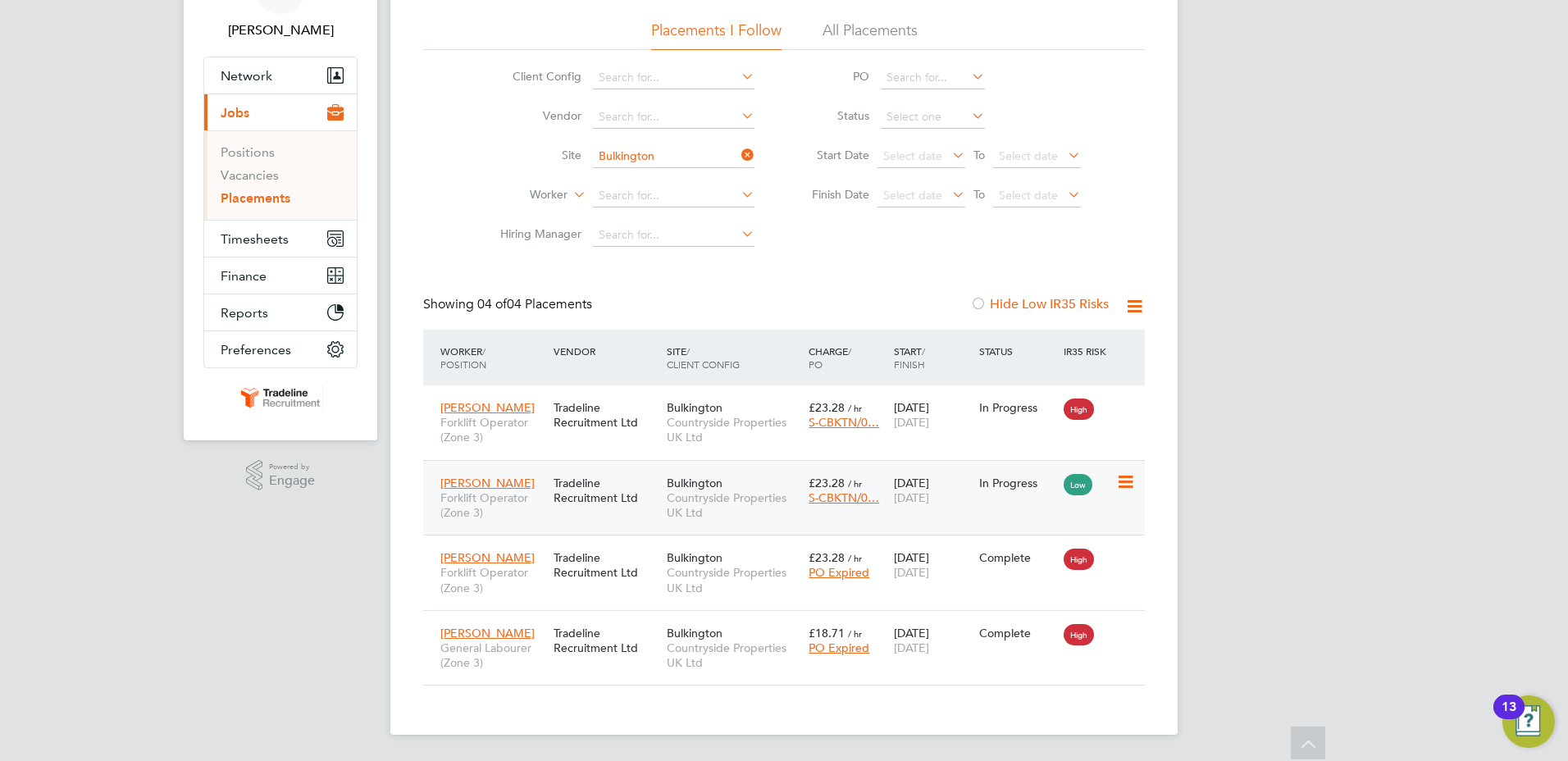
click at [987, 500] on div "Todd Mitchell Forklift Operator (Zone 3) Tradeline Recruitment Ltd Bulkington C…" at bounding box center [784, 498] width 722 height 76
click at [1006, 509] on div "Todd Mitchell Forklift Operator (Zone 3) Tradeline Recruitment Ltd Bulkington C…" at bounding box center [784, 498] width 722 height 76
click at [1128, 490] on icon at bounding box center [1124, 482] width 17 height 20
drag, startPoint x: 899, startPoint y: 514, endPoint x: 793, endPoint y: 516, distance: 106.0
click at [898, 514] on div "Todd Mitchell Forklift Operator (Zone 3) Tradeline Recruitment Ltd Bulkington C…" at bounding box center [784, 498] width 722 height 76
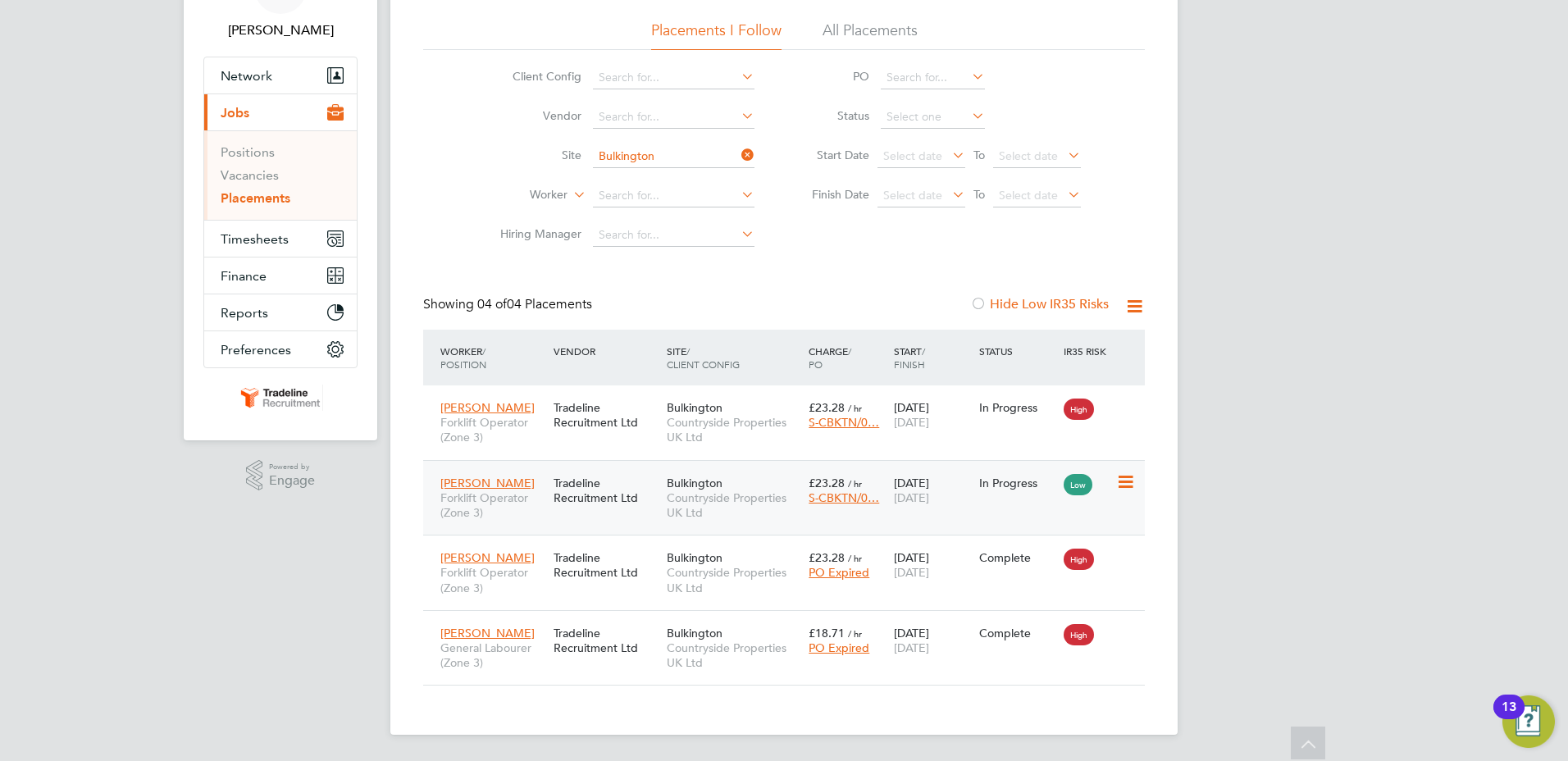
click at [479, 476] on span "[PERSON_NAME]" at bounding box center [488, 482] width 95 height 15
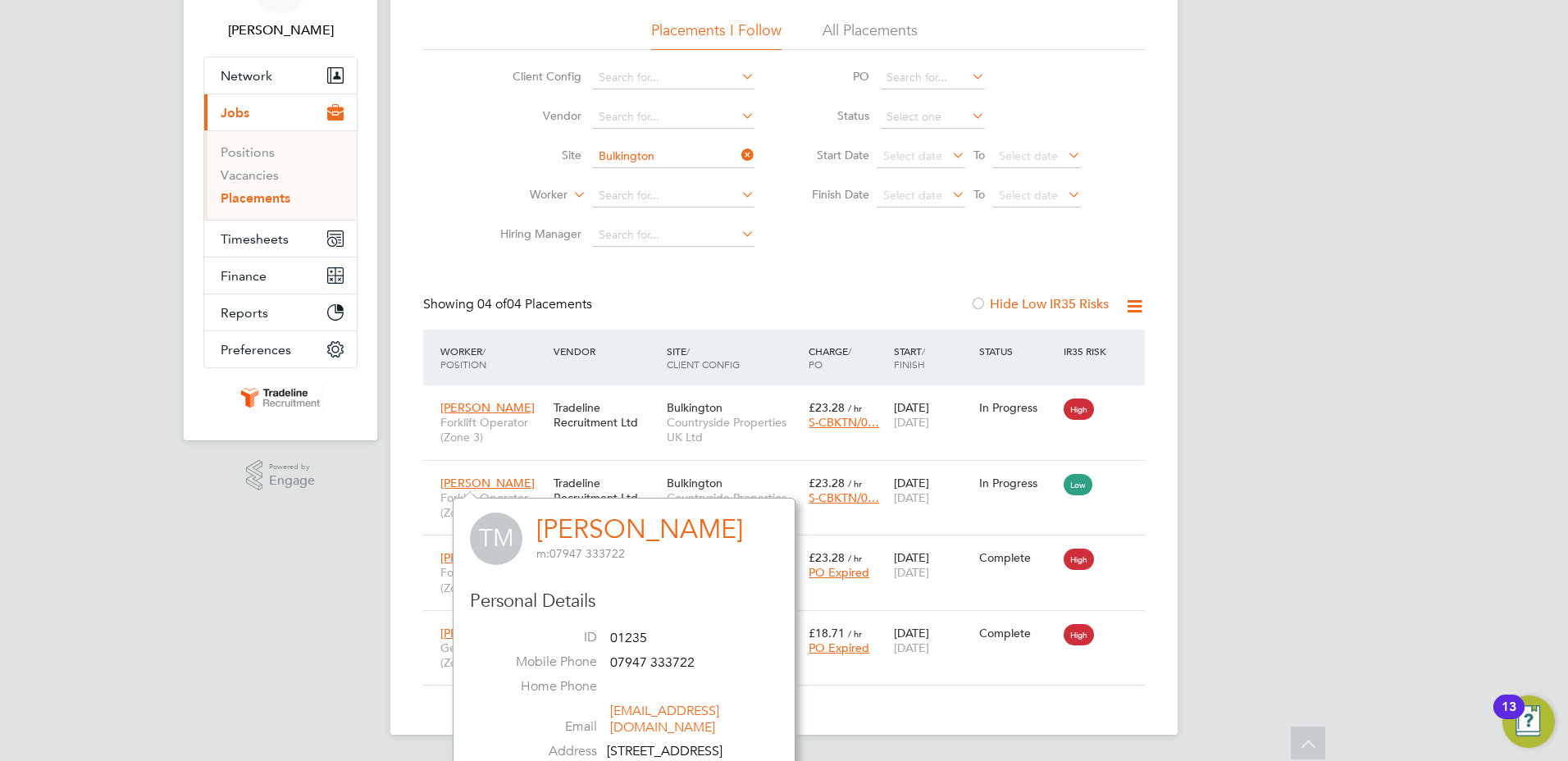
scroll to position [416, 343]
click at [273, 665] on div "PK Patrick Knight Notifications 20 Applications: Network Team Members Businesse…" at bounding box center [784, 330] width 1568 height 862
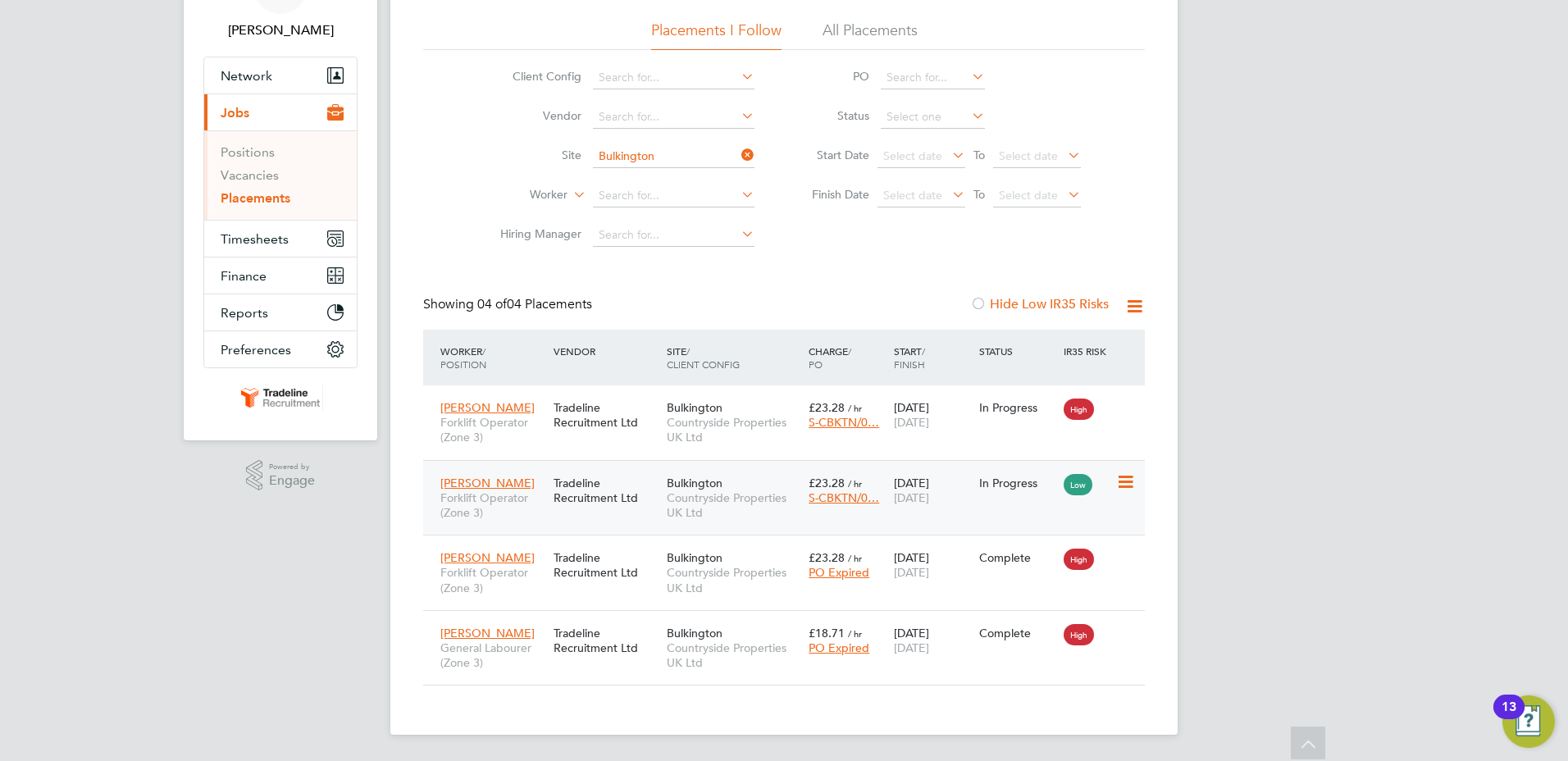
click at [497, 486] on span "[PERSON_NAME]" at bounding box center [488, 482] width 95 height 15
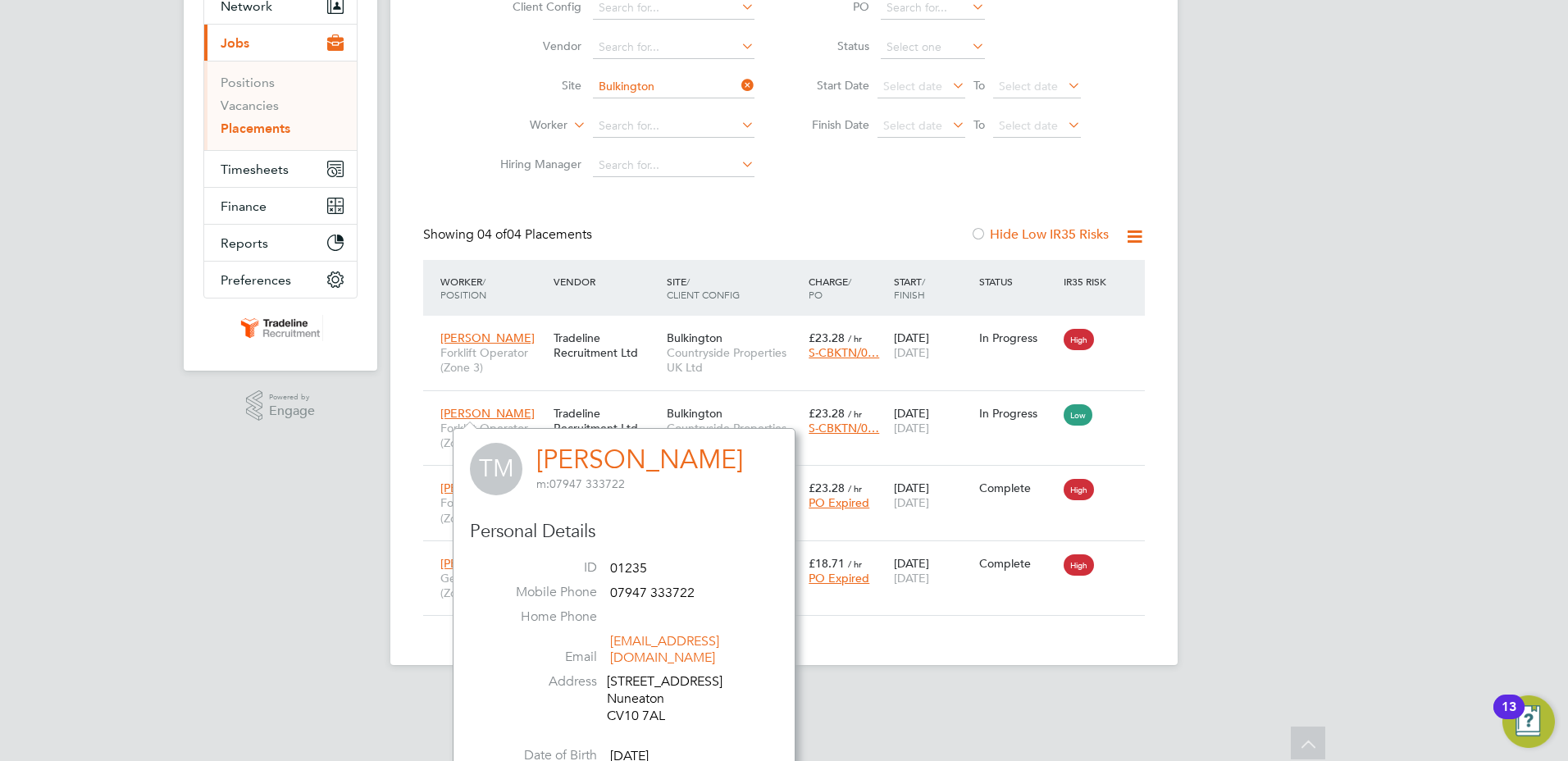
scroll to position [253, 0]
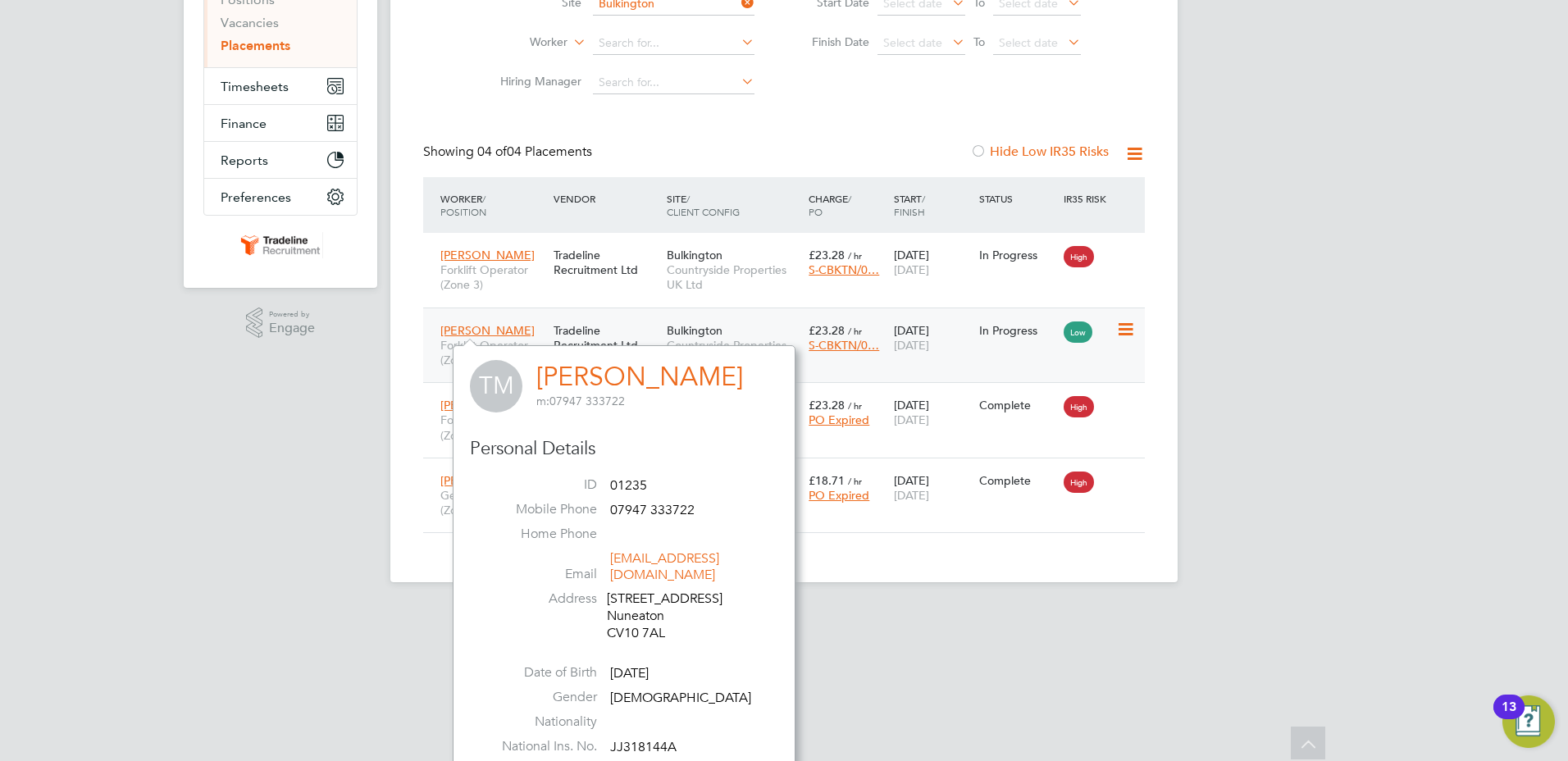
click at [1133, 329] on icon at bounding box center [1124, 329] width 17 height 20
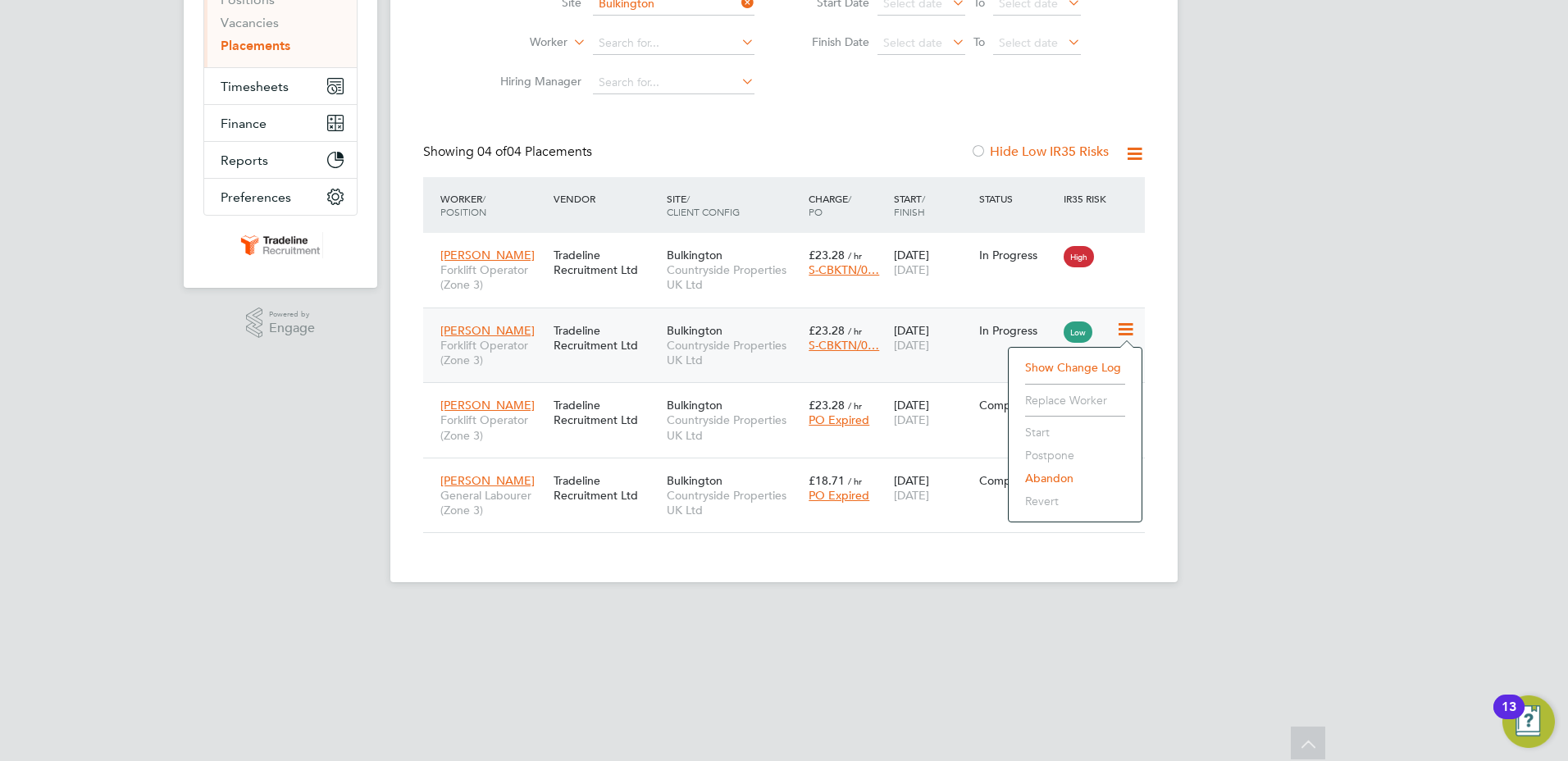
scroll to position [101, 0]
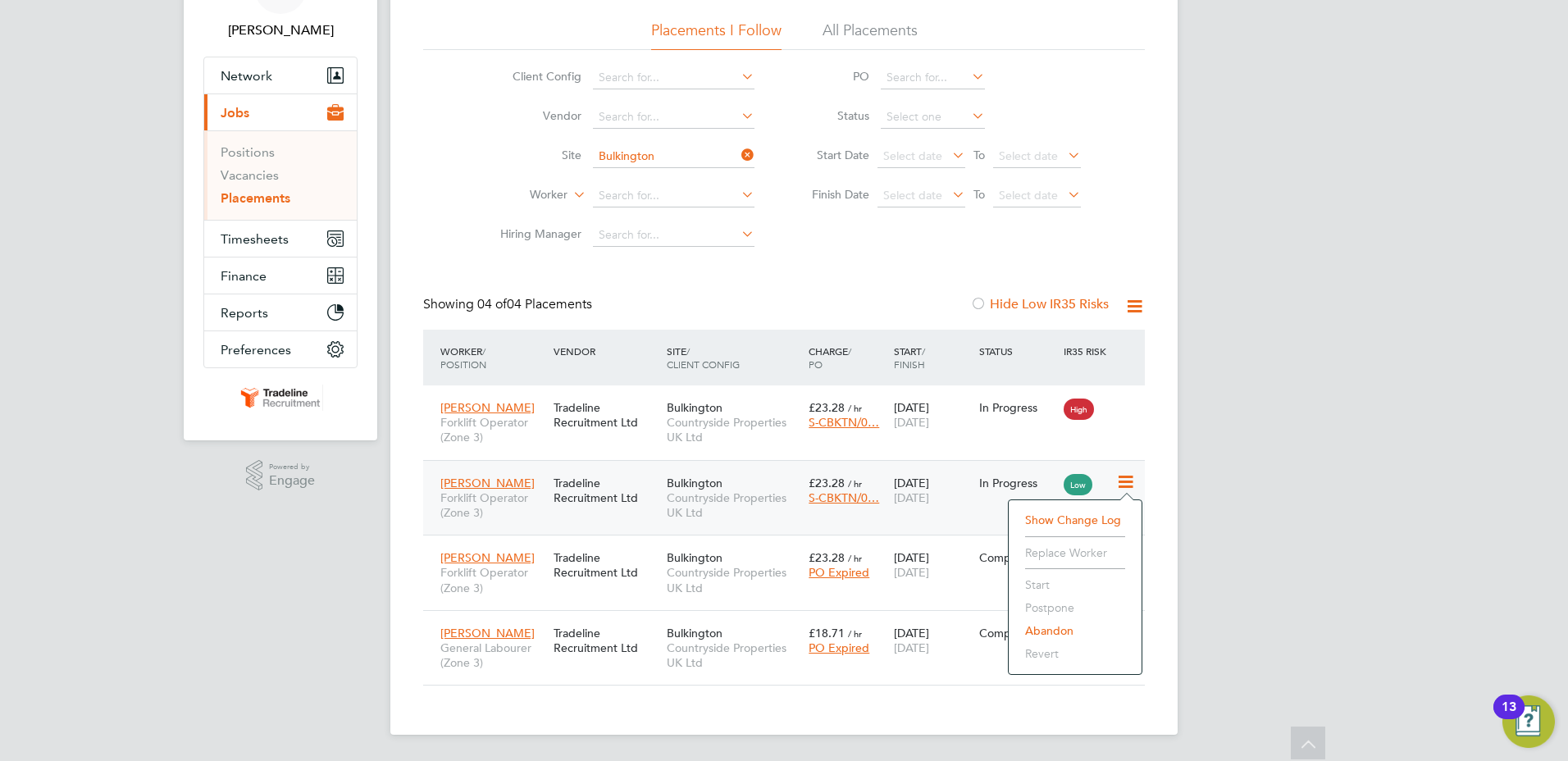
click at [1045, 630] on li "Abandon" at bounding box center [1075, 630] width 116 height 23
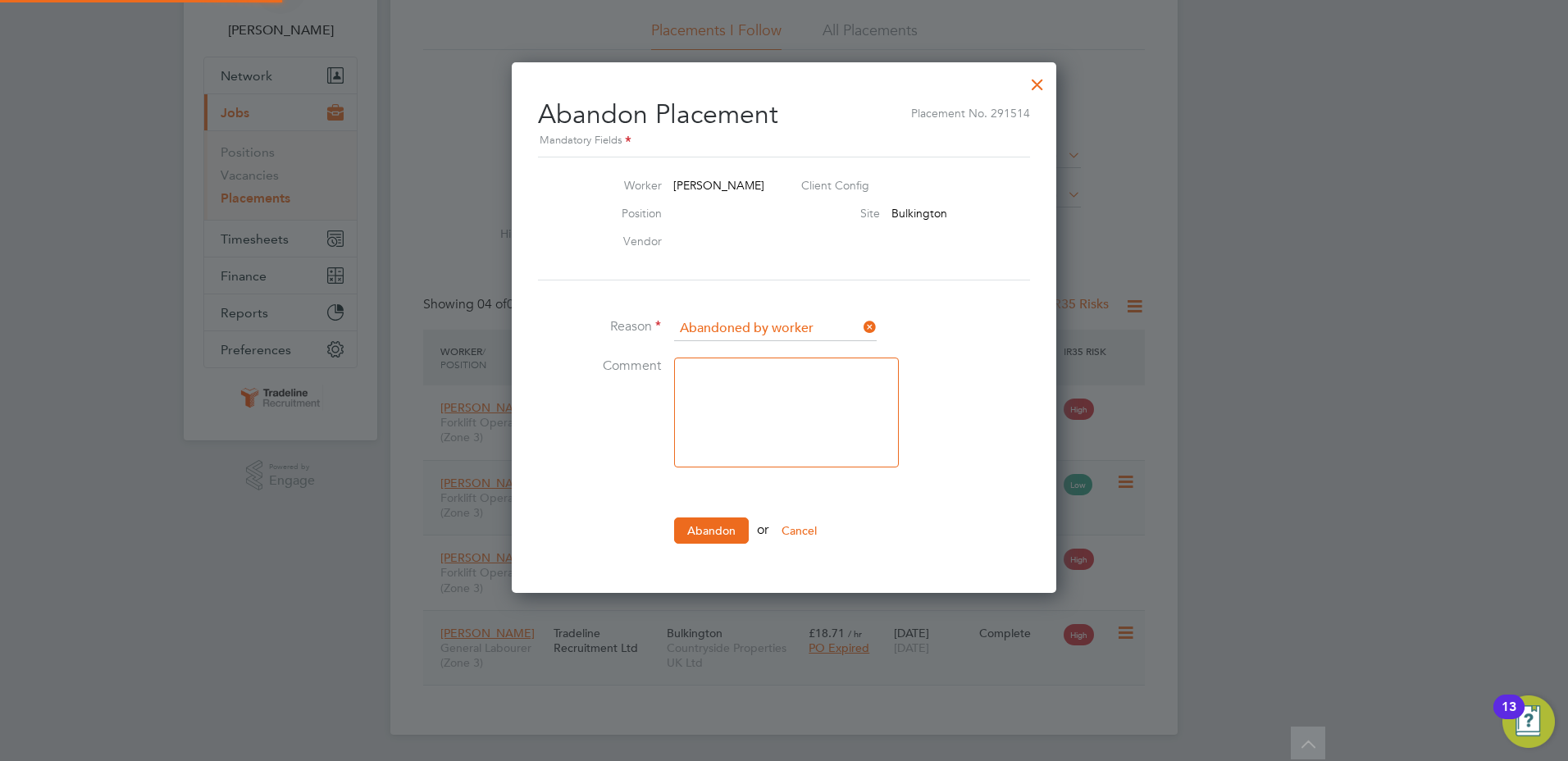
scroll to position [17, 203]
click at [777, 324] on input at bounding box center [775, 328] width 202 height 25
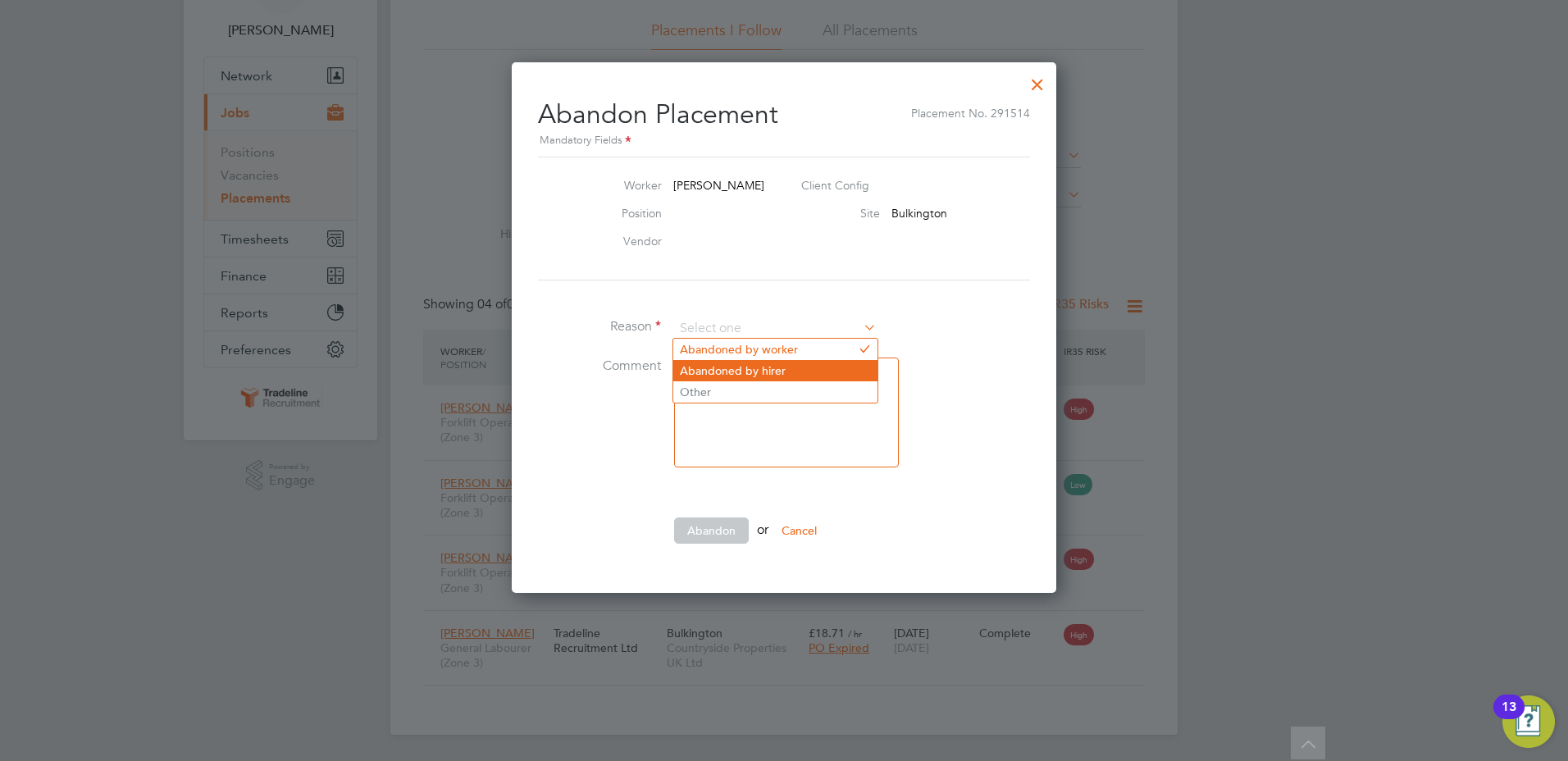
click at [768, 366] on li "Abandoned by hirer" at bounding box center [775, 371] width 204 height 22
type input "Abandoned by hirer"
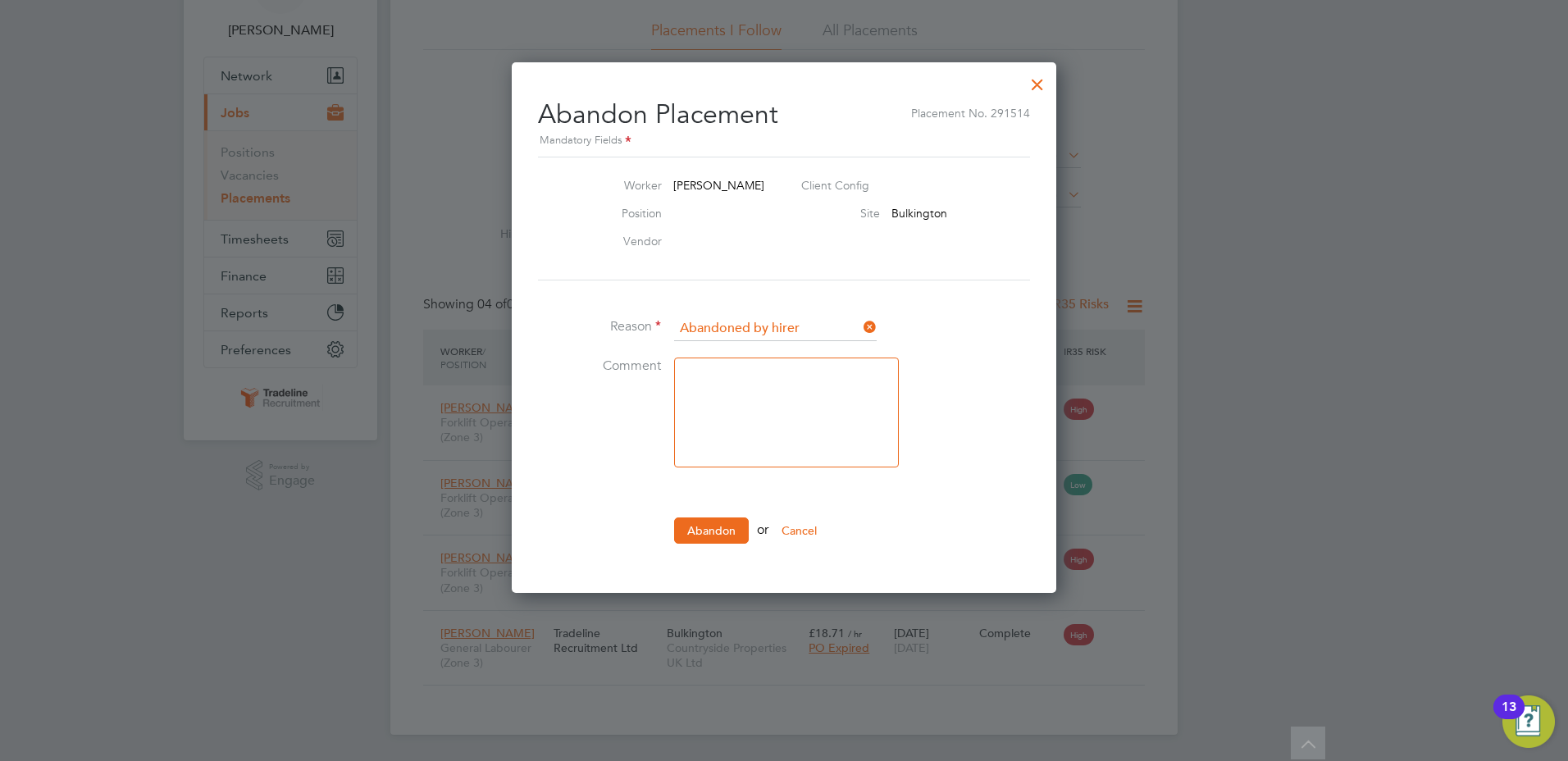
click at [768, 366] on textarea at bounding box center [787, 412] width 225 height 109
type textarea "Finished on-site"
click at [719, 525] on button "Abandon" at bounding box center [712, 530] width 75 height 27
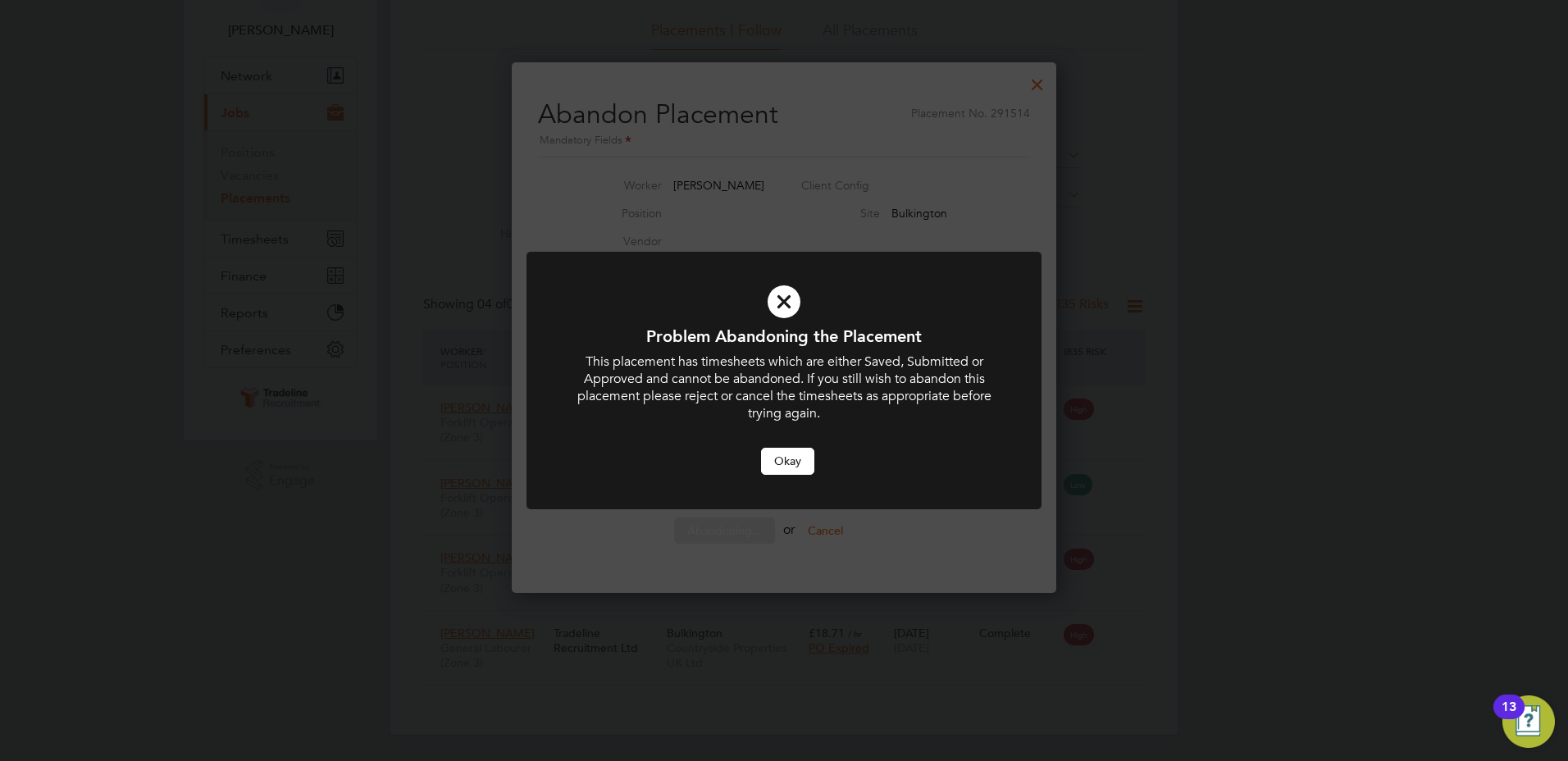
click at [780, 465] on button "Okay" at bounding box center [788, 460] width 53 height 27
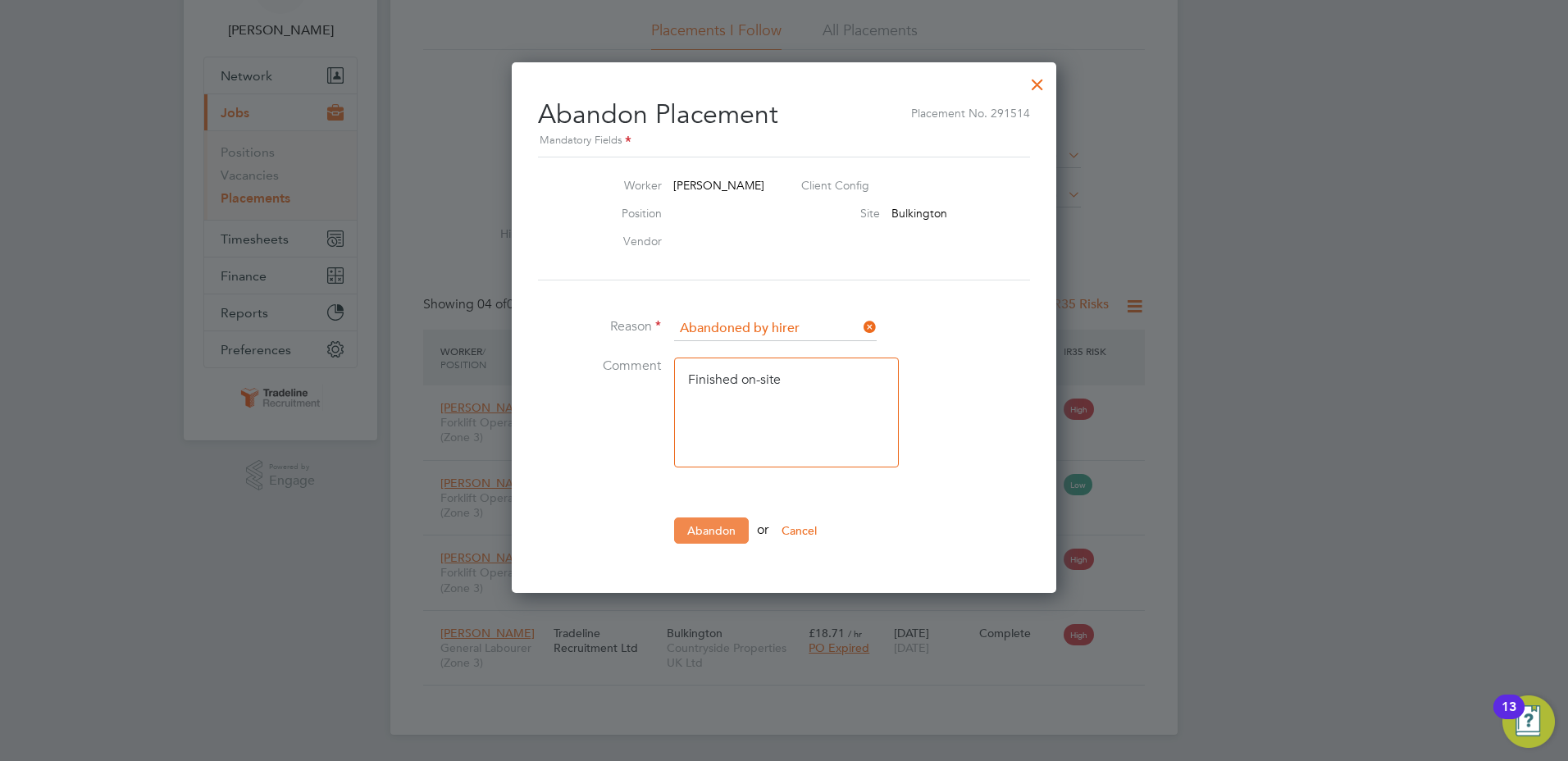
click at [719, 528] on button "Abandon" at bounding box center [712, 530] width 75 height 27
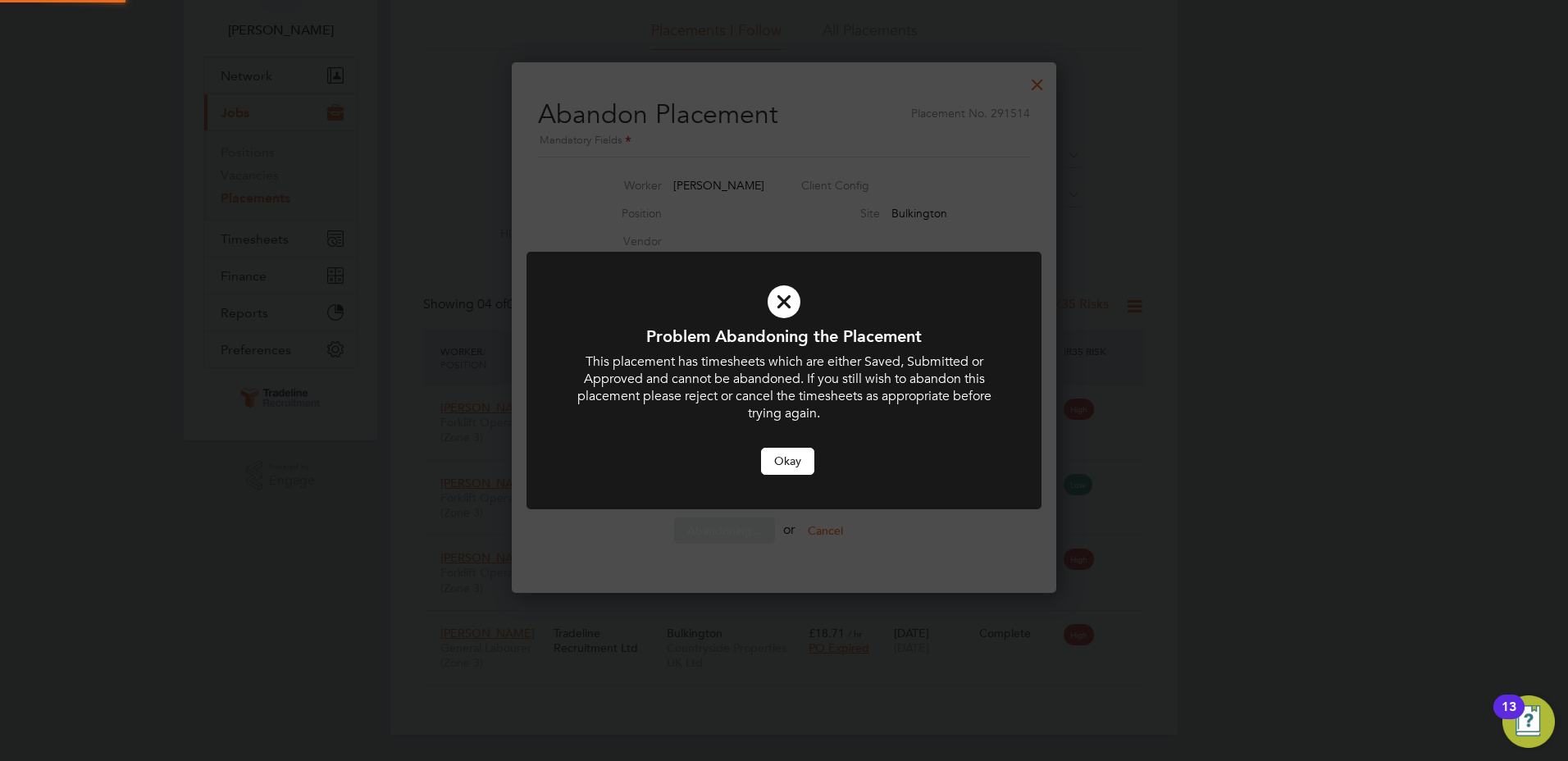
scroll to position [0, 0]
click at [778, 455] on button "Okay" at bounding box center [788, 460] width 53 height 27
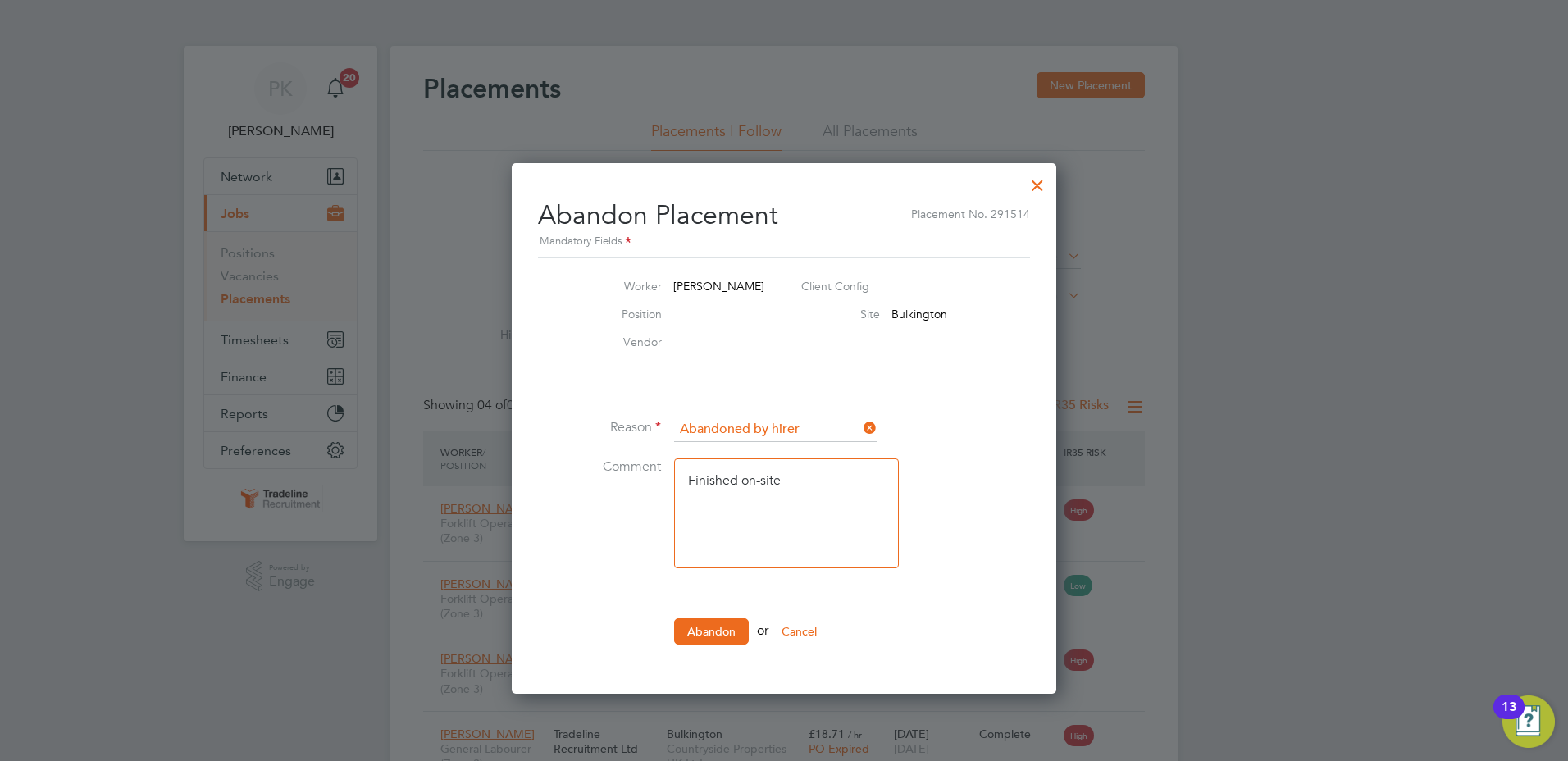
scroll to position [101, 0]
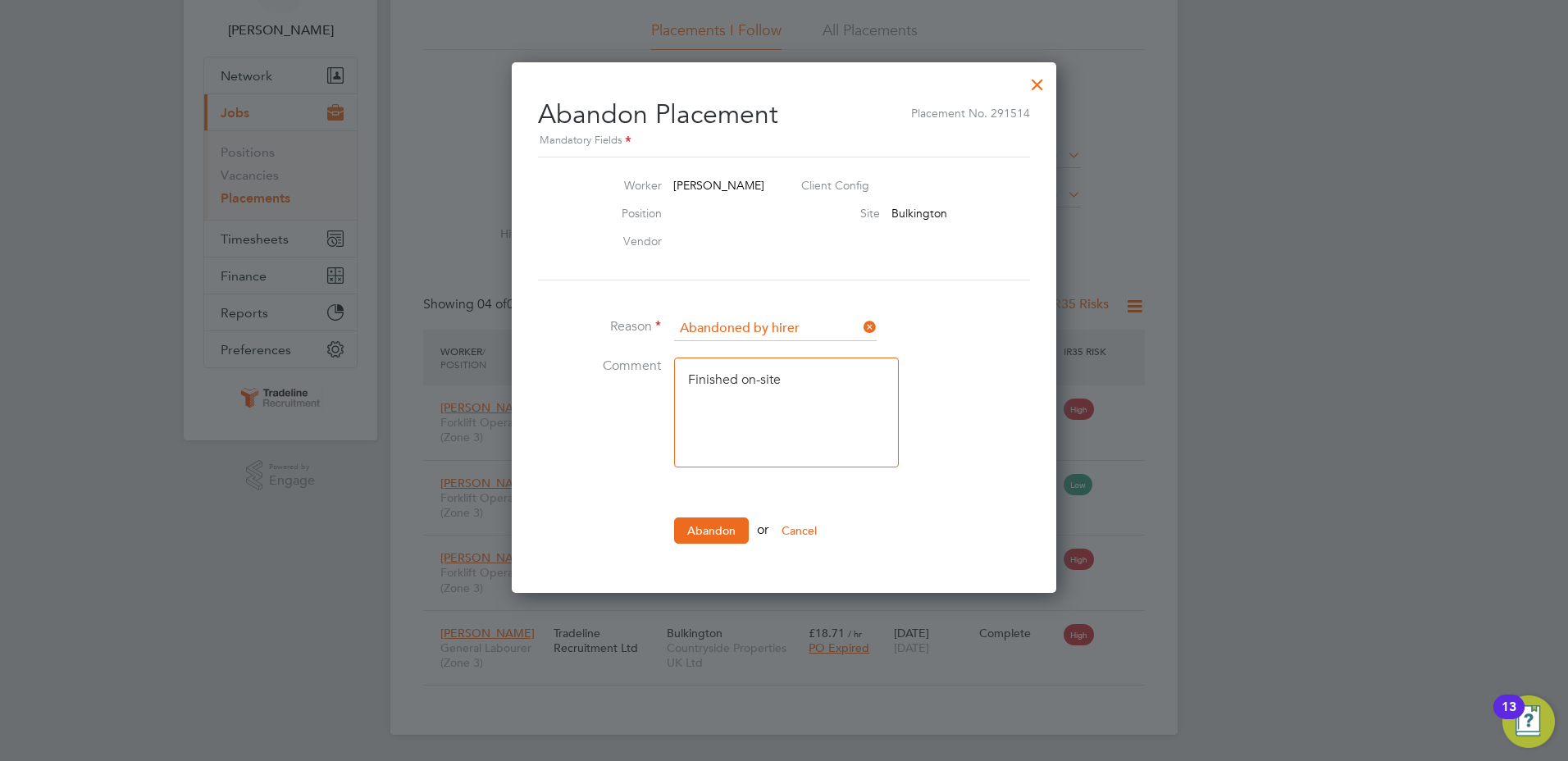
click at [1036, 85] on div at bounding box center [1037, 81] width 30 height 30
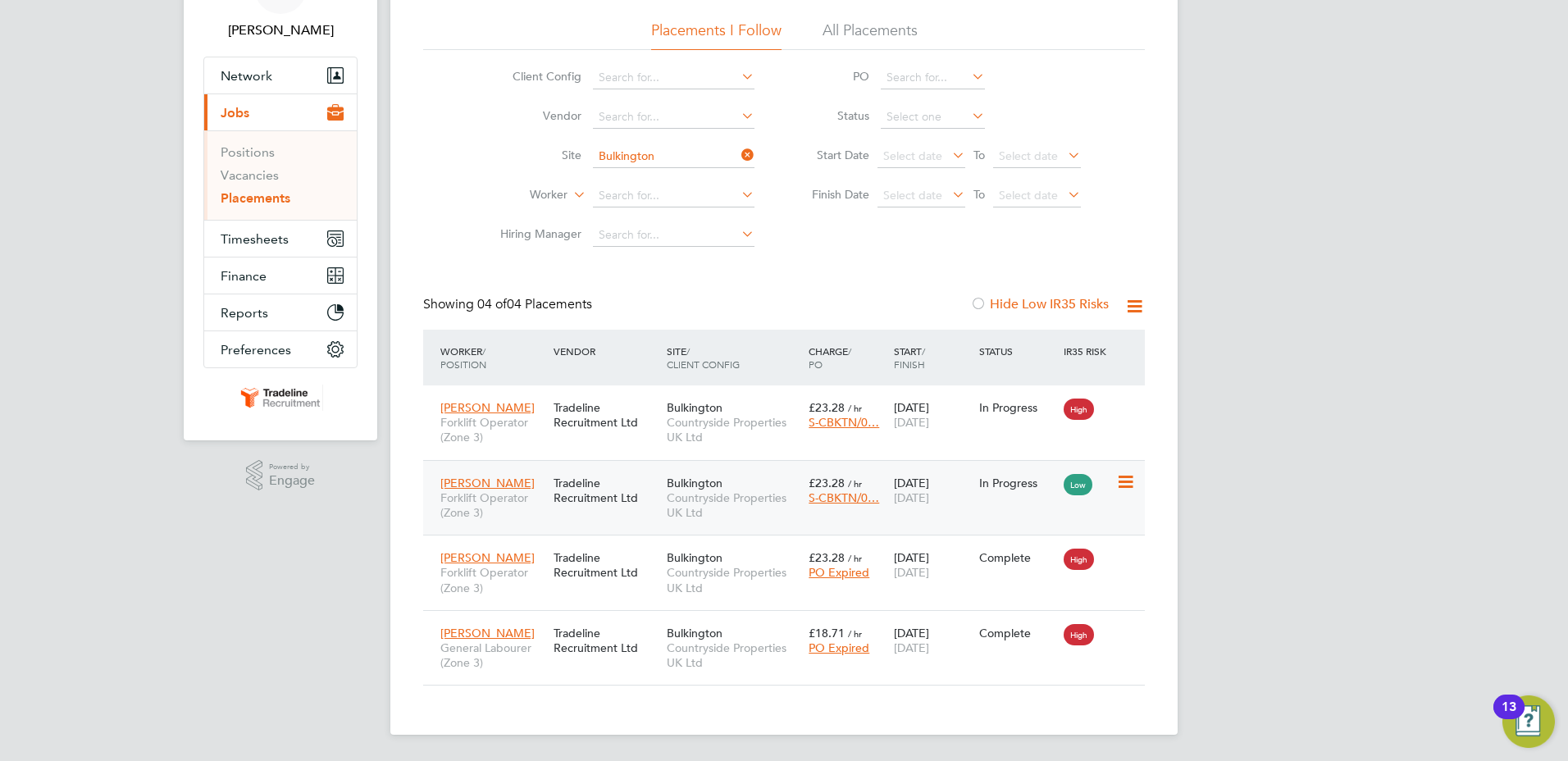
click at [1127, 480] on icon at bounding box center [1124, 482] width 17 height 20
click at [982, 519] on div "Todd Mitchell Forklift Operator (Zone 3) Tradeline Recruitment Ltd Bulkington C…" at bounding box center [784, 498] width 722 height 76
click at [964, 503] on div "05 Jun 2025 29 Aug 2025" at bounding box center [932, 490] width 85 height 46
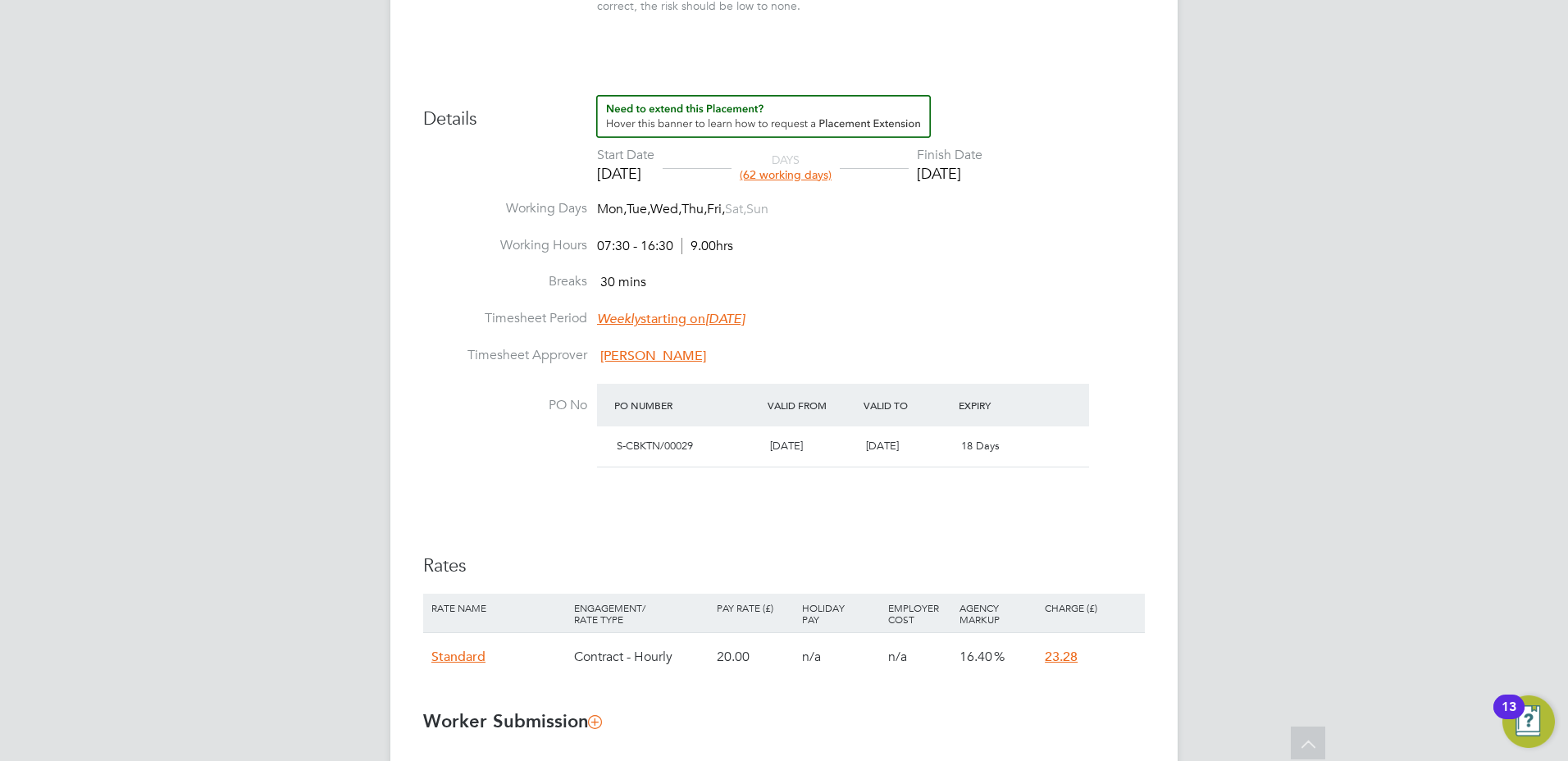
scroll to position [605, 0]
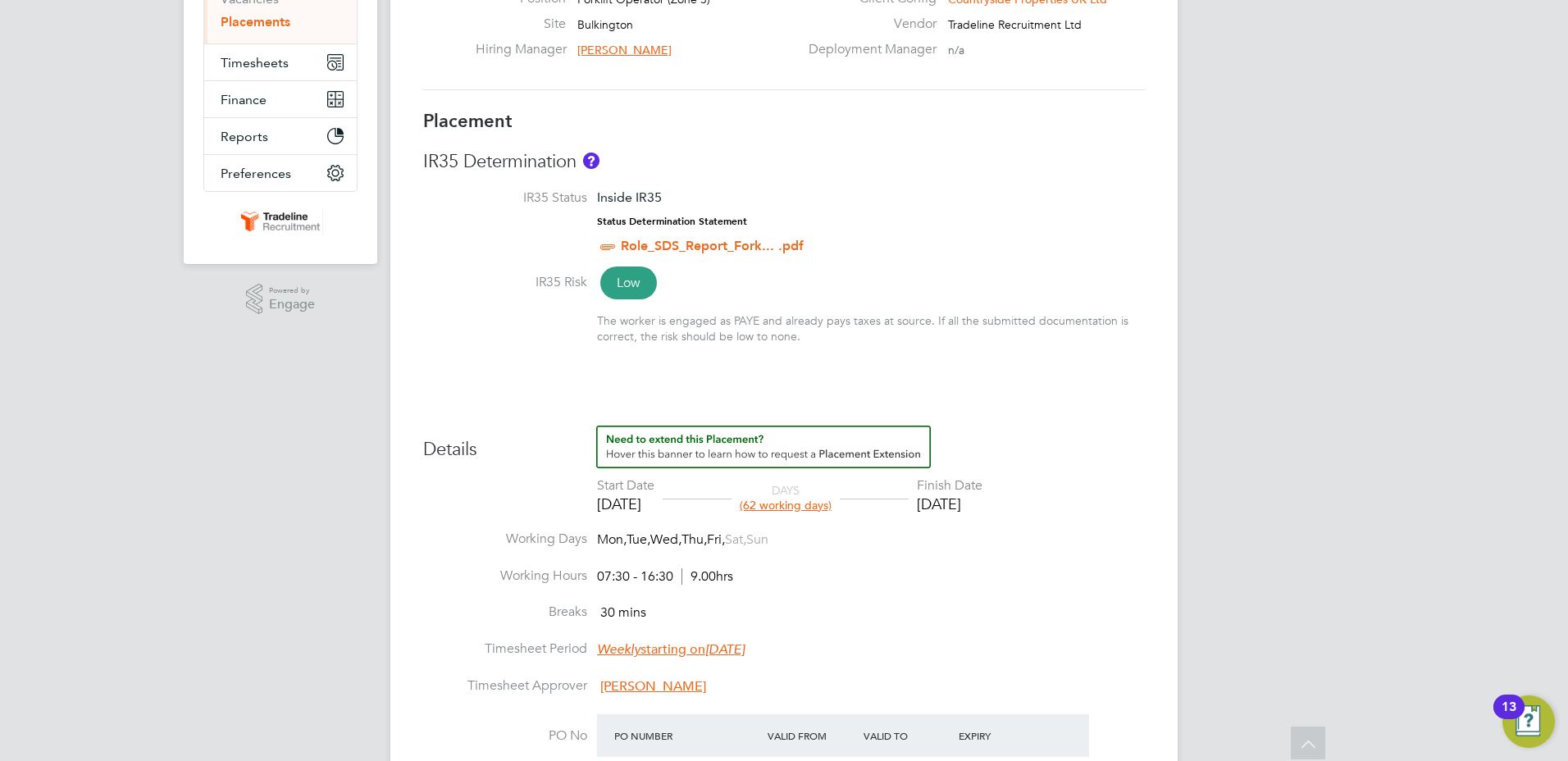
click at [965, 498] on div "[DATE]" at bounding box center [950, 504] width 66 height 19
click at [822, 499] on span "(62 working days)" at bounding box center [785, 505] width 92 height 15
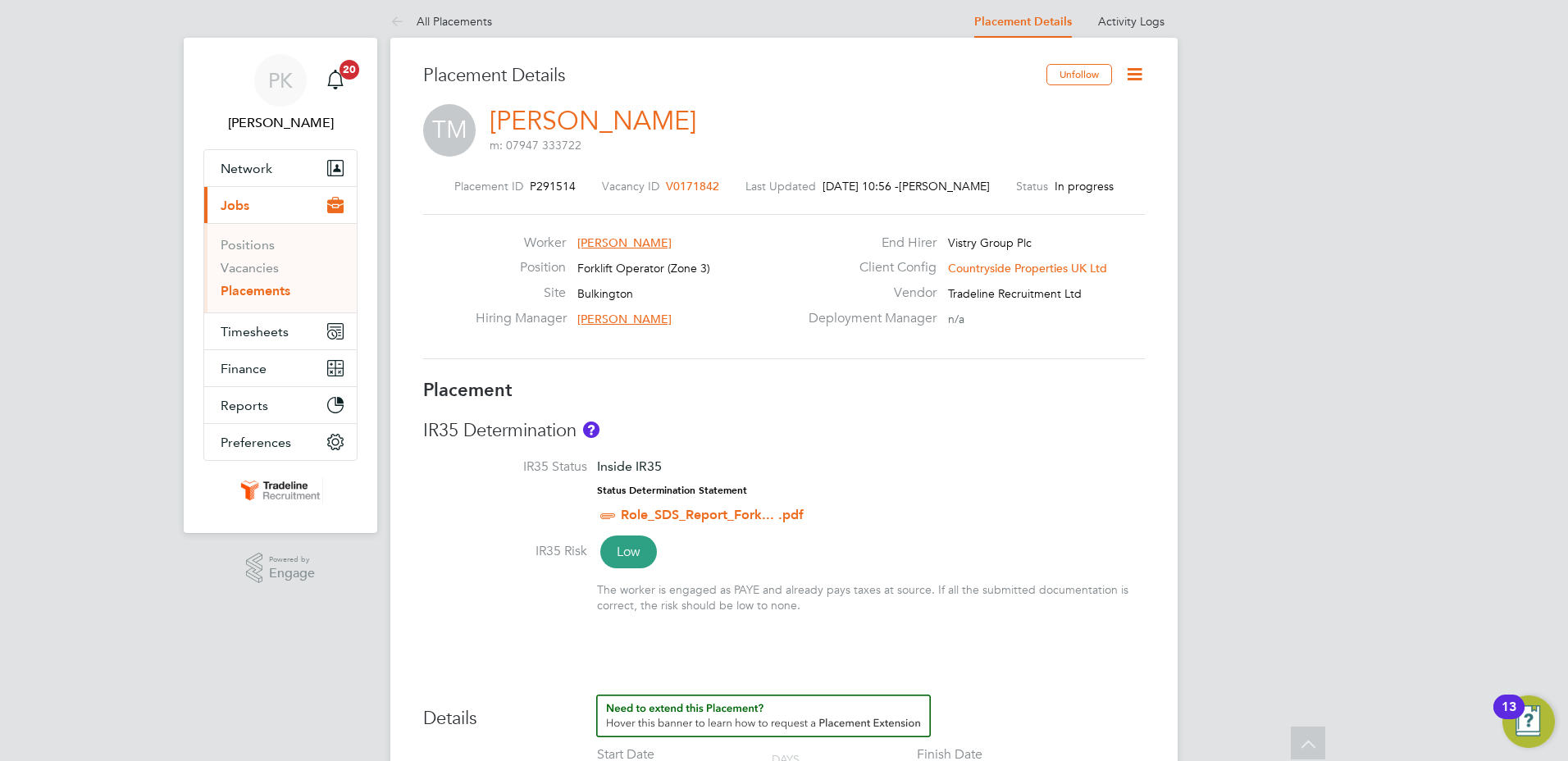
scroll to position [0, 0]
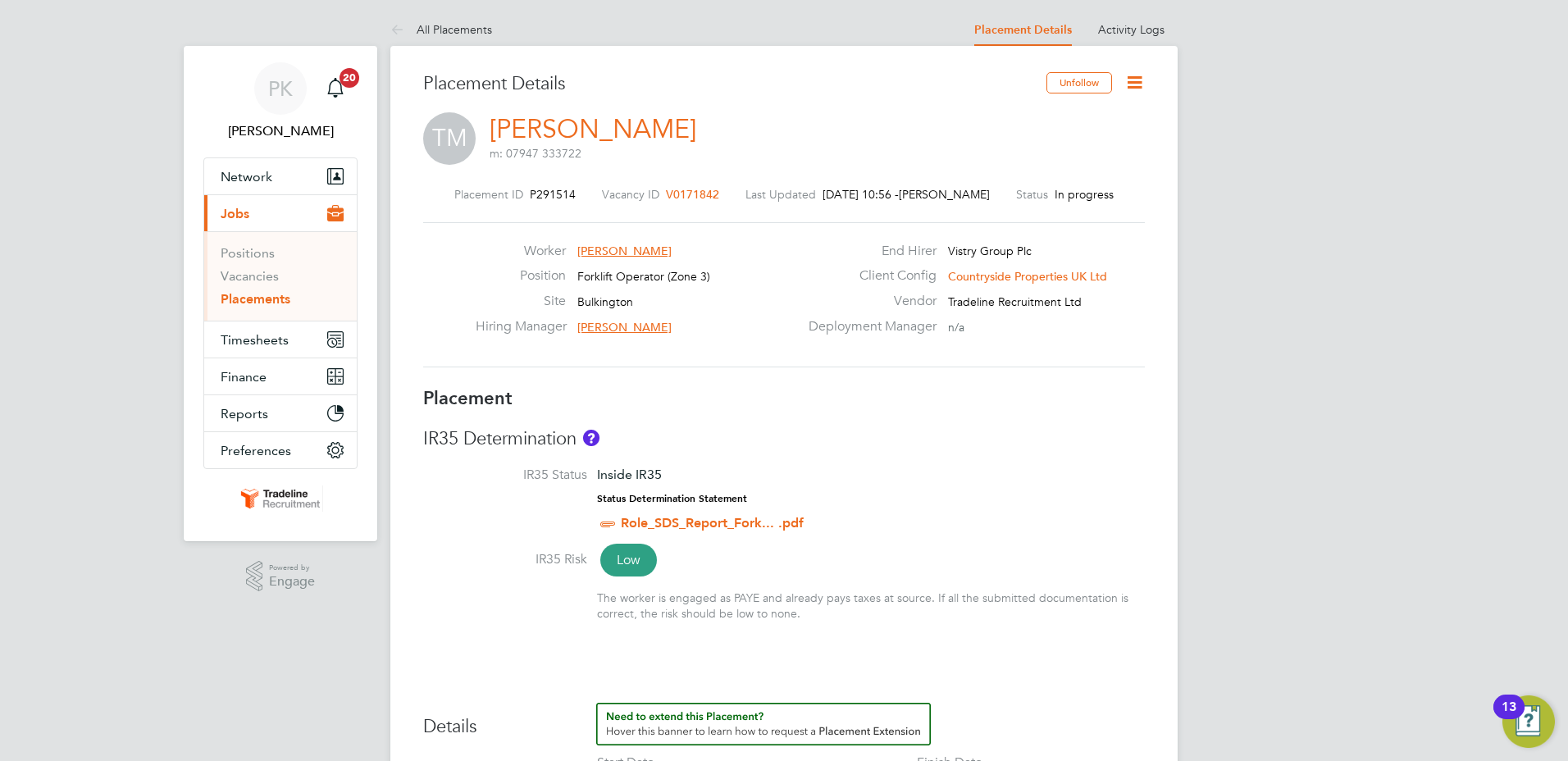
click at [1133, 85] on icon at bounding box center [1134, 82] width 21 height 21
click at [1051, 123] on li "Edit Placement e" at bounding box center [1081, 120] width 120 height 23
type input "[PERSON_NAME]"
type input "[DATE]"
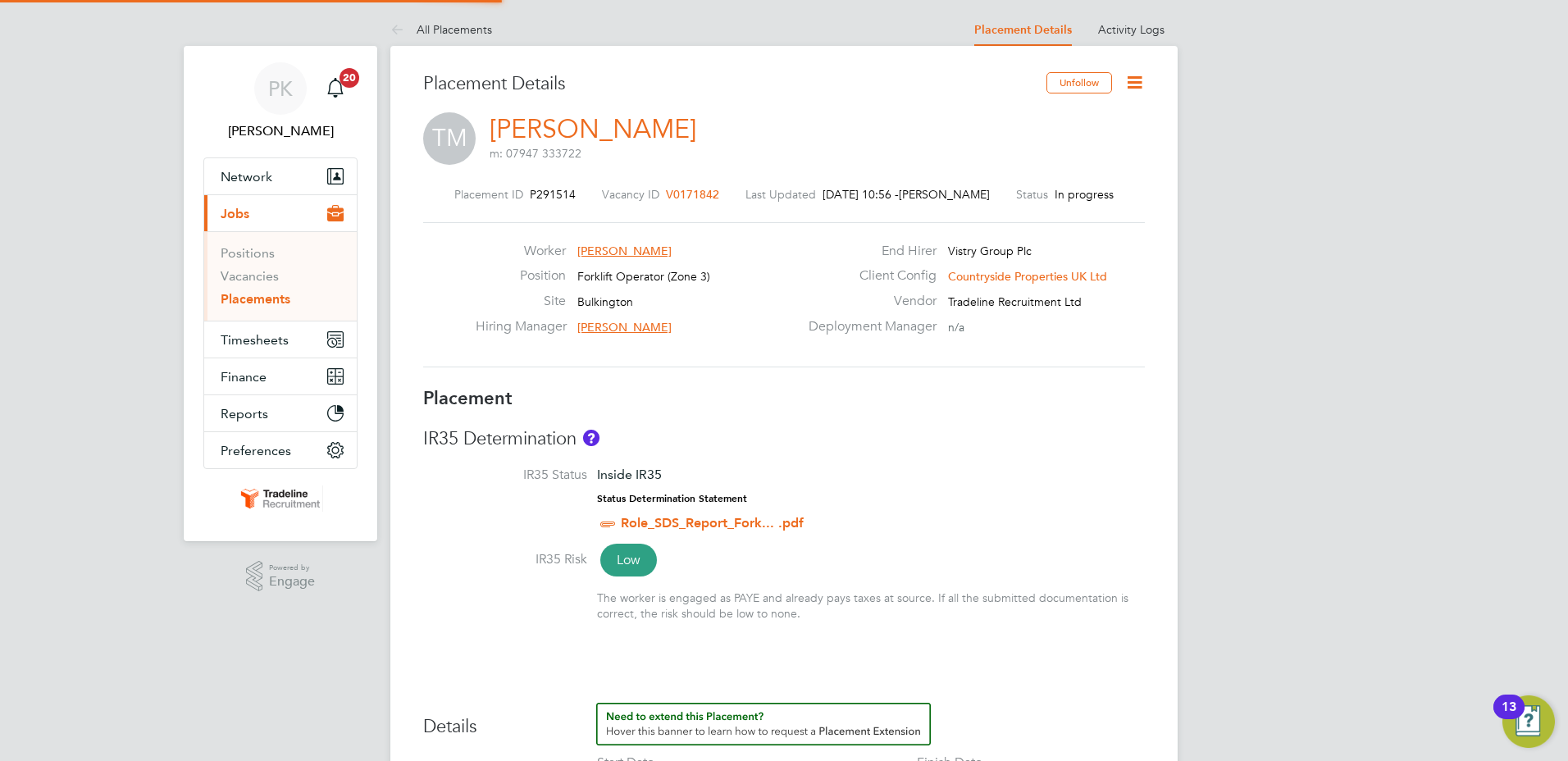
type input "[DATE]"
type input "07:30"
type input "16:30"
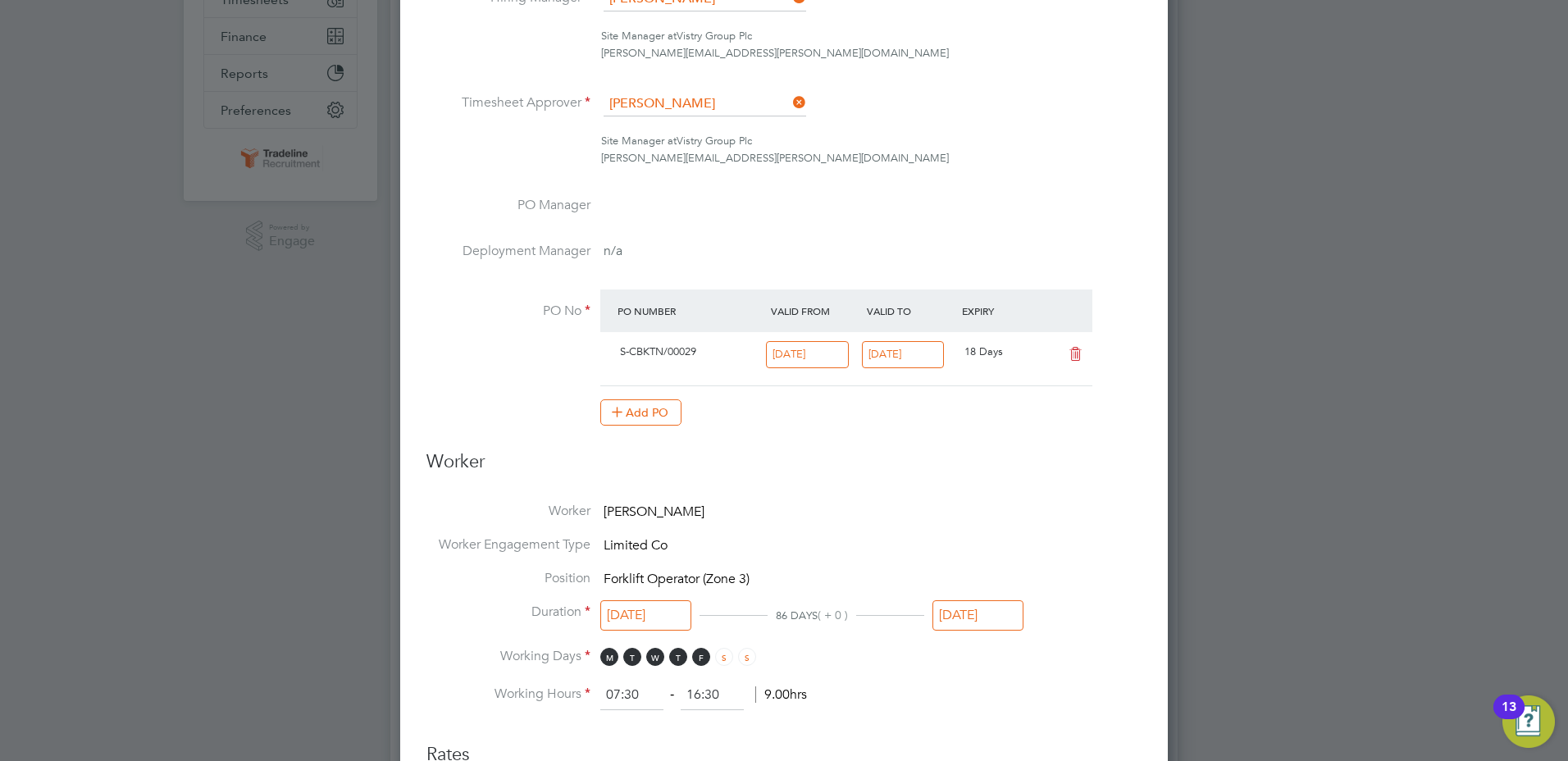
scroll to position [492, 0]
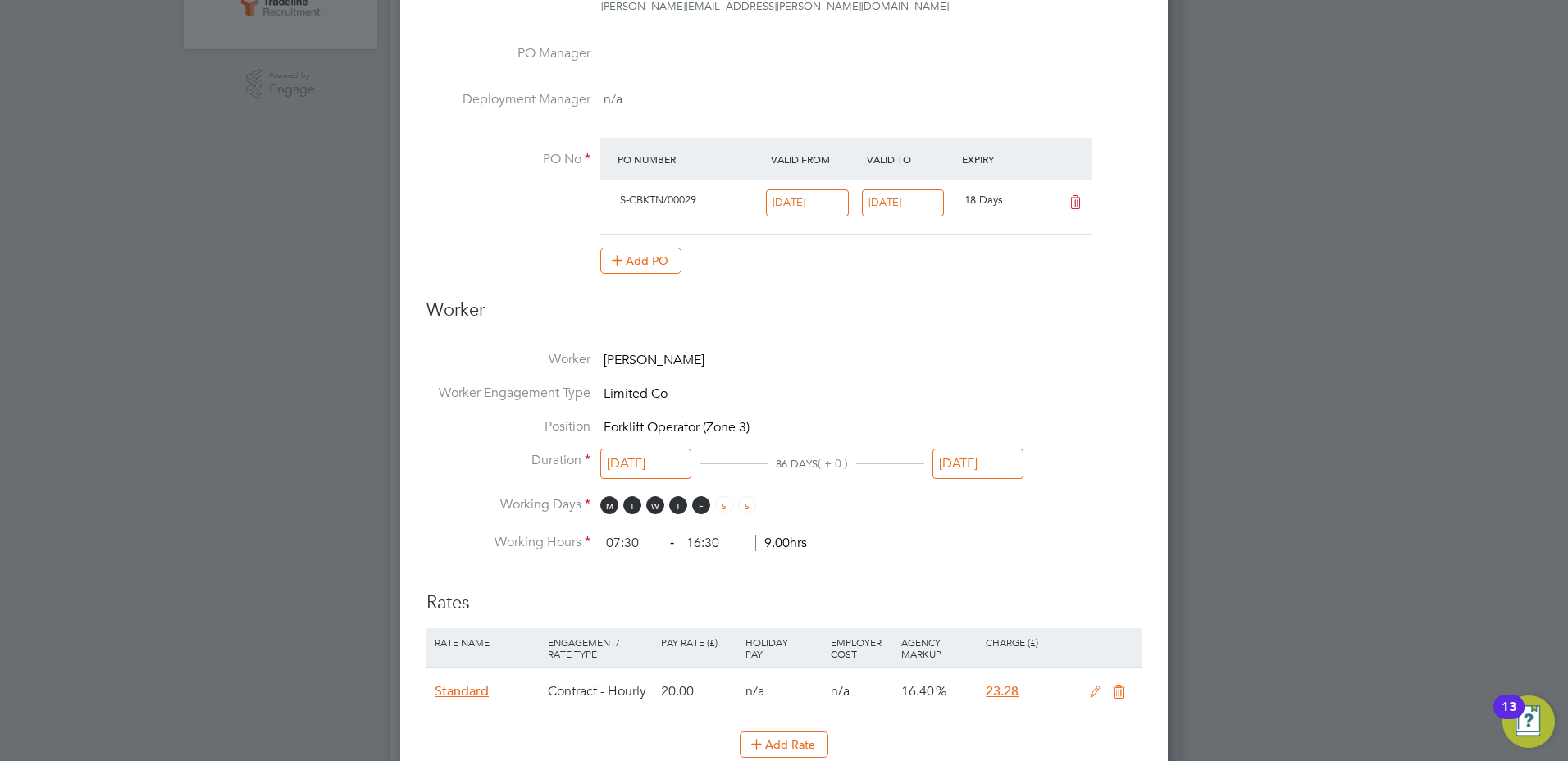
click at [951, 464] on input "[DATE]" at bounding box center [978, 463] width 91 height 31
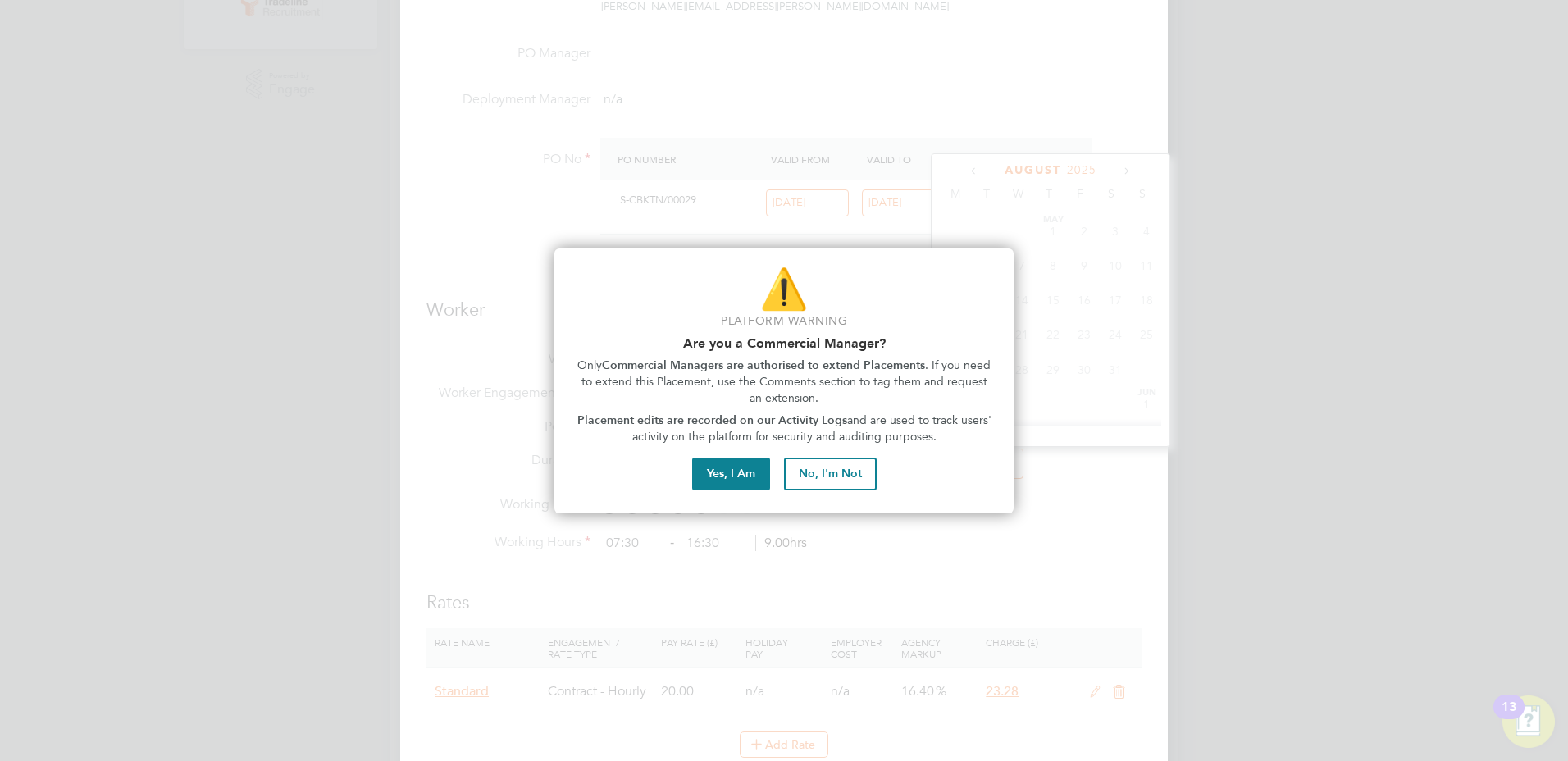
scroll to position [639, 0]
click at [845, 466] on button "No, I'm Not" at bounding box center [830, 473] width 93 height 33
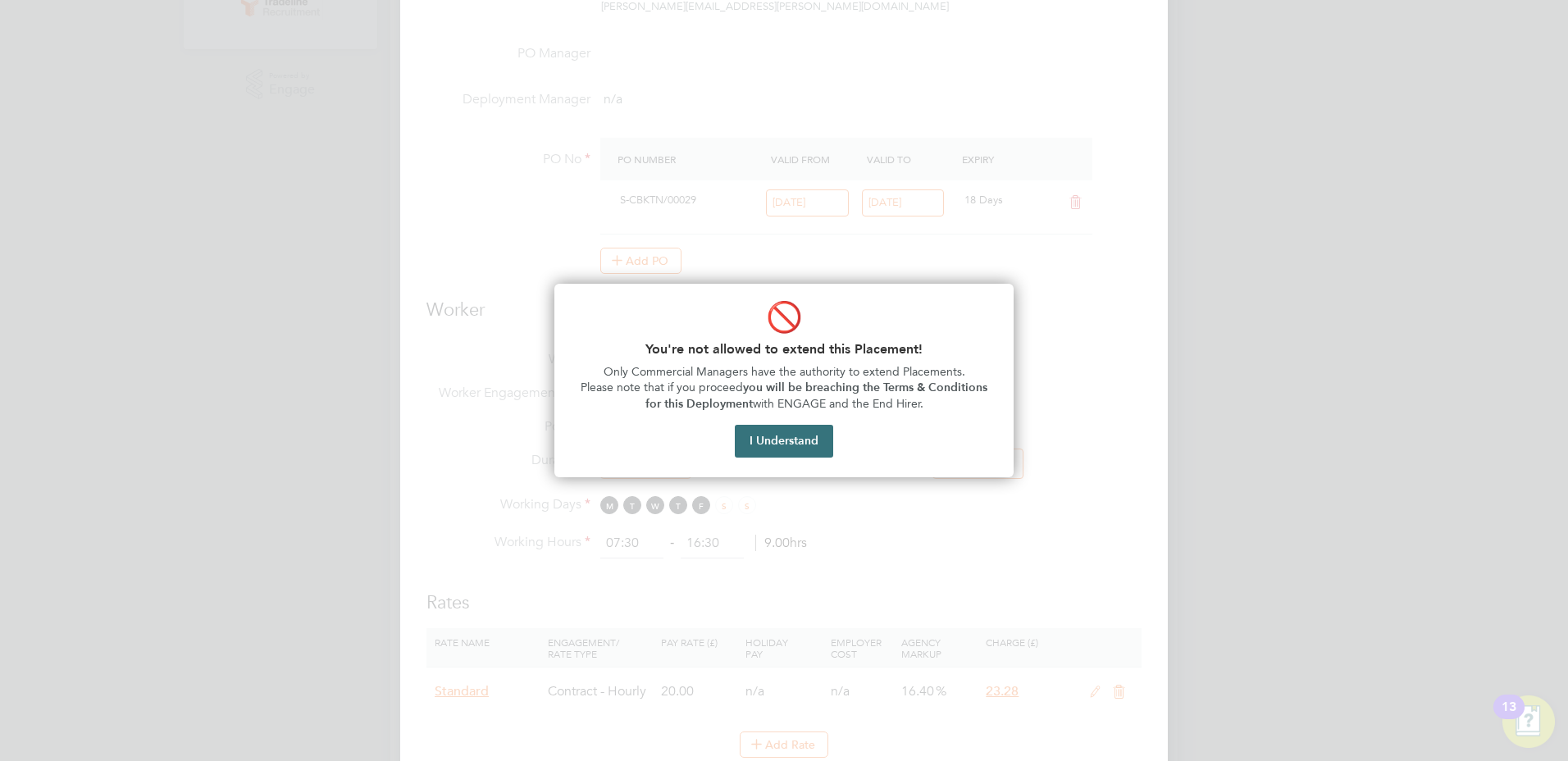
click at [807, 441] on button "I Understand" at bounding box center [784, 441] width 99 height 33
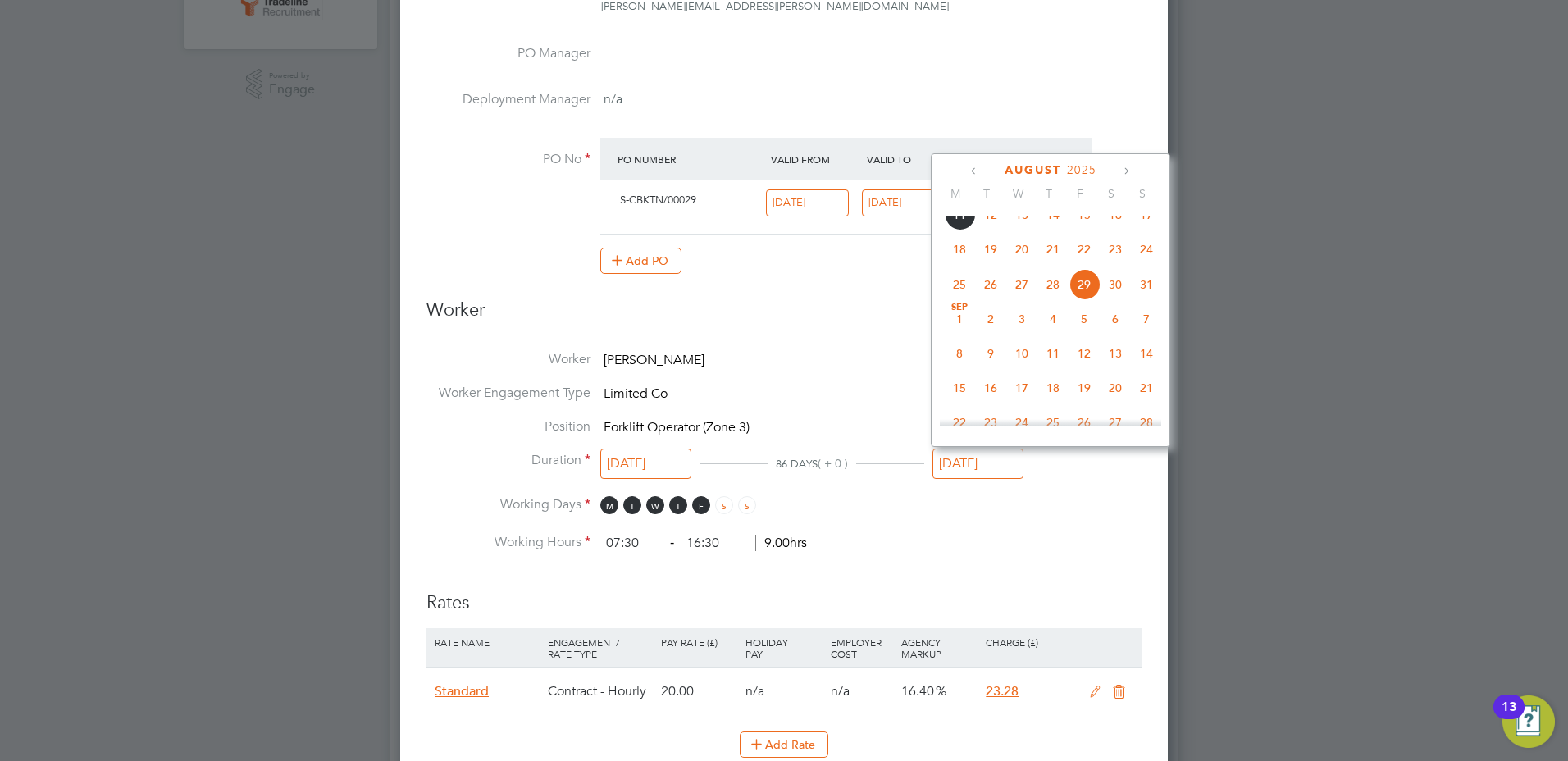
click at [776, 317] on h3 "Worker" at bounding box center [783, 316] width 715 height 36
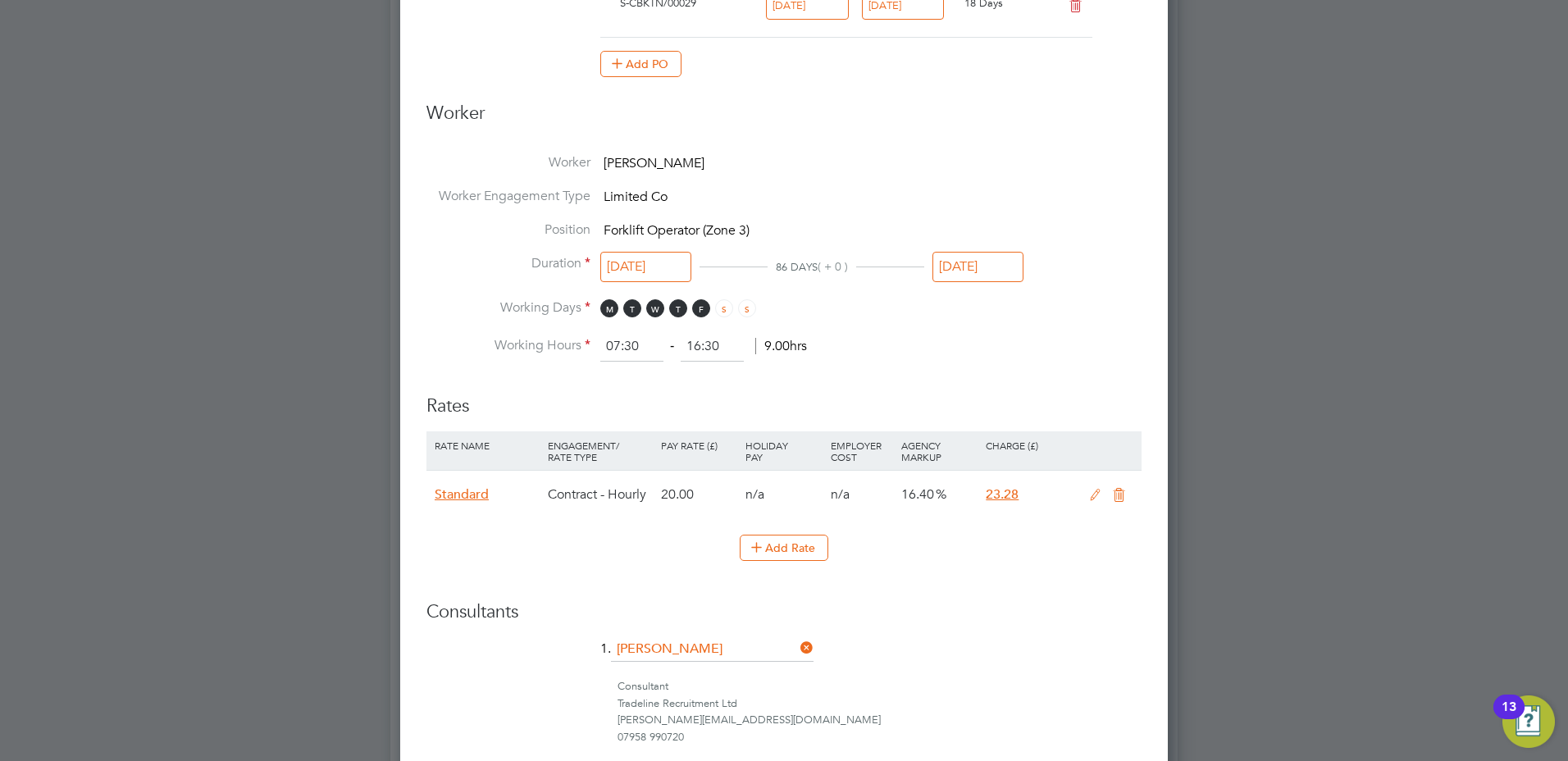
scroll to position [688, 0]
click at [987, 268] on input "[DATE]" at bounding box center [978, 267] width 91 height 31
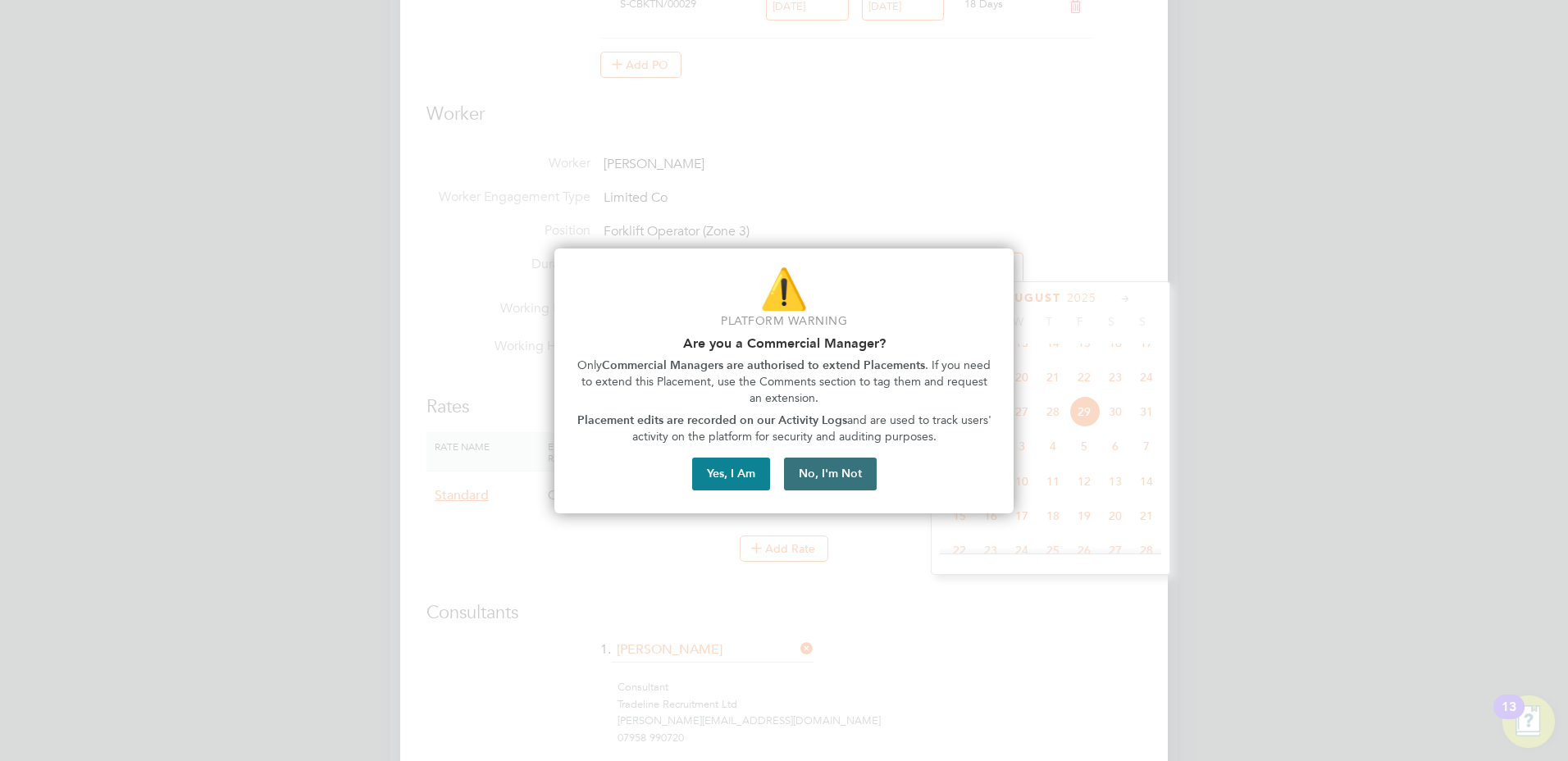
click at [843, 467] on button "No, I'm Not" at bounding box center [830, 473] width 93 height 33
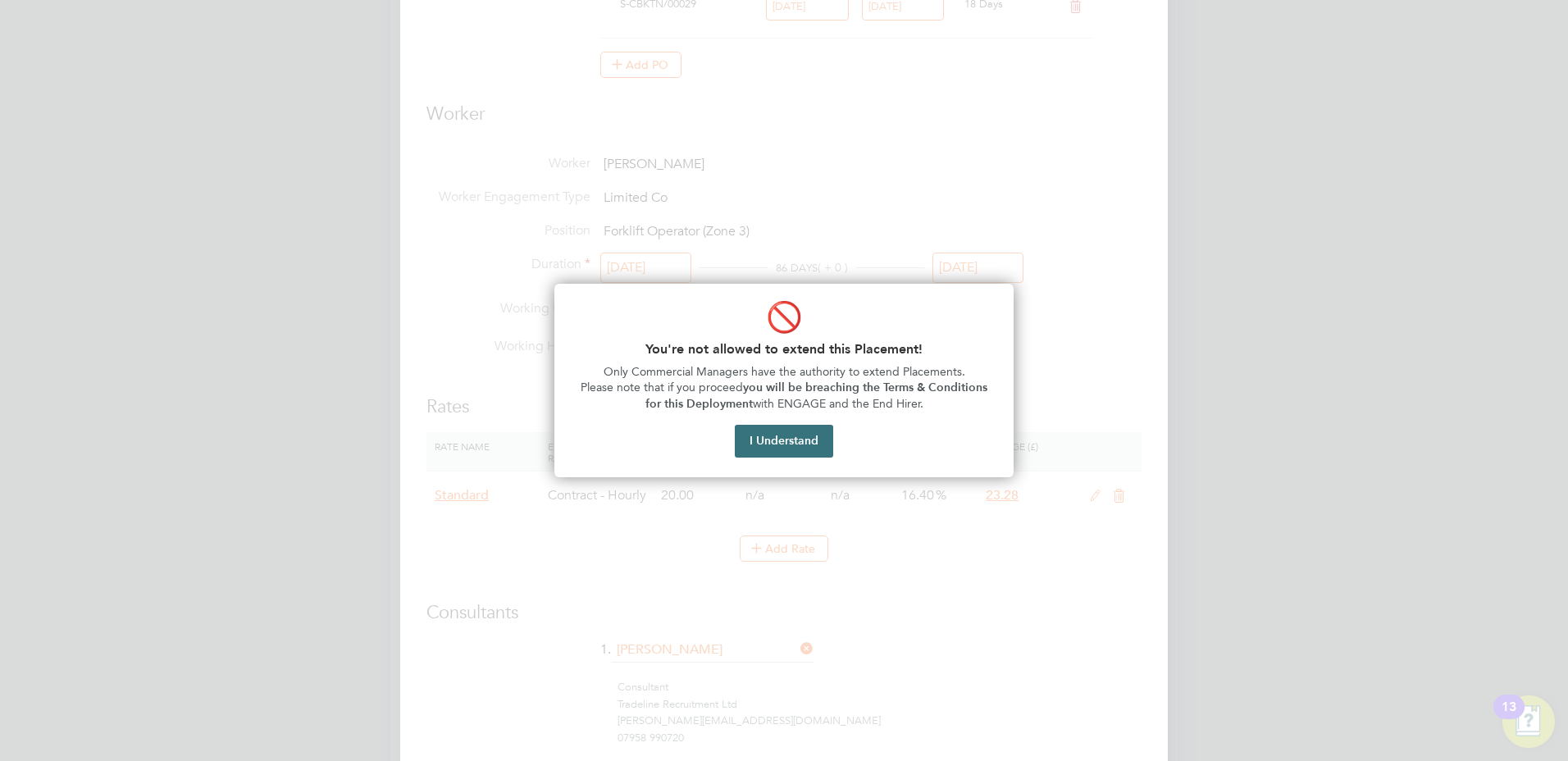
click at [802, 439] on button "I Understand" at bounding box center [784, 441] width 99 height 33
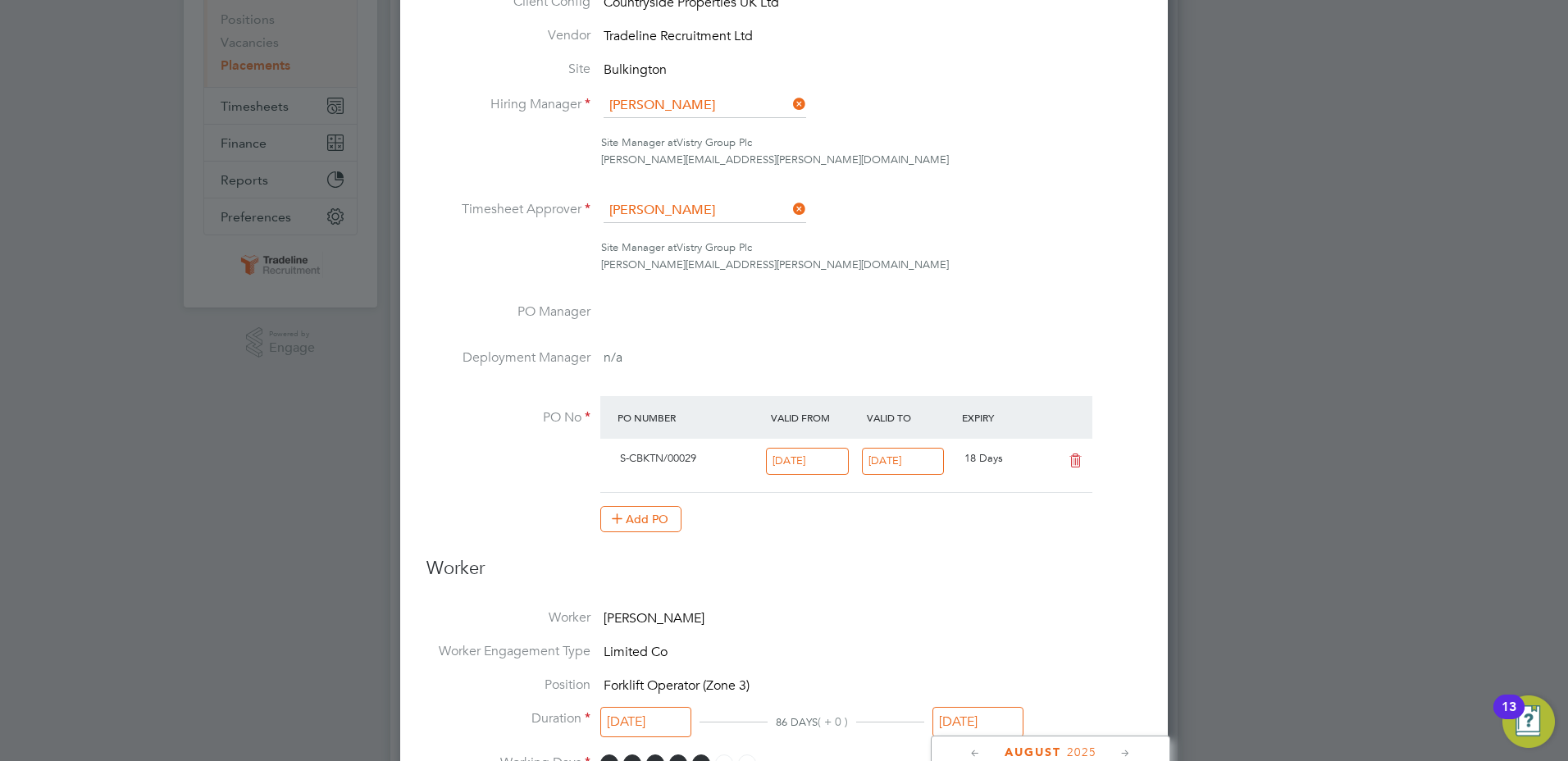
scroll to position [32, 0]
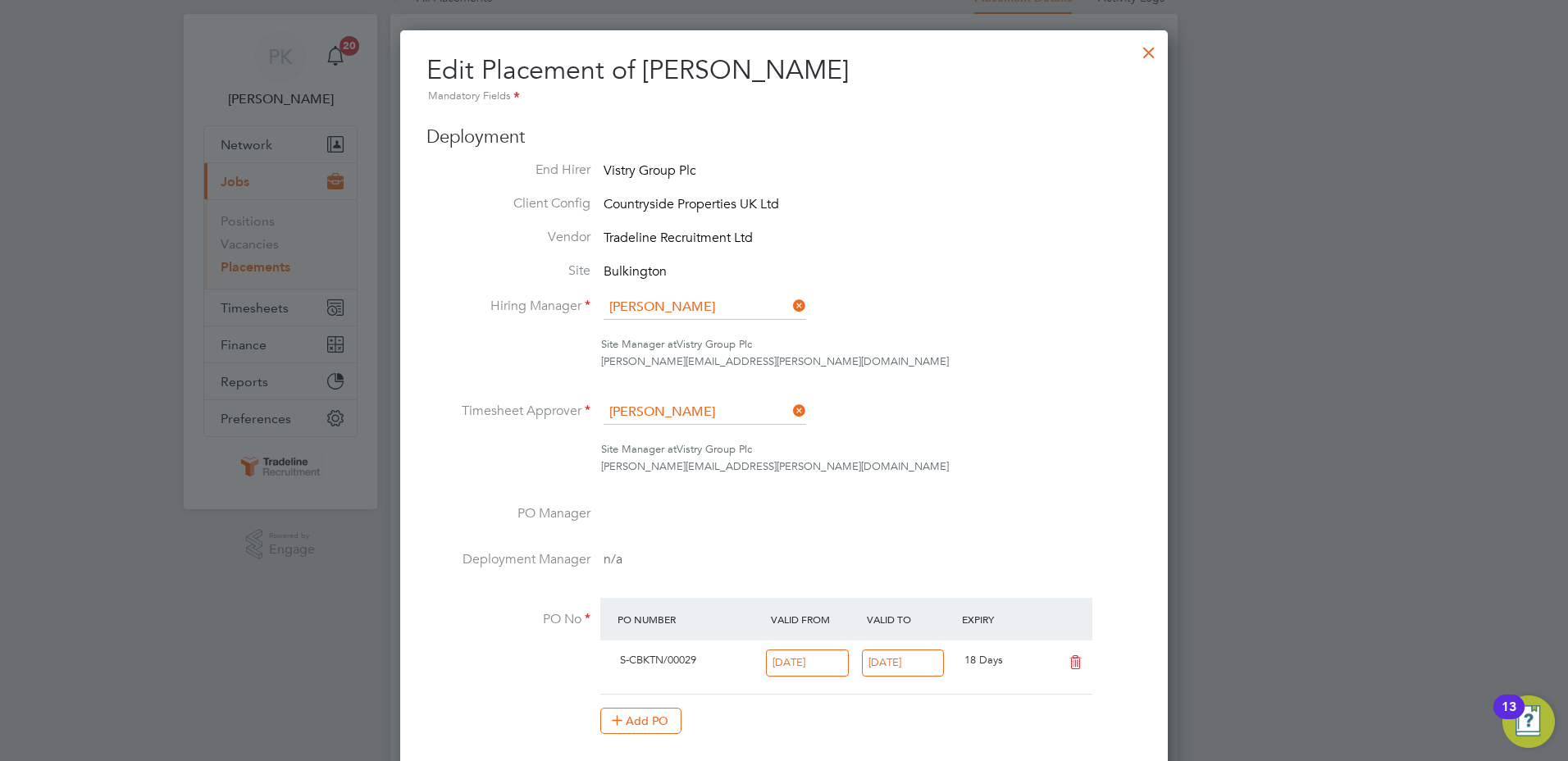
click at [1141, 57] on div at bounding box center [1149, 48] width 30 height 30
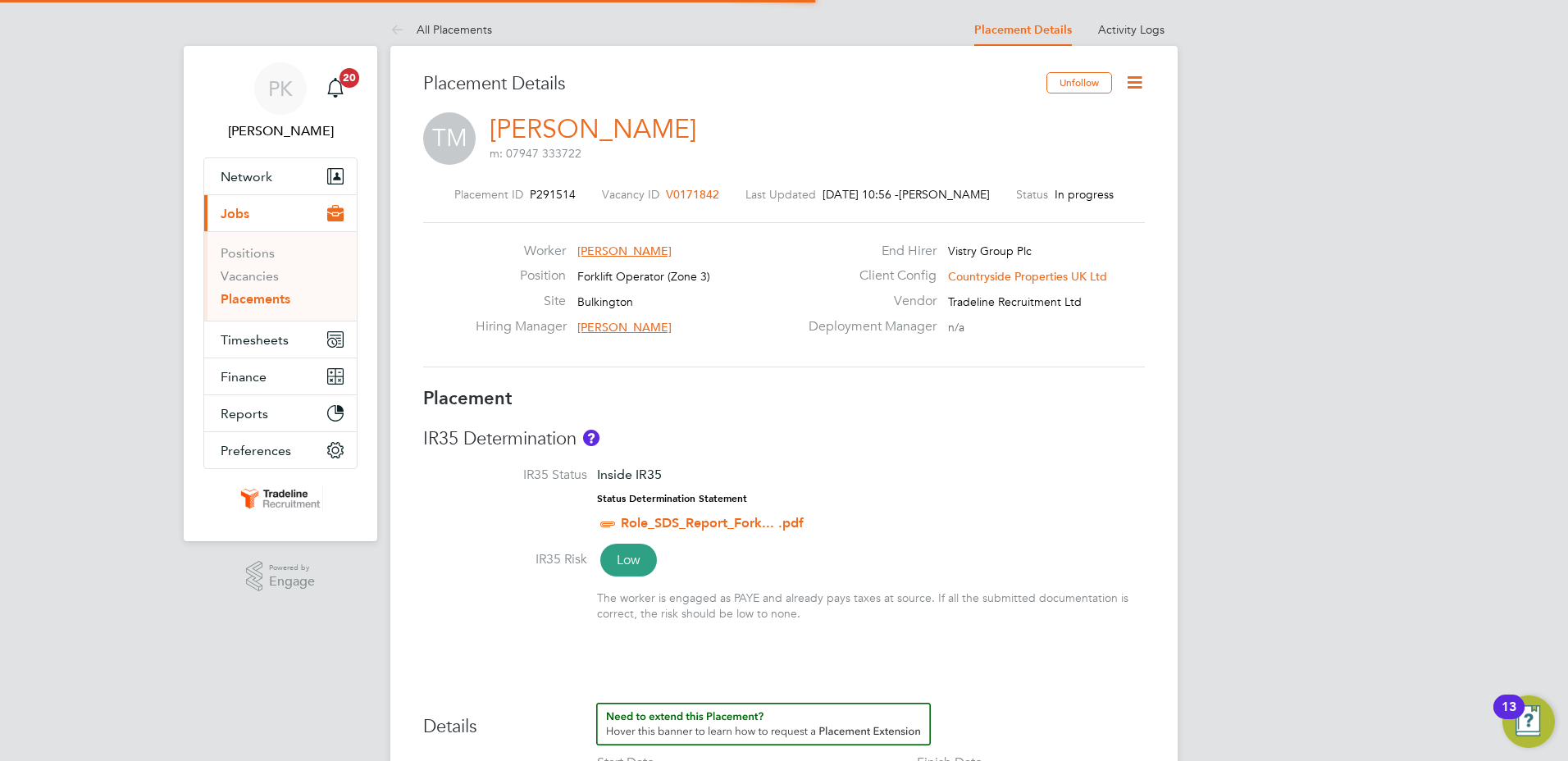
scroll to position [48, 144]
click at [1132, 77] on icon at bounding box center [1134, 82] width 21 height 21
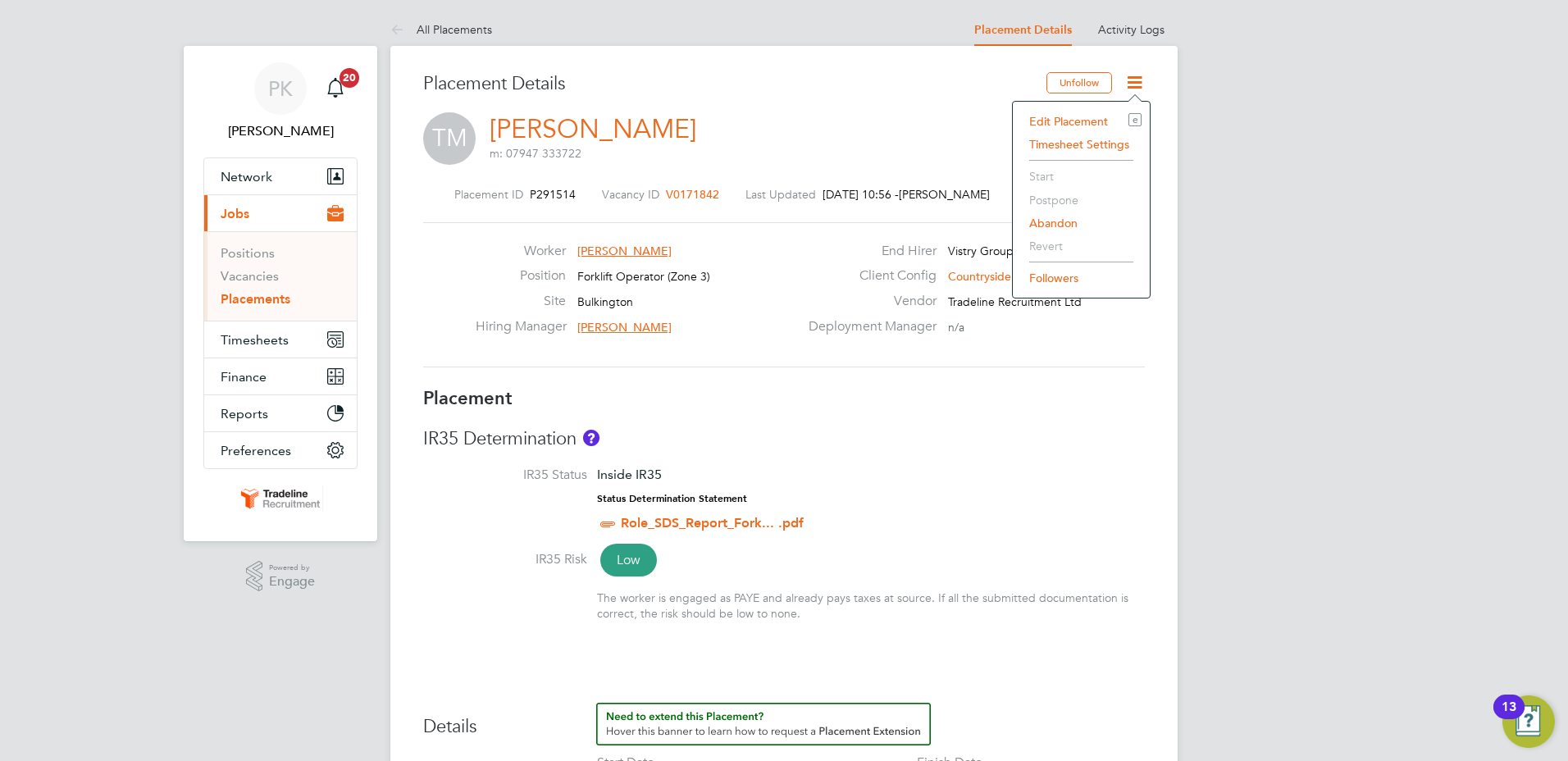
click at [1132, 77] on icon at bounding box center [1134, 82] width 21 height 21
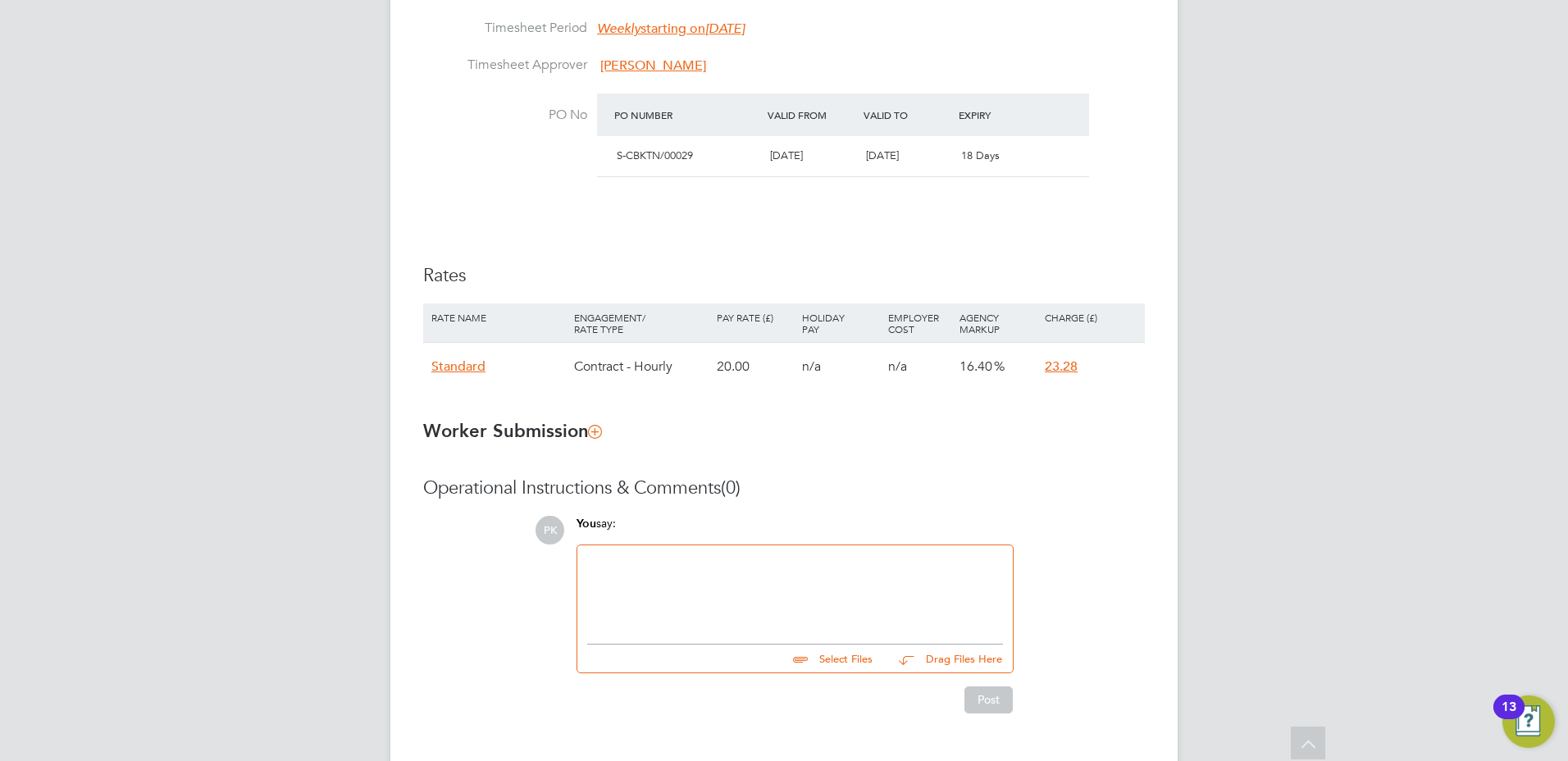
scroll to position [933, 0]
